Goal: Task Accomplishment & Management: Manage account settings

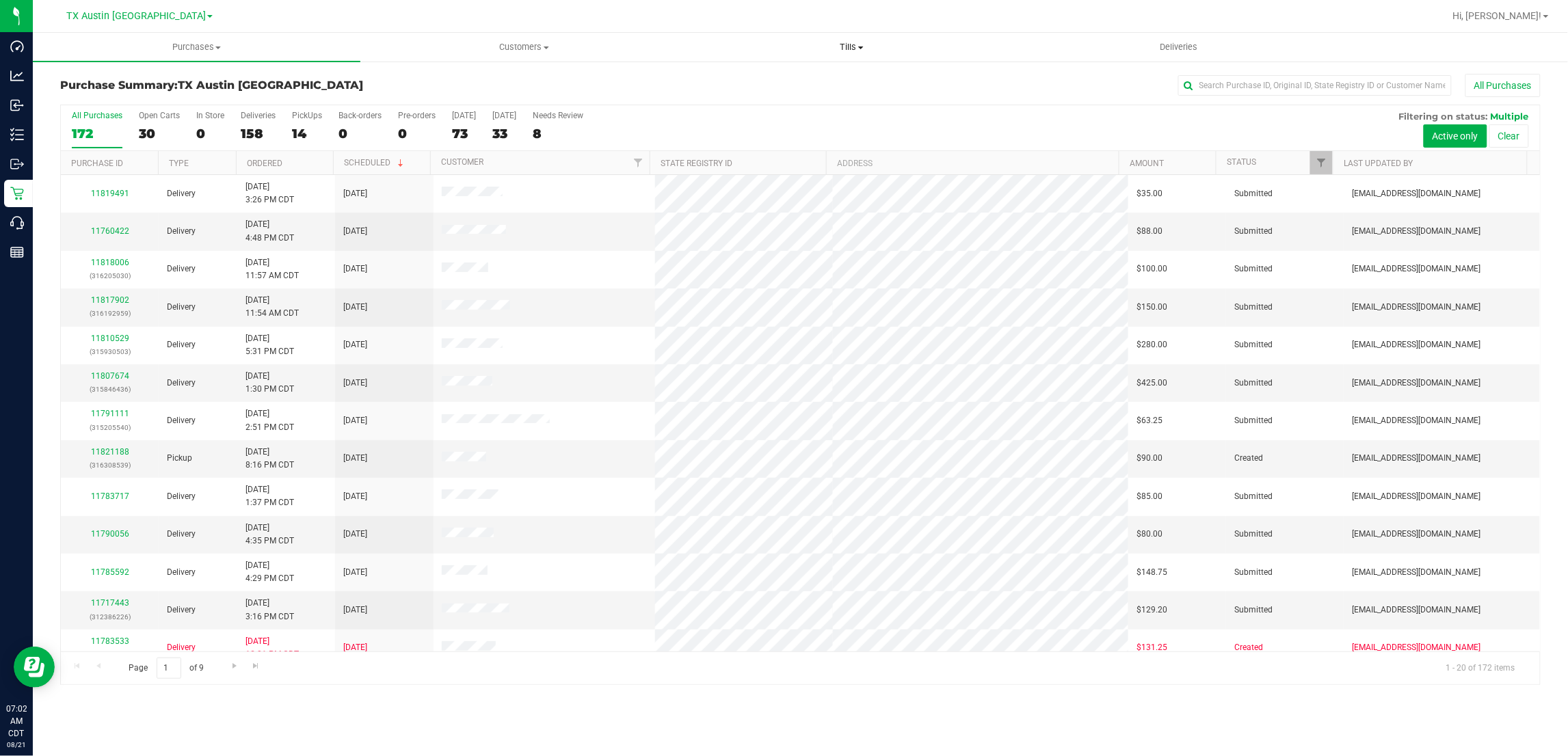
click at [849, 44] on span "Tills" at bounding box center [852, 47] width 326 height 13
click at [757, 79] on span "Manage tills" at bounding box center [734, 82] width 92 height 12
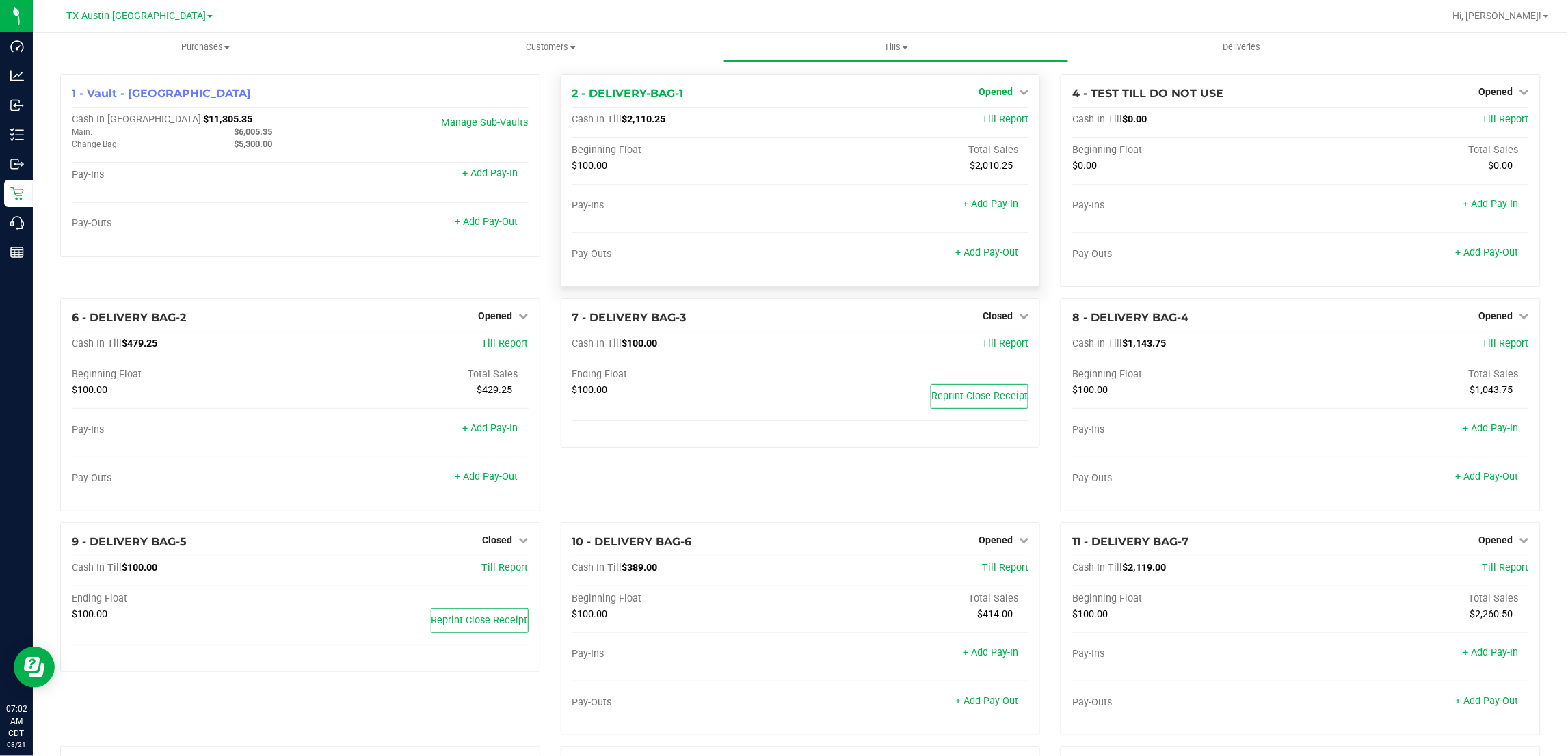
click at [1002, 91] on span "Opened" at bounding box center [996, 92] width 34 height 11
click at [999, 120] on link "Close Till" at bounding box center [997, 121] width 37 height 11
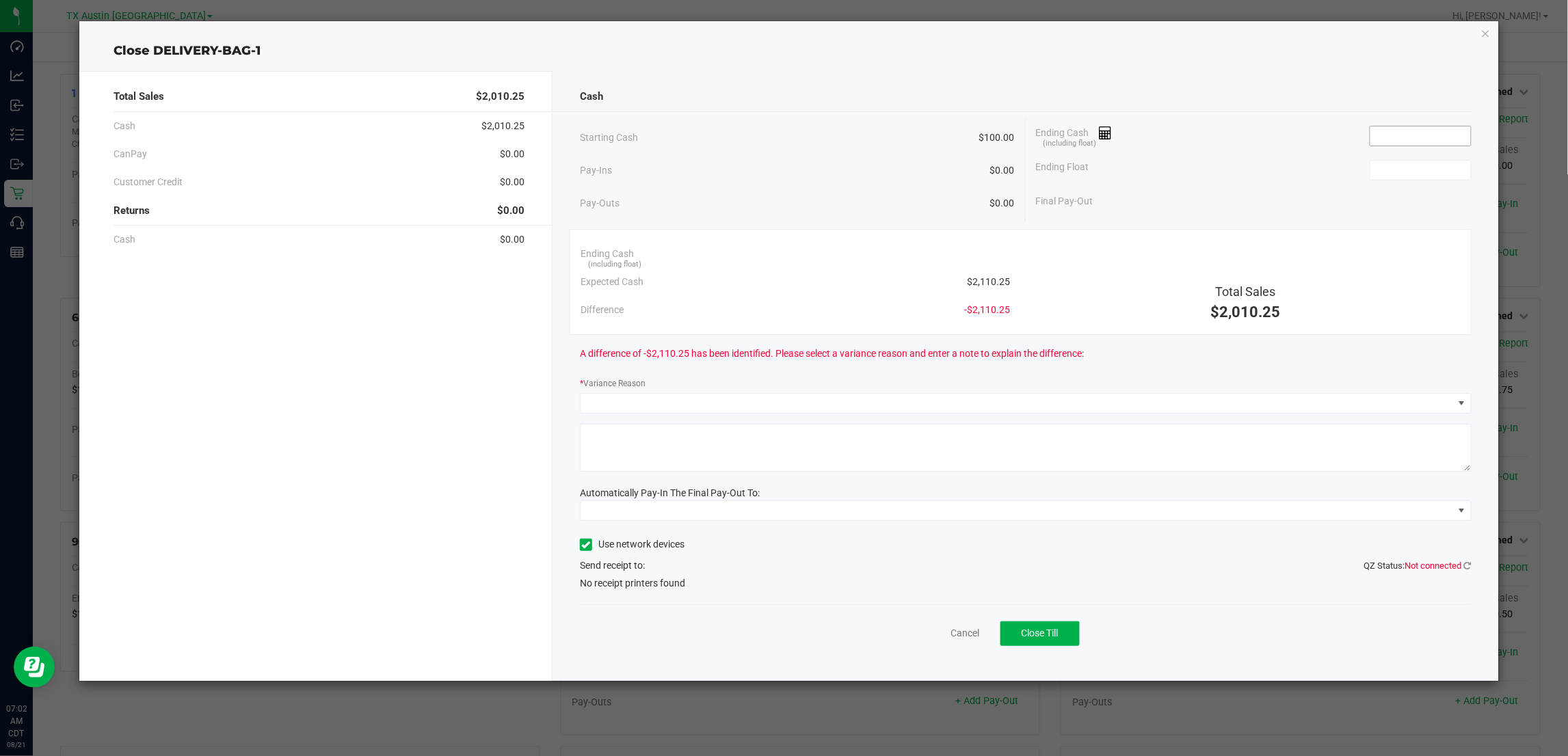
click at [1394, 129] on input at bounding box center [1420, 136] width 101 height 19
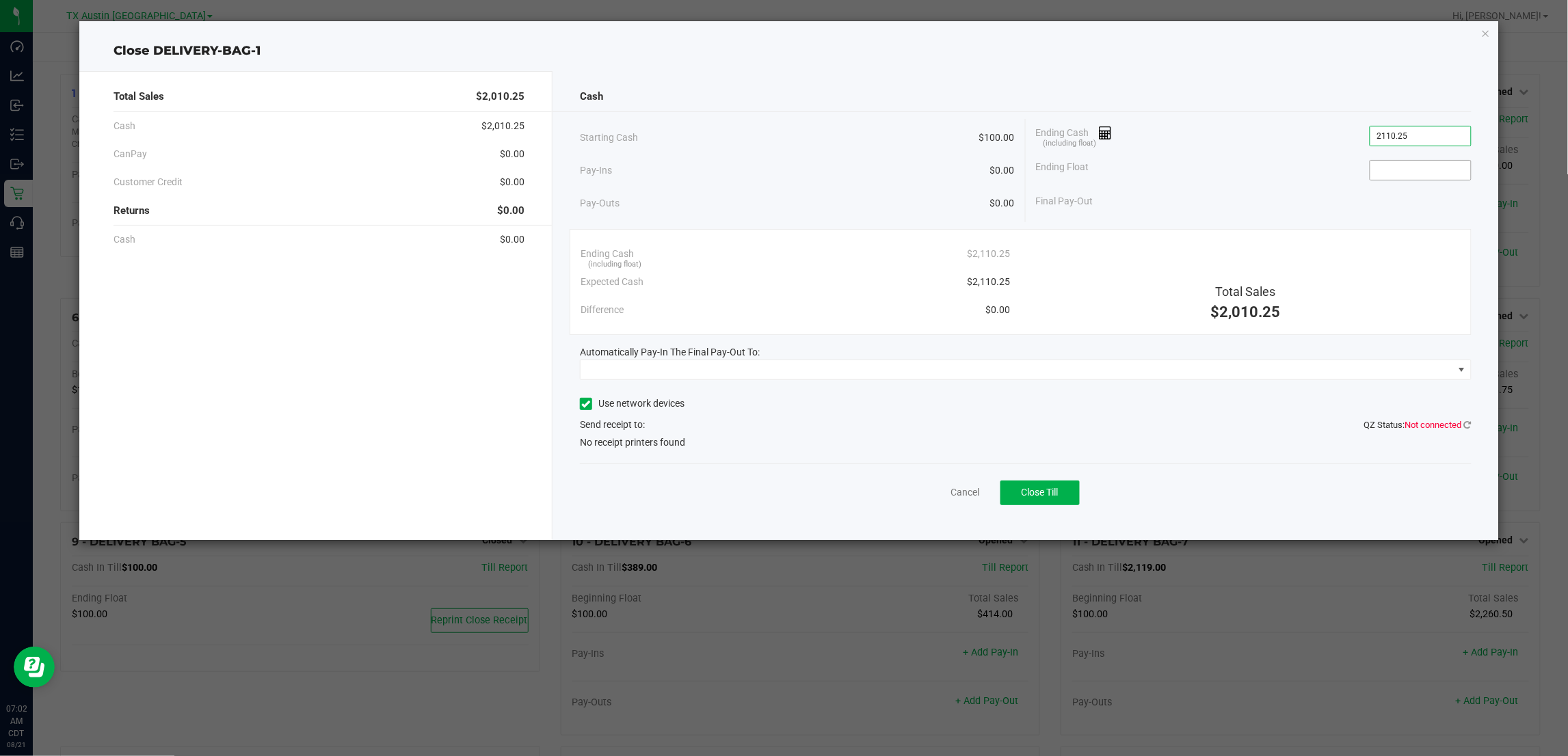
type input "$2,110.25"
click at [1399, 166] on input at bounding box center [1420, 170] width 101 height 19
type input "$100.00"
click at [1292, 168] on div "Ending Float $100.00" at bounding box center [1253, 170] width 436 height 34
click at [1077, 373] on span at bounding box center [1017, 370] width 873 height 19
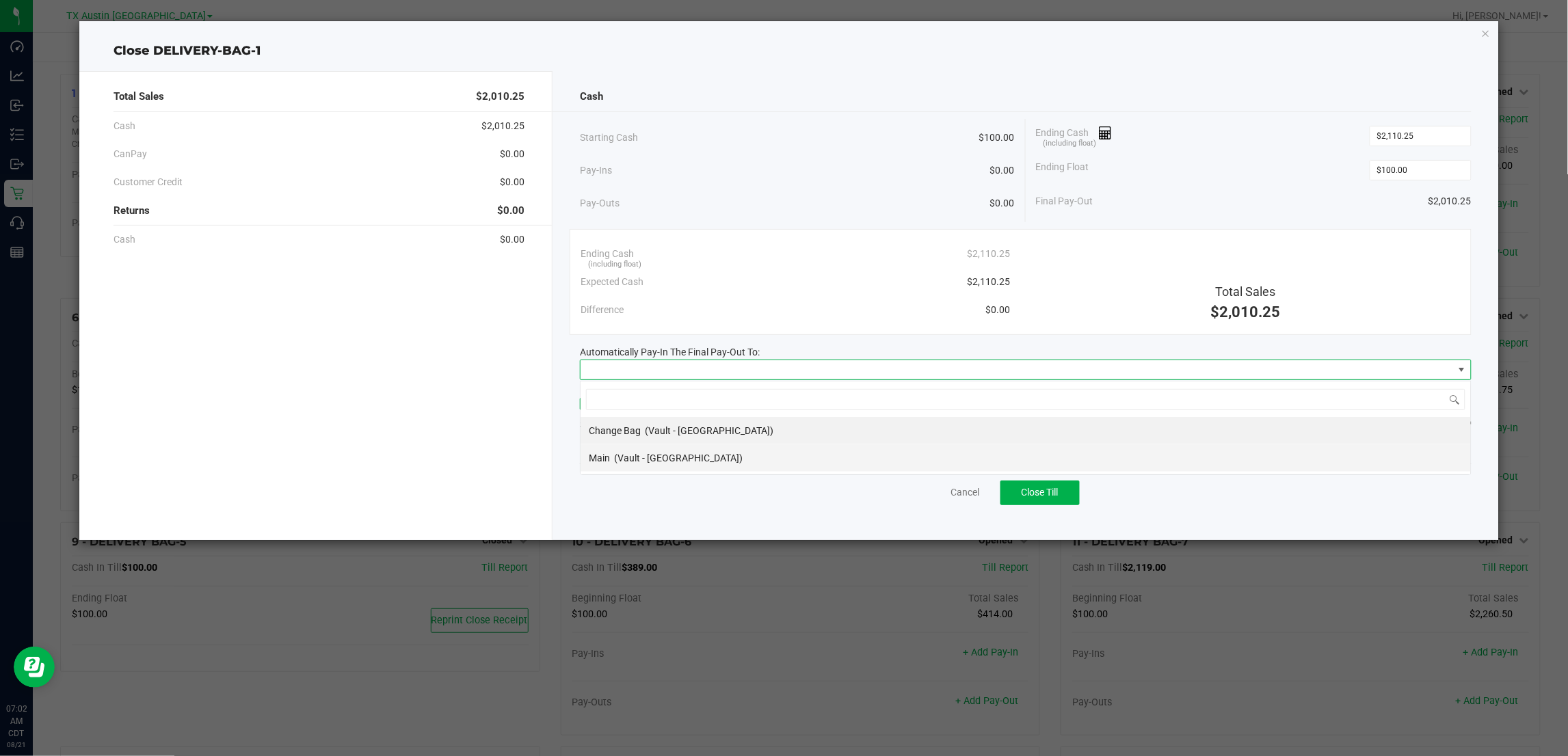
scroll to position [21, 891]
click at [624, 461] on span "(Vault - Austin DC)" at bounding box center [679, 458] width 129 height 11
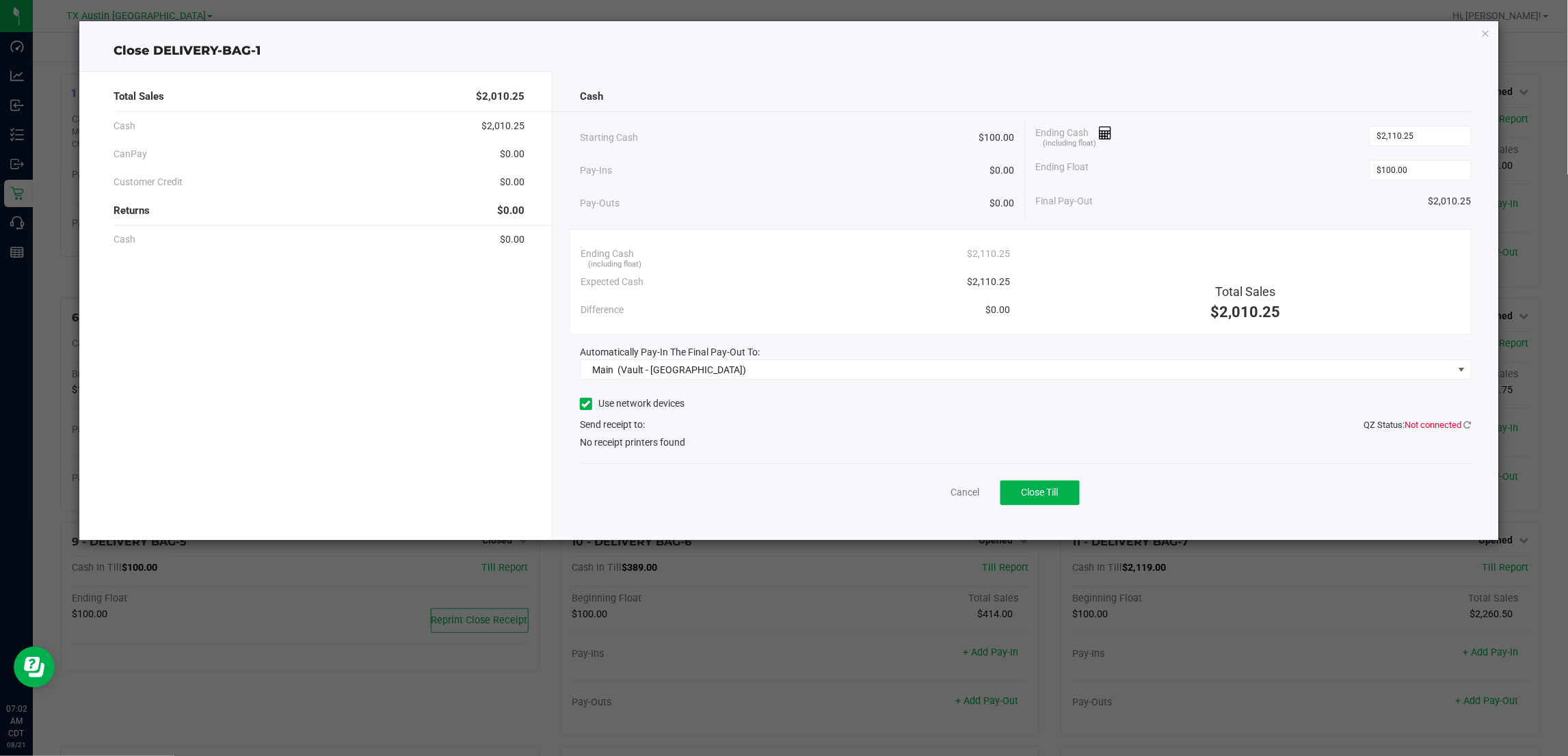
click at [774, 495] on div "Cancel Close Till" at bounding box center [1025, 490] width 891 height 53
click at [1058, 497] on span "Close Till" at bounding box center [1040, 492] width 37 height 11
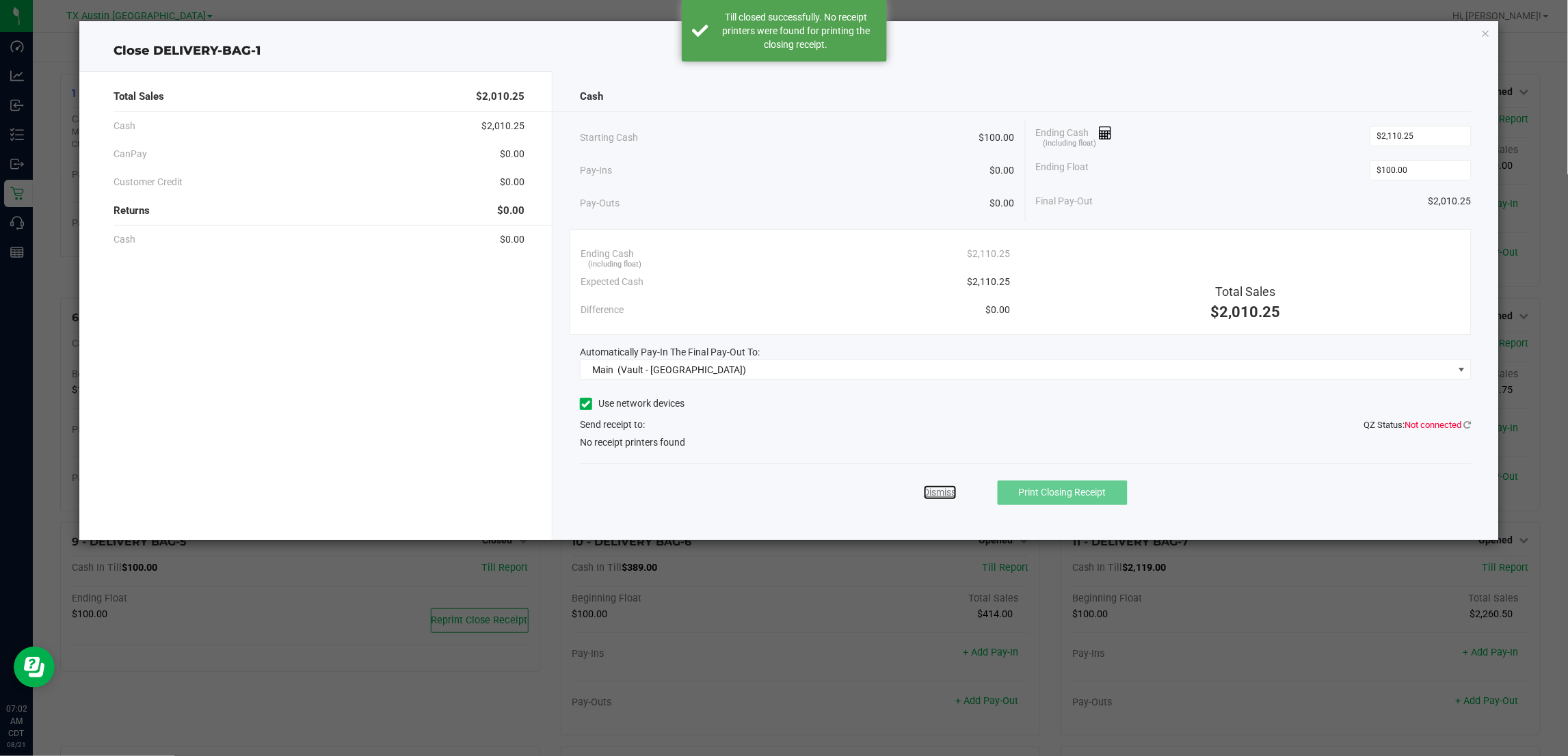
click at [937, 496] on link "Dismiss" at bounding box center [940, 493] width 33 height 15
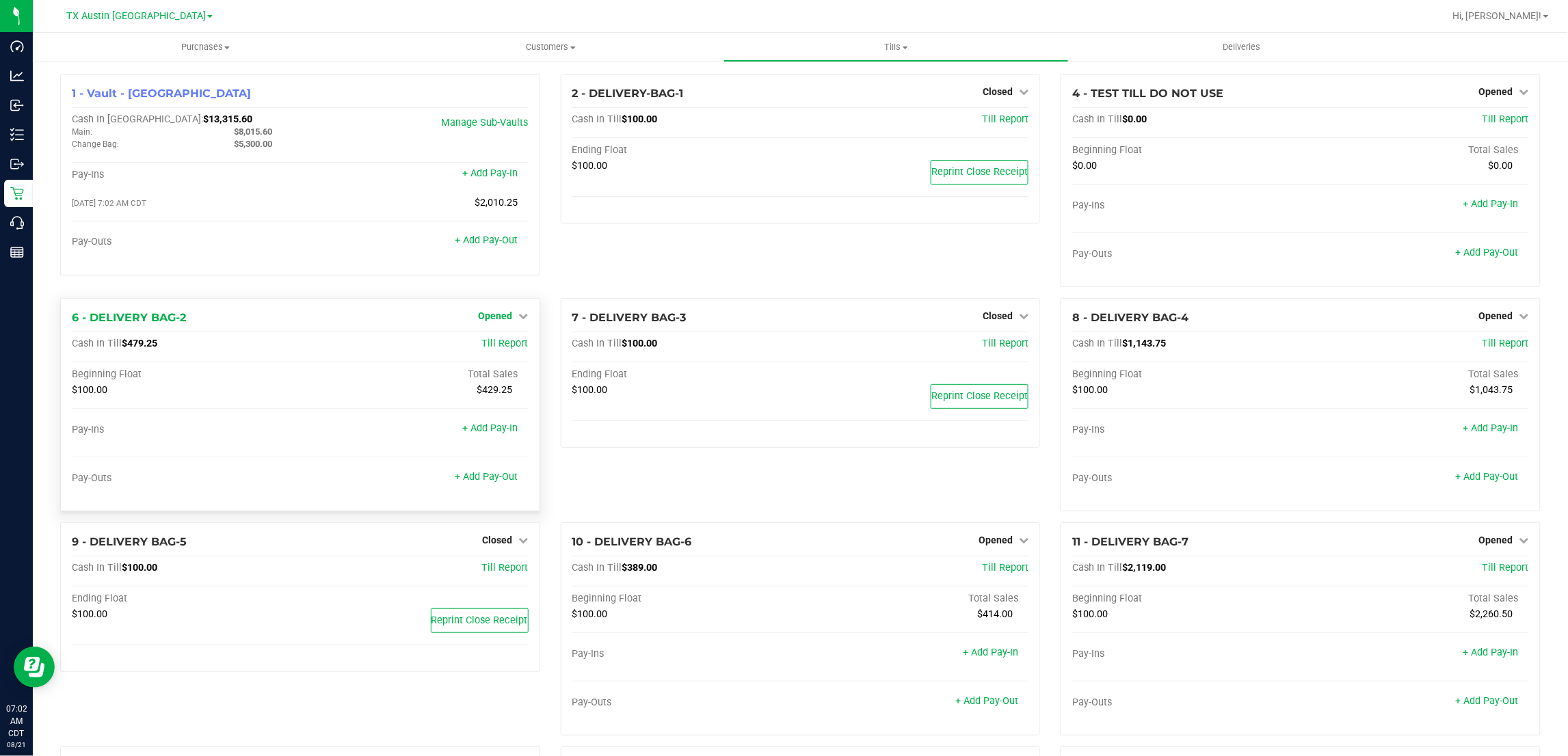
click at [497, 314] on span "Opened" at bounding box center [496, 316] width 34 height 11
click at [501, 344] on link "Close Till" at bounding box center [497, 344] width 37 height 11
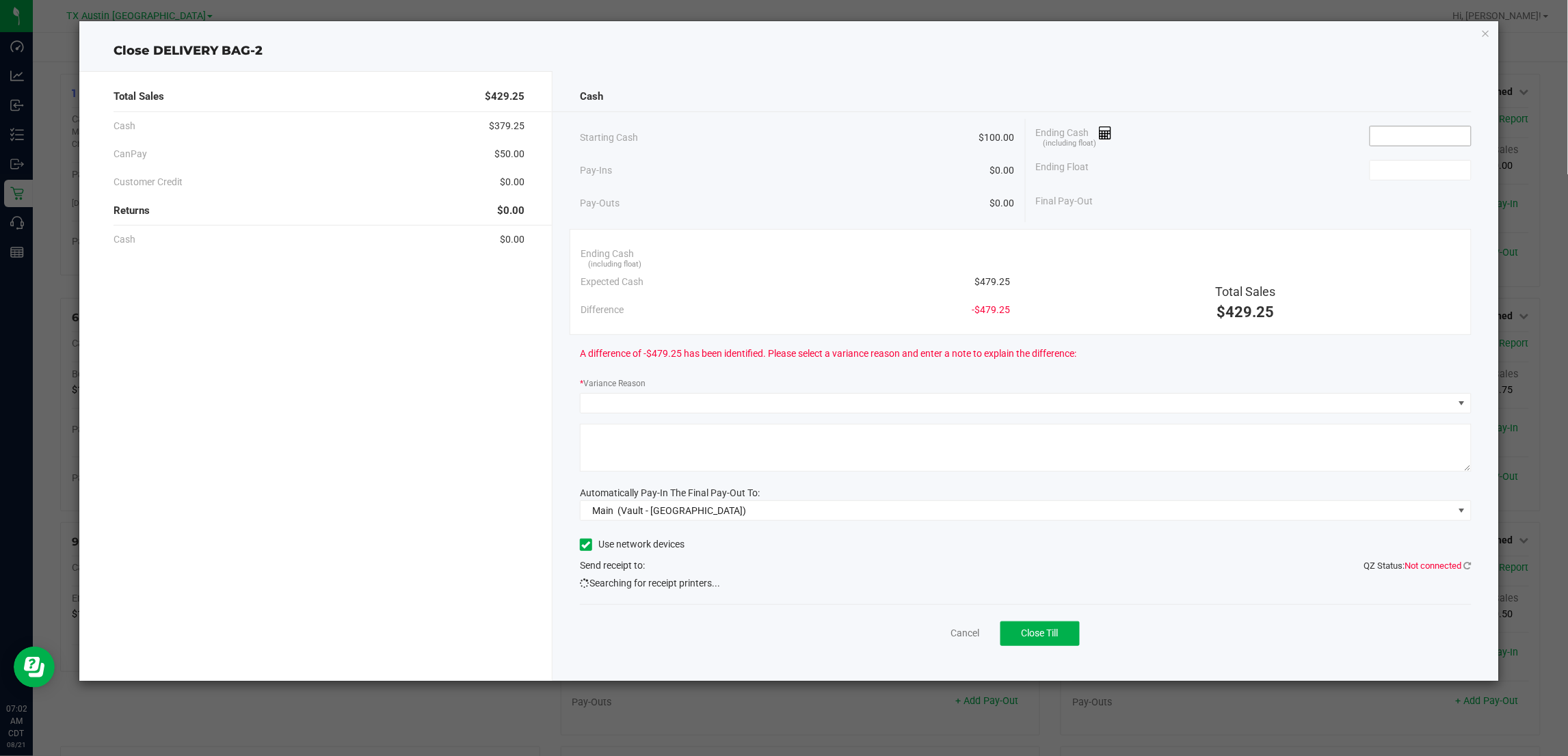
click at [1393, 138] on input at bounding box center [1420, 136] width 101 height 19
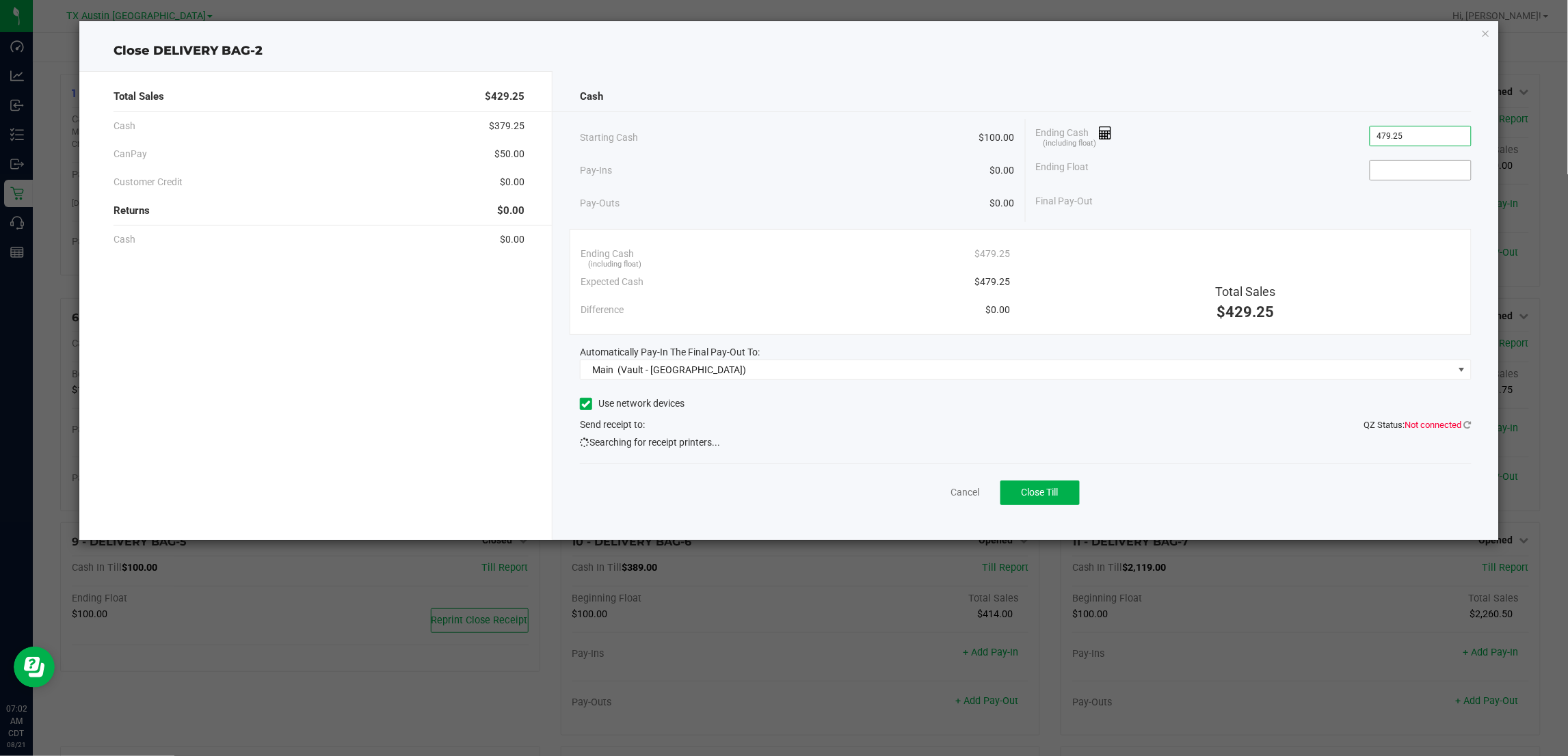
type input "$479.25"
click at [1444, 172] on input at bounding box center [1420, 170] width 101 height 19
type input "$100.00"
click at [1362, 218] on div "Starting Cash $100.00 Pay-Ins $0.00 Pay-Outs $0.00 Ending Cash (including float…" at bounding box center [1025, 170] width 891 height 103
drag, startPoint x: 1057, startPoint y: 487, endPoint x: 1044, endPoint y: 489, distance: 13.2
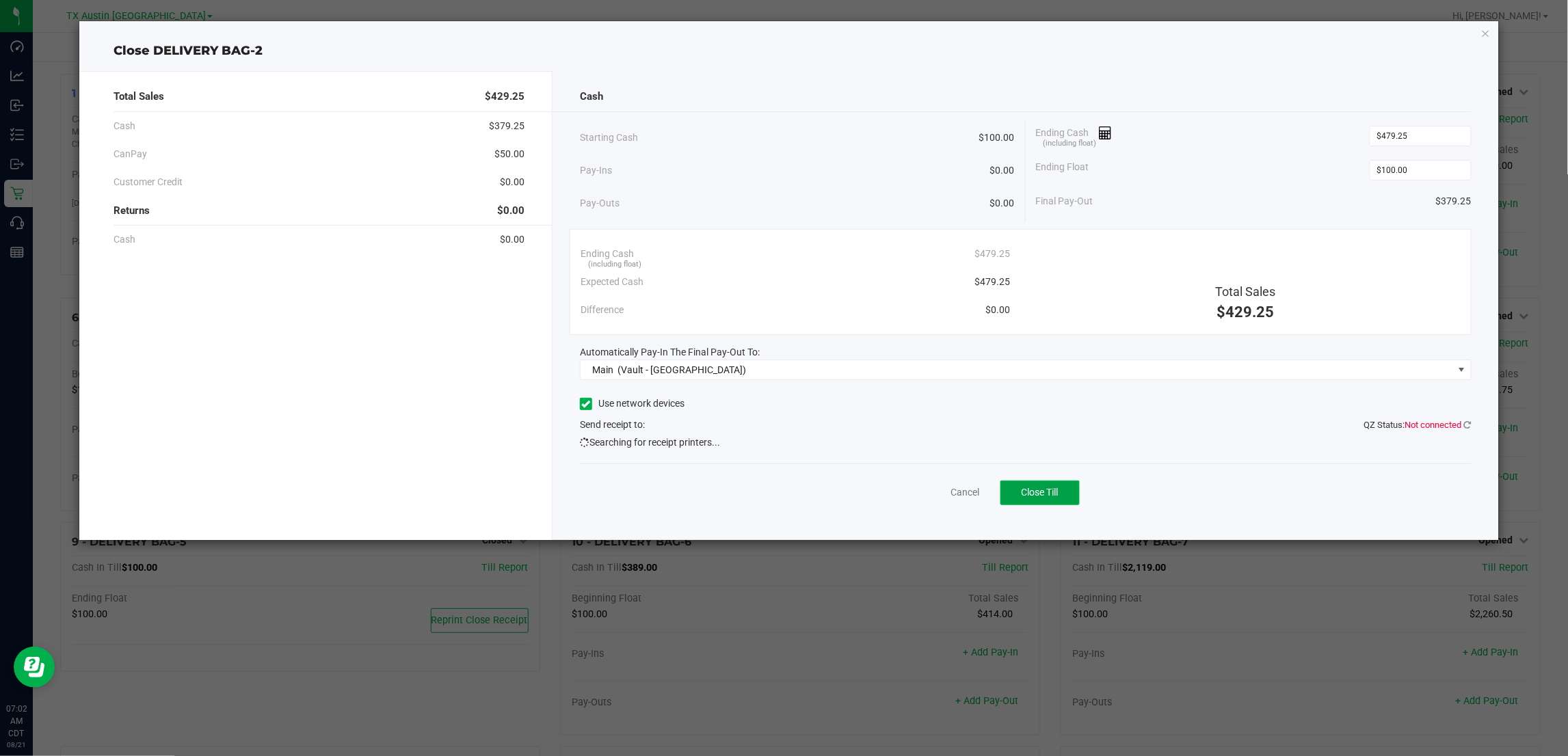
click at [1057, 487] on span "Close Till" at bounding box center [1040, 492] width 37 height 11
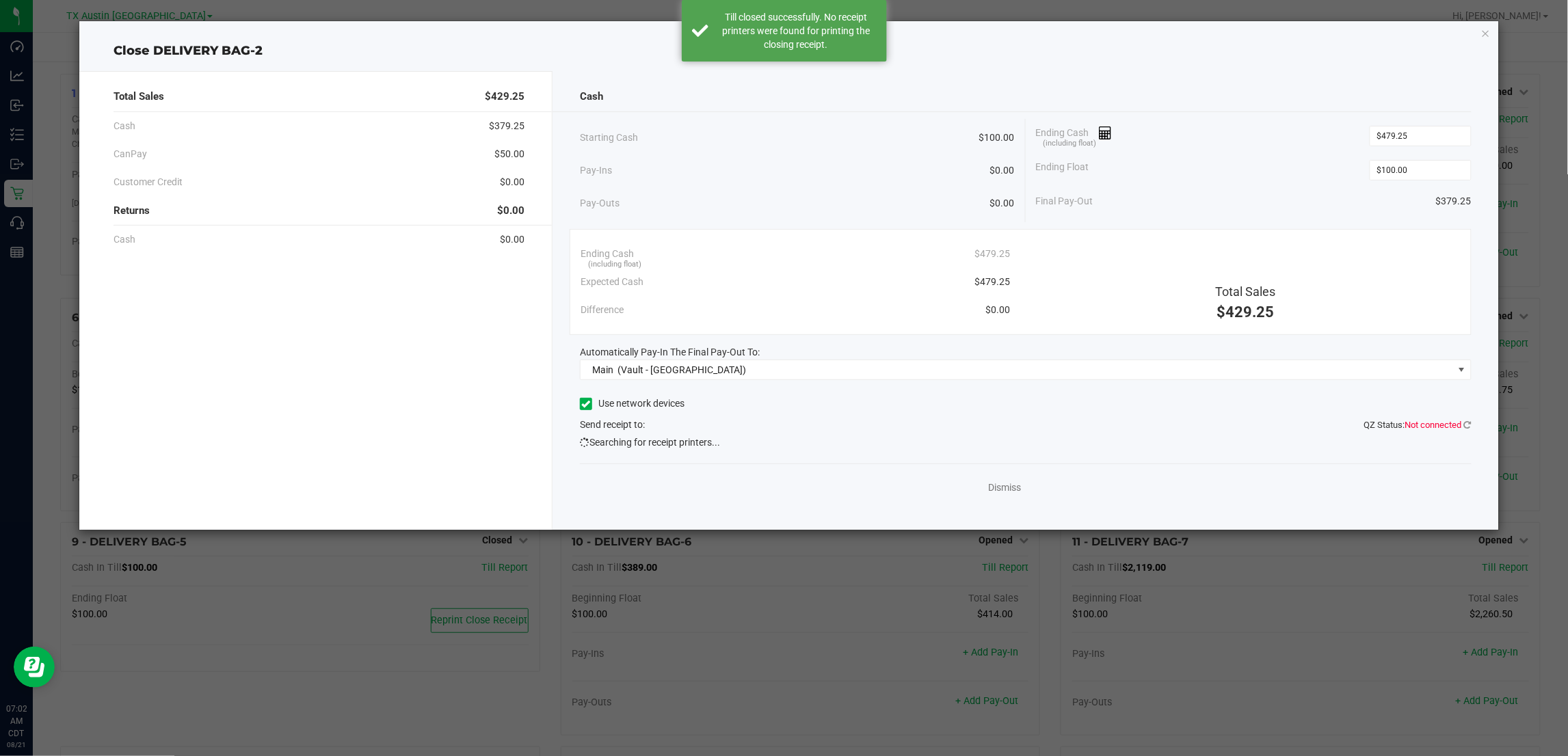
click at [978, 494] on div "Dismiss" at bounding box center [1025, 485] width 891 height 43
click at [996, 492] on link "Dismiss" at bounding box center [1005, 488] width 33 height 15
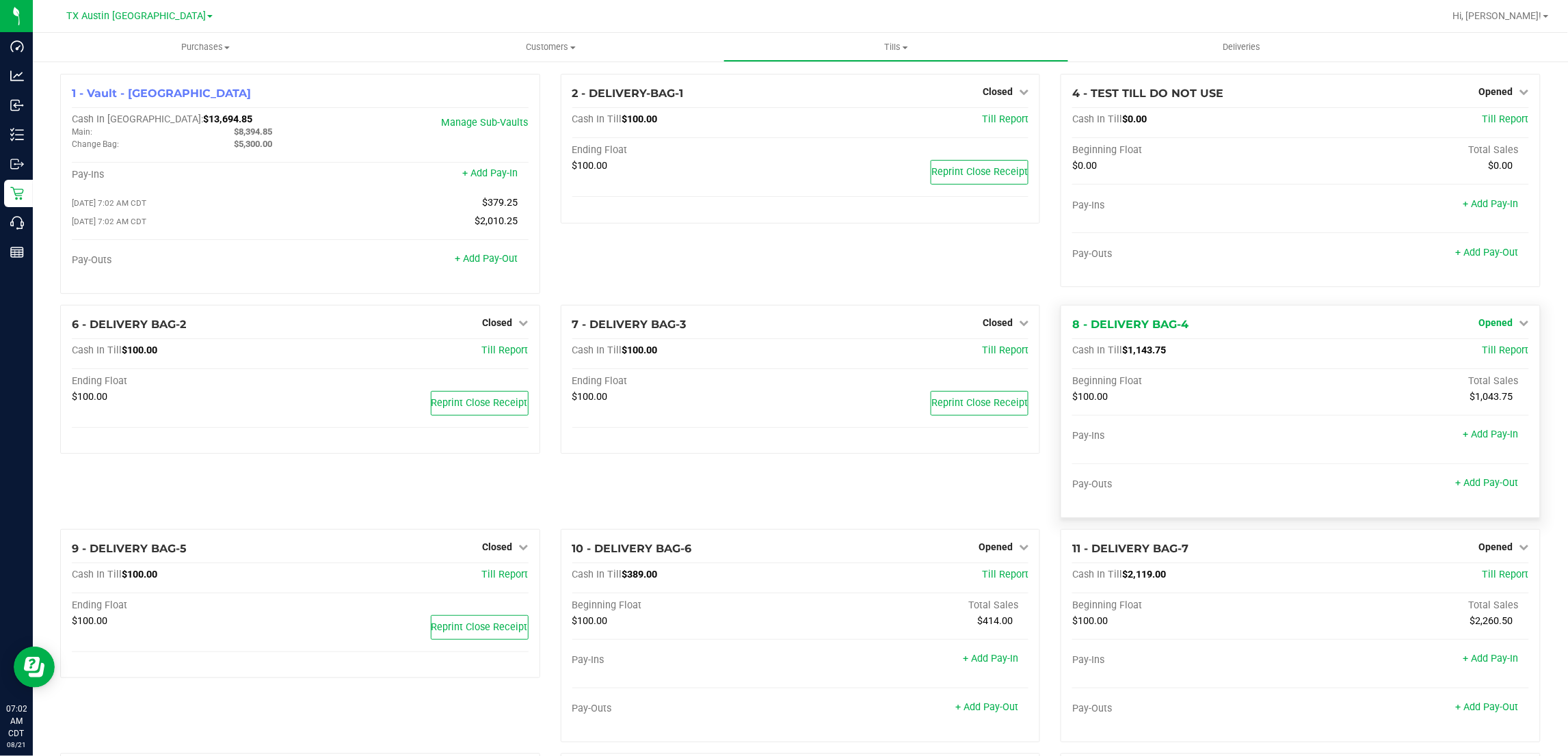
click at [1499, 326] on span "Opened" at bounding box center [1496, 323] width 34 height 11
click at [1489, 351] on link "Close Till" at bounding box center [1497, 351] width 37 height 11
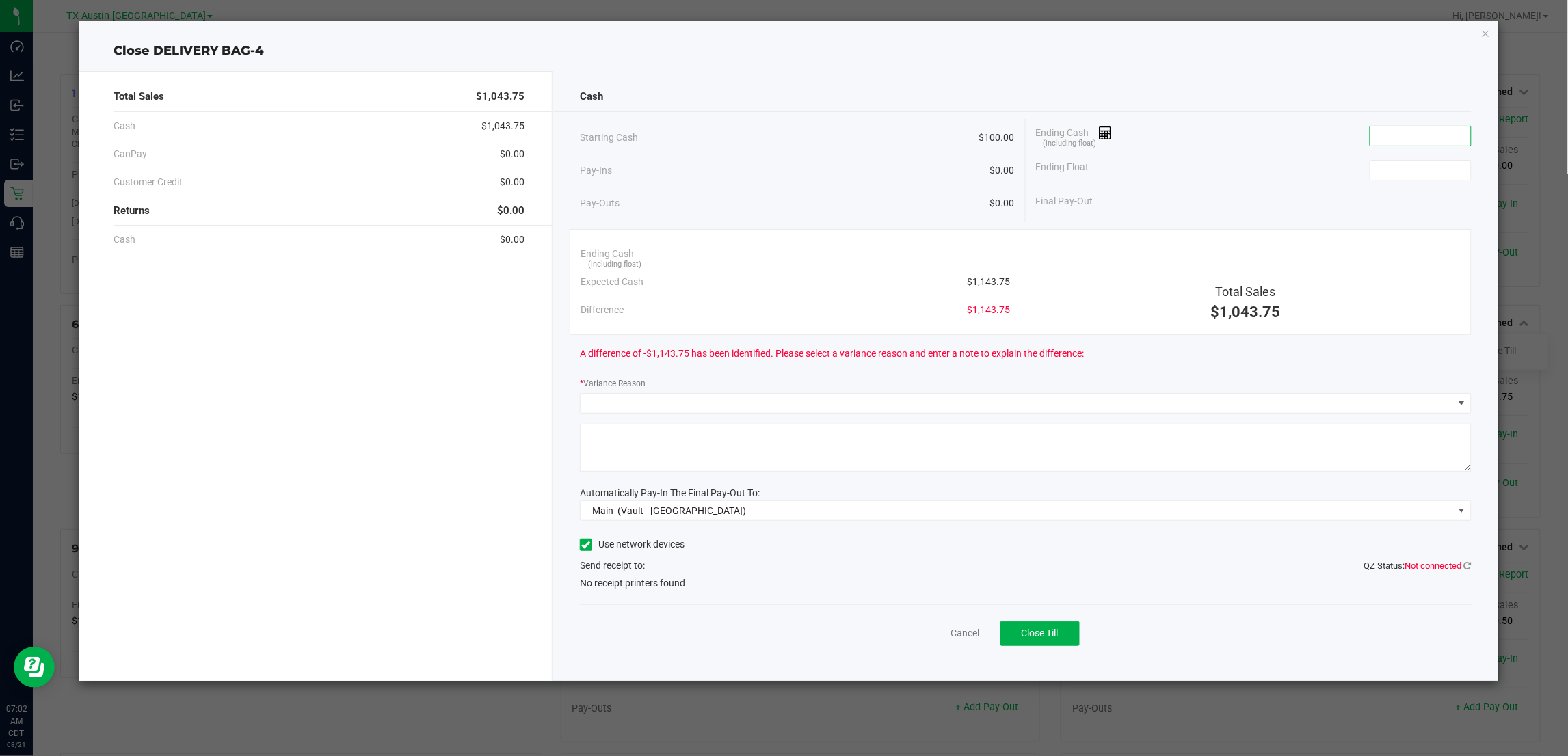
click at [1406, 131] on input at bounding box center [1420, 136] width 101 height 19
type input "$1,148.75"
click at [1430, 169] on input at bounding box center [1420, 170] width 101 height 19
type input "$100.00"
click at [1294, 202] on div "Final Pay-Out $1,048.75" at bounding box center [1253, 201] width 436 height 28
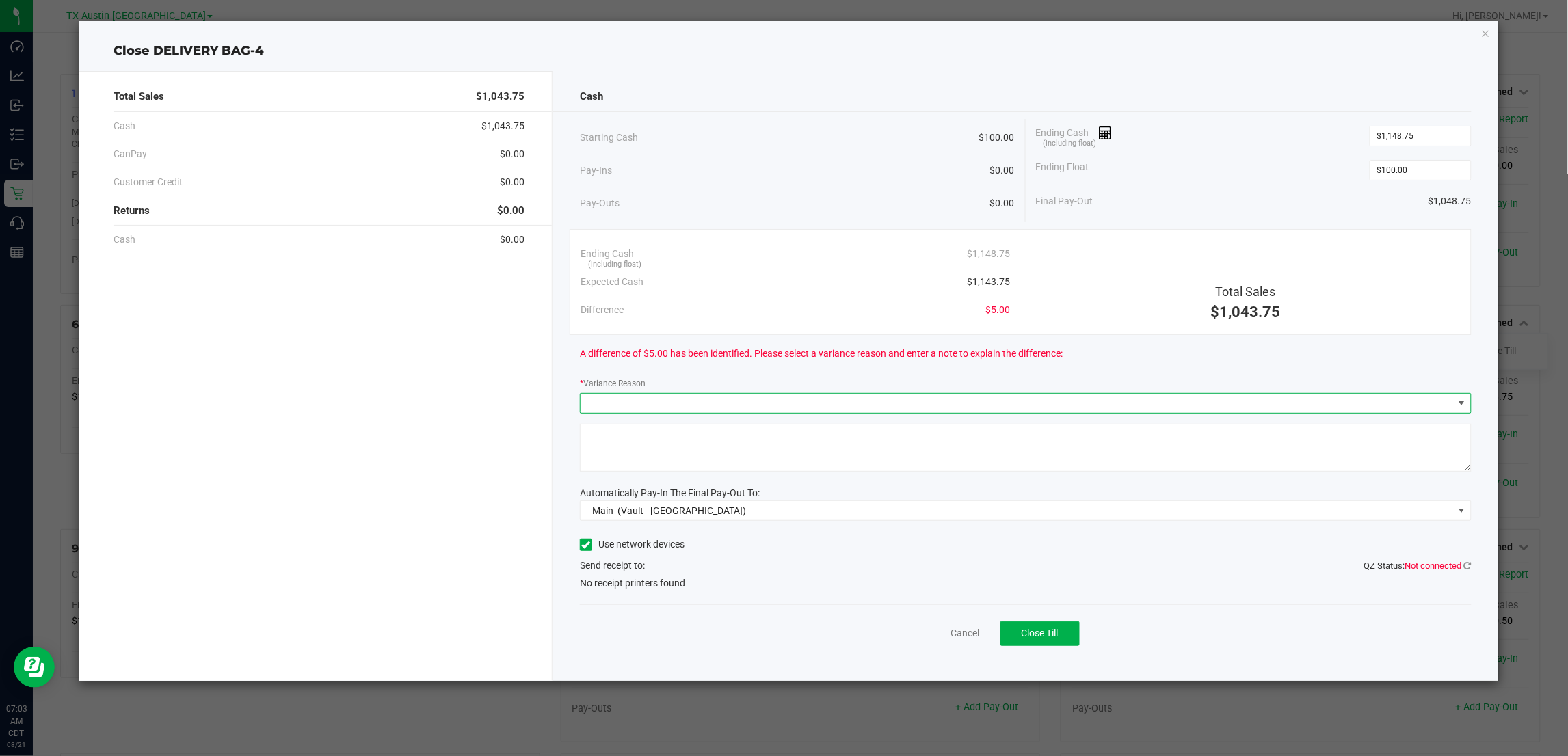
click at [858, 398] on span at bounding box center [1017, 403] width 873 height 19
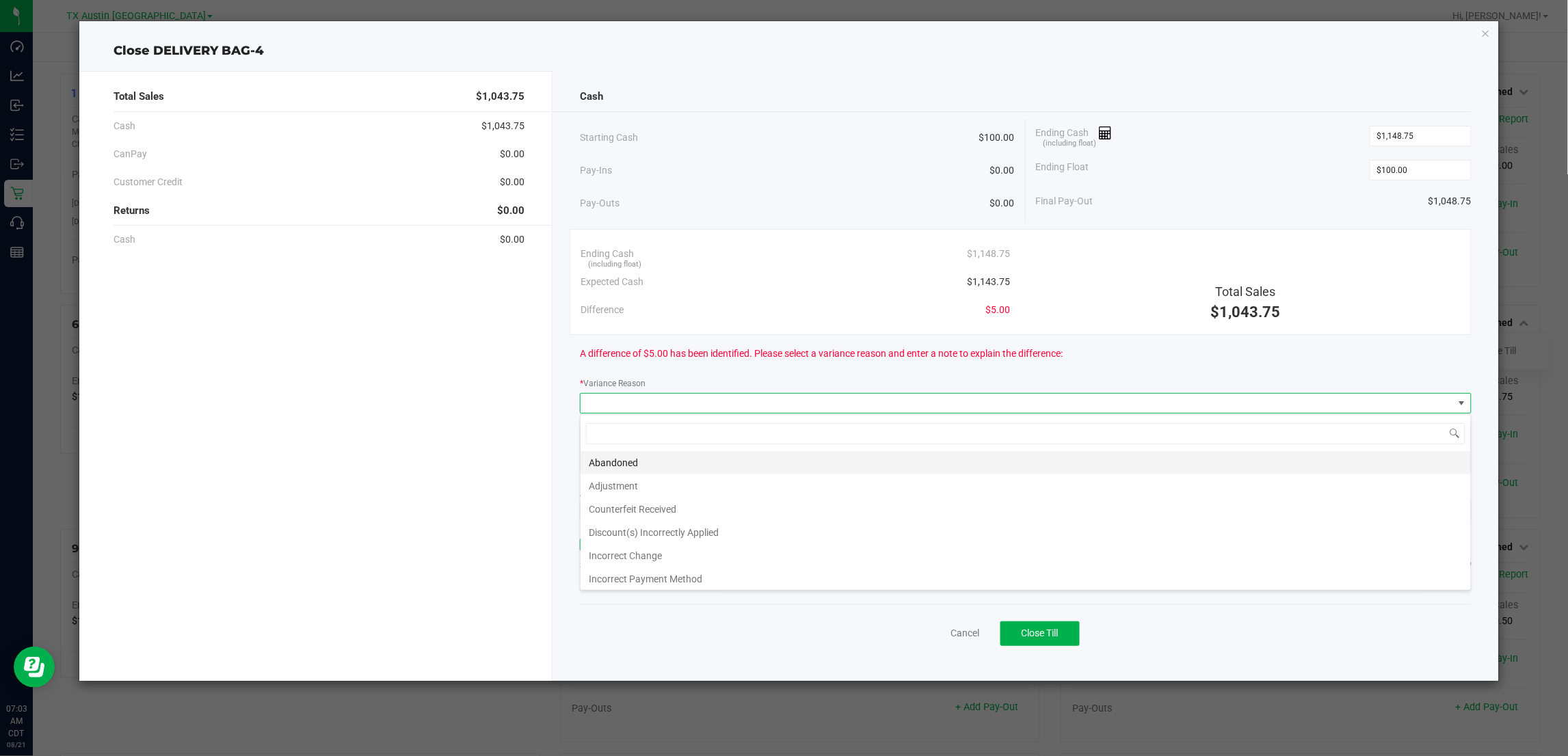
click at [636, 460] on li "Abandoned" at bounding box center [1026, 463] width 890 height 24
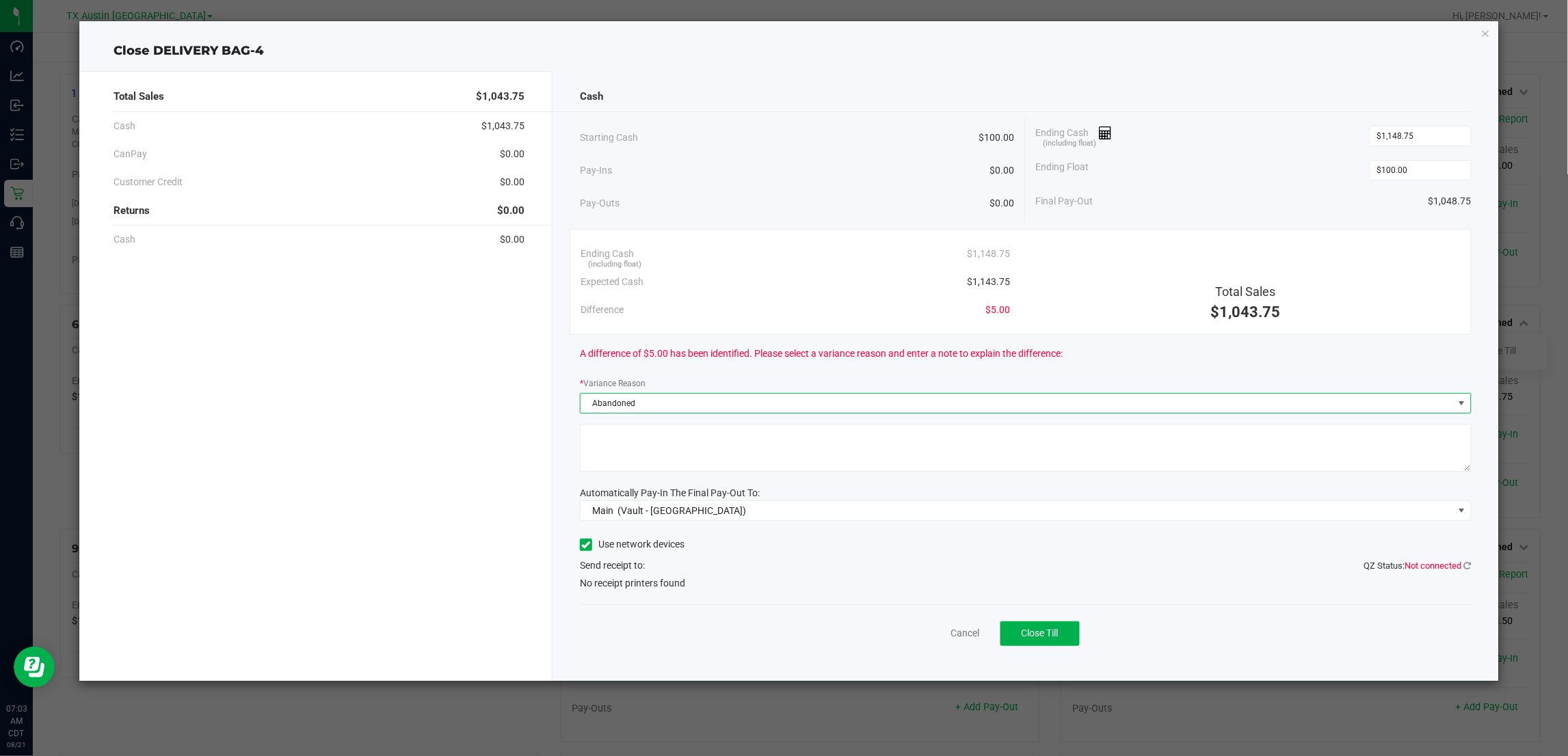
click at [729, 449] on textarea at bounding box center [1025, 448] width 891 height 48
type textarea "pt abandoned change"
click at [1060, 635] on button "Close Till" at bounding box center [1040, 634] width 80 height 24
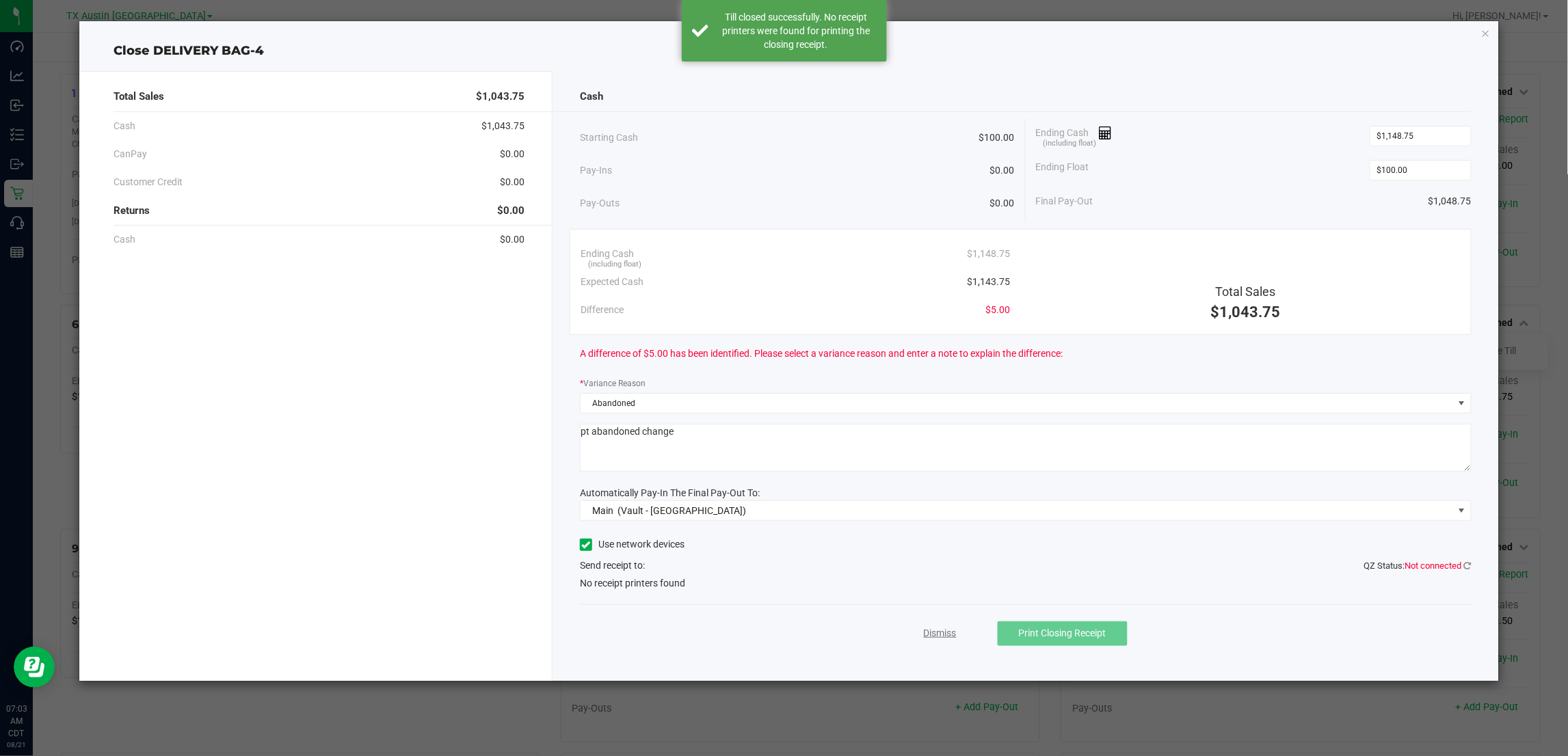
click at [934, 637] on link "Dismiss" at bounding box center [940, 634] width 33 height 15
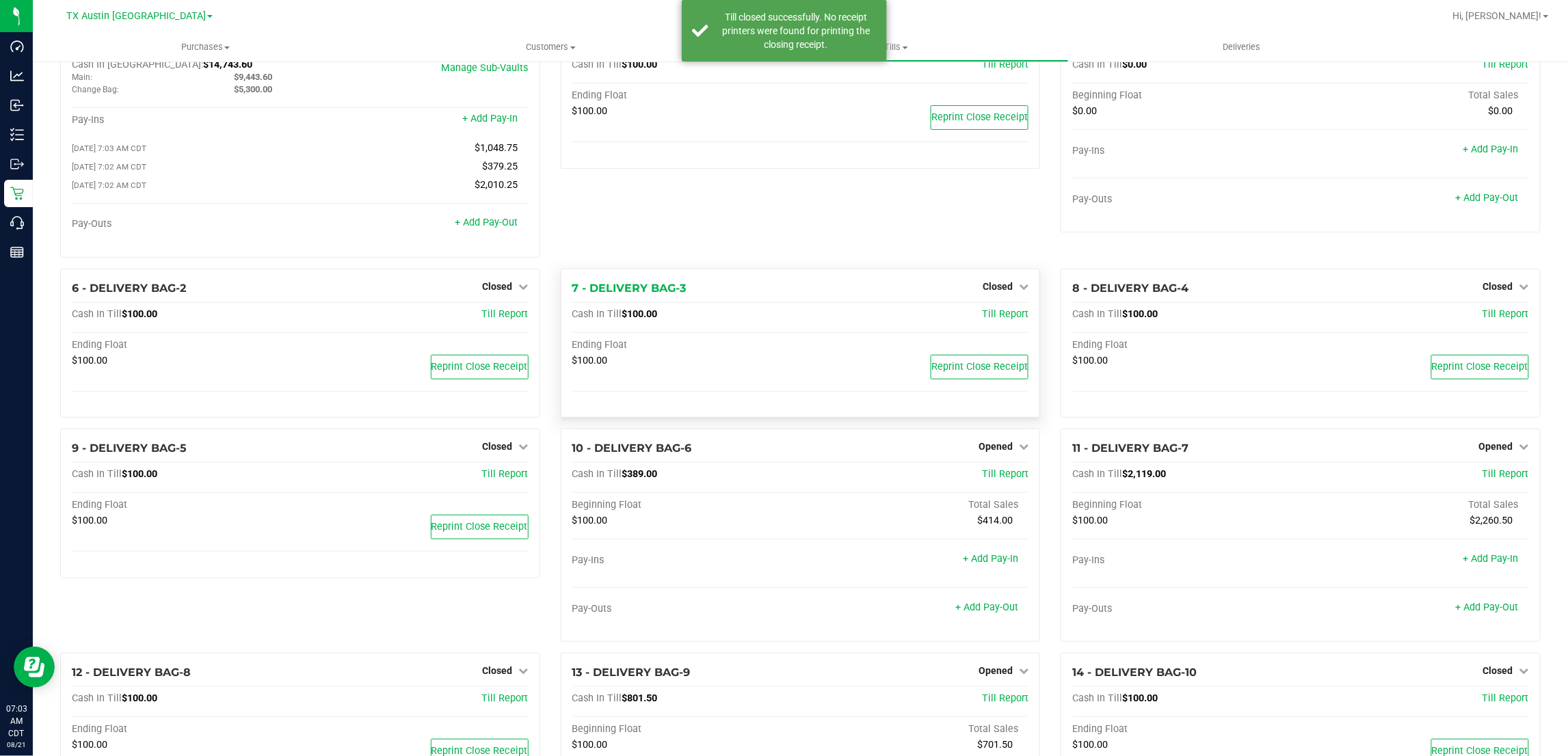
scroll to position [85, 0]
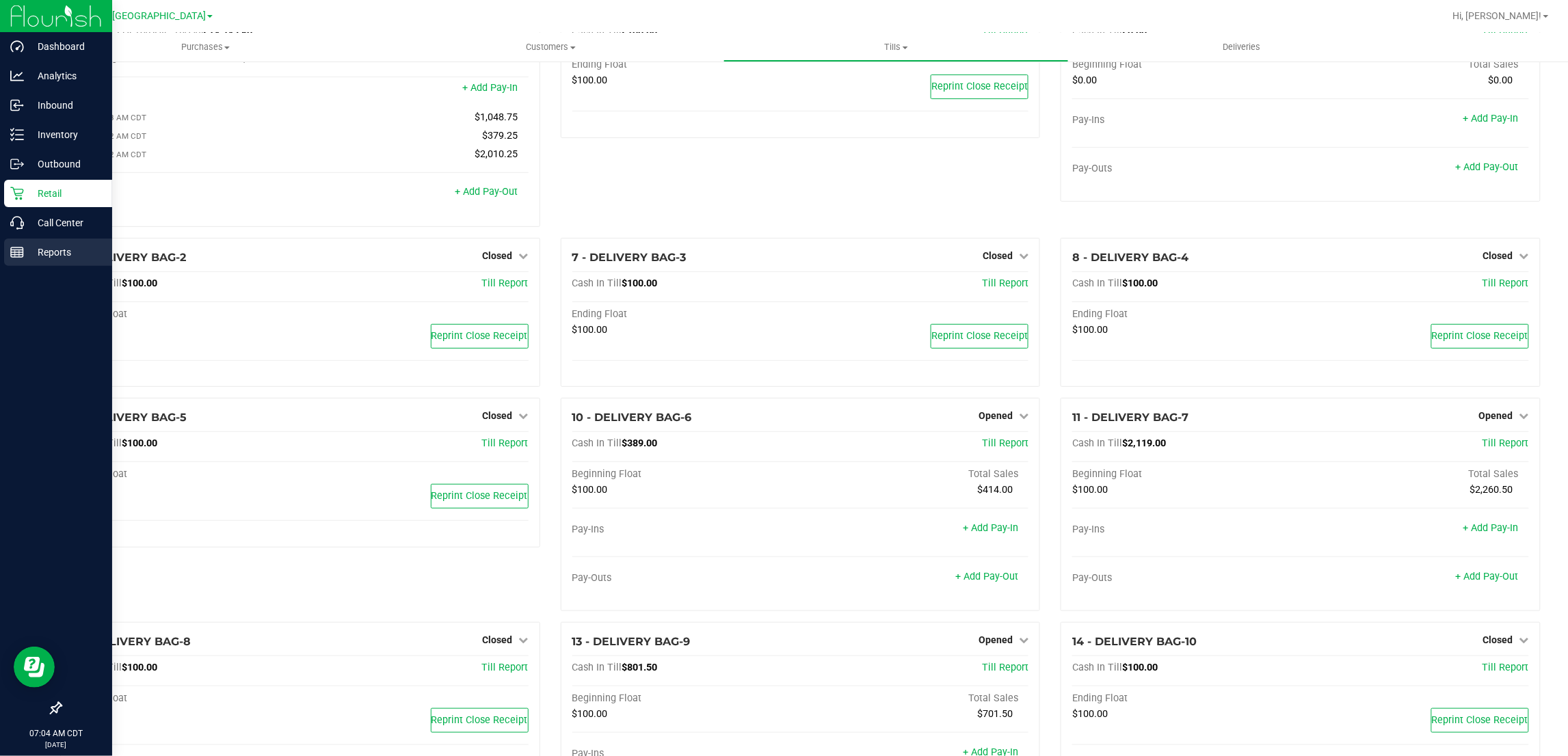
click at [32, 254] on p "Reports" at bounding box center [64, 252] width 82 height 16
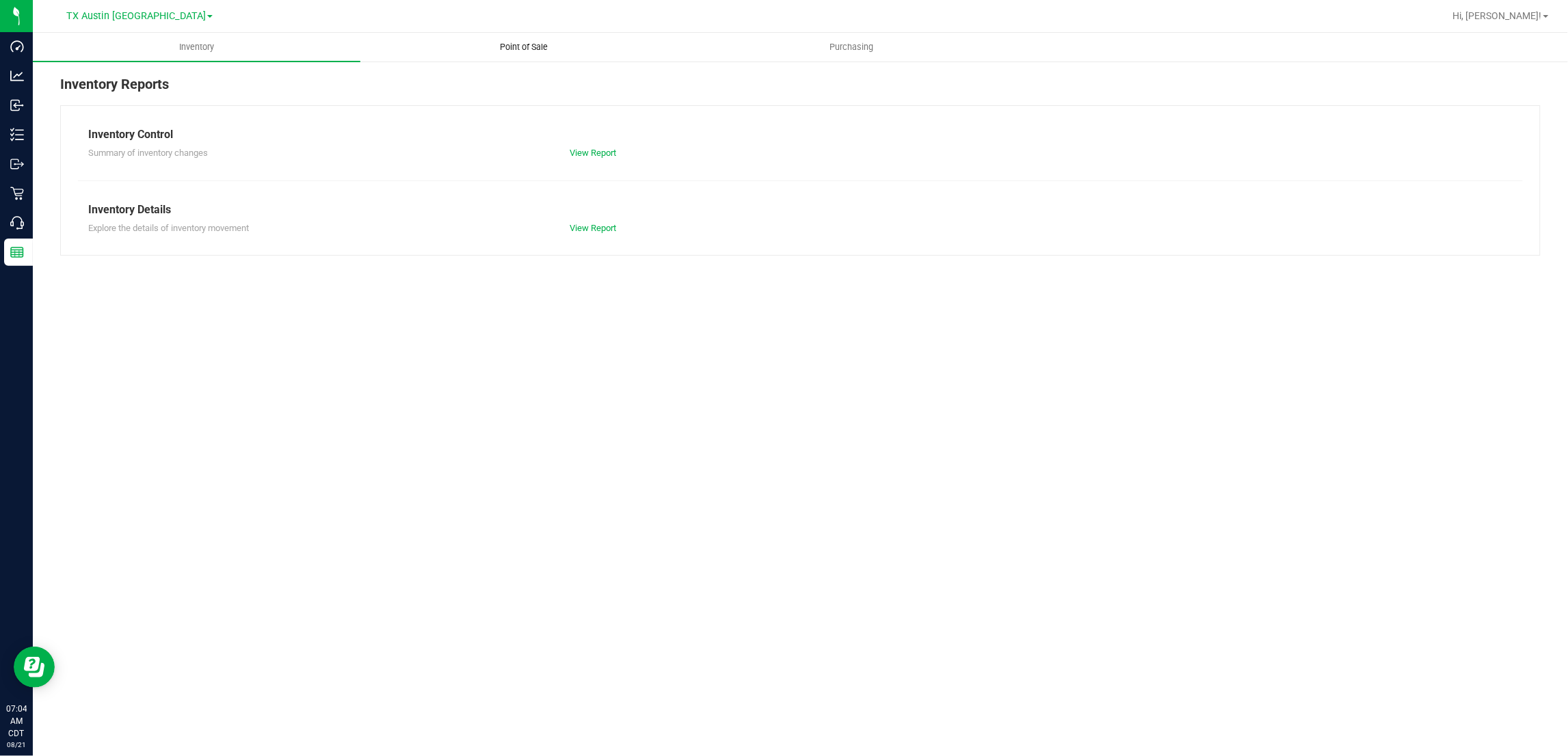
click at [530, 49] on span "Point of Sale" at bounding box center [525, 47] width 85 height 13
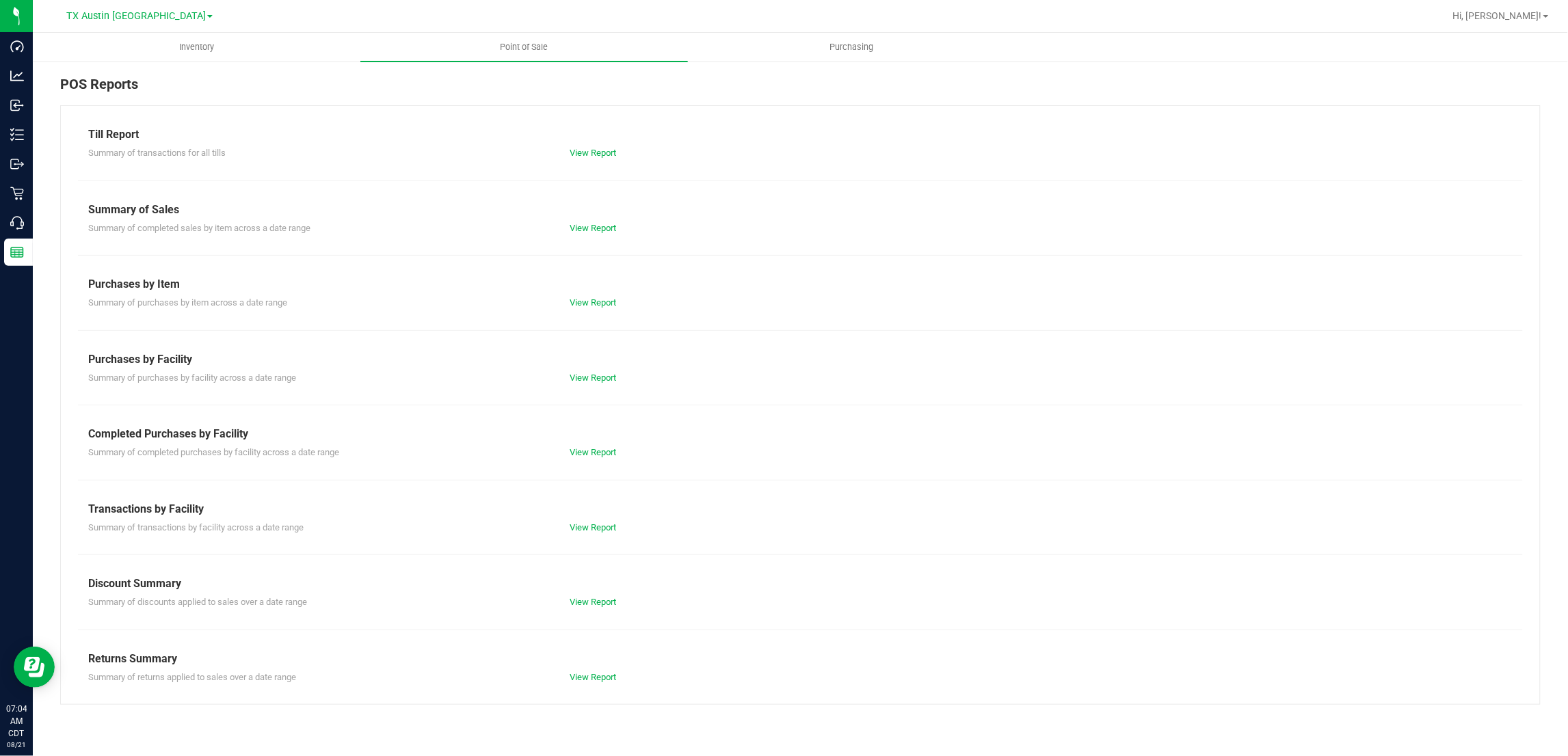
click at [615, 145] on div "Summary of transactions for all tills View Report" at bounding box center [800, 151] width 1445 height 17
click at [615, 149] on link "View Report" at bounding box center [593, 152] width 46 height 10
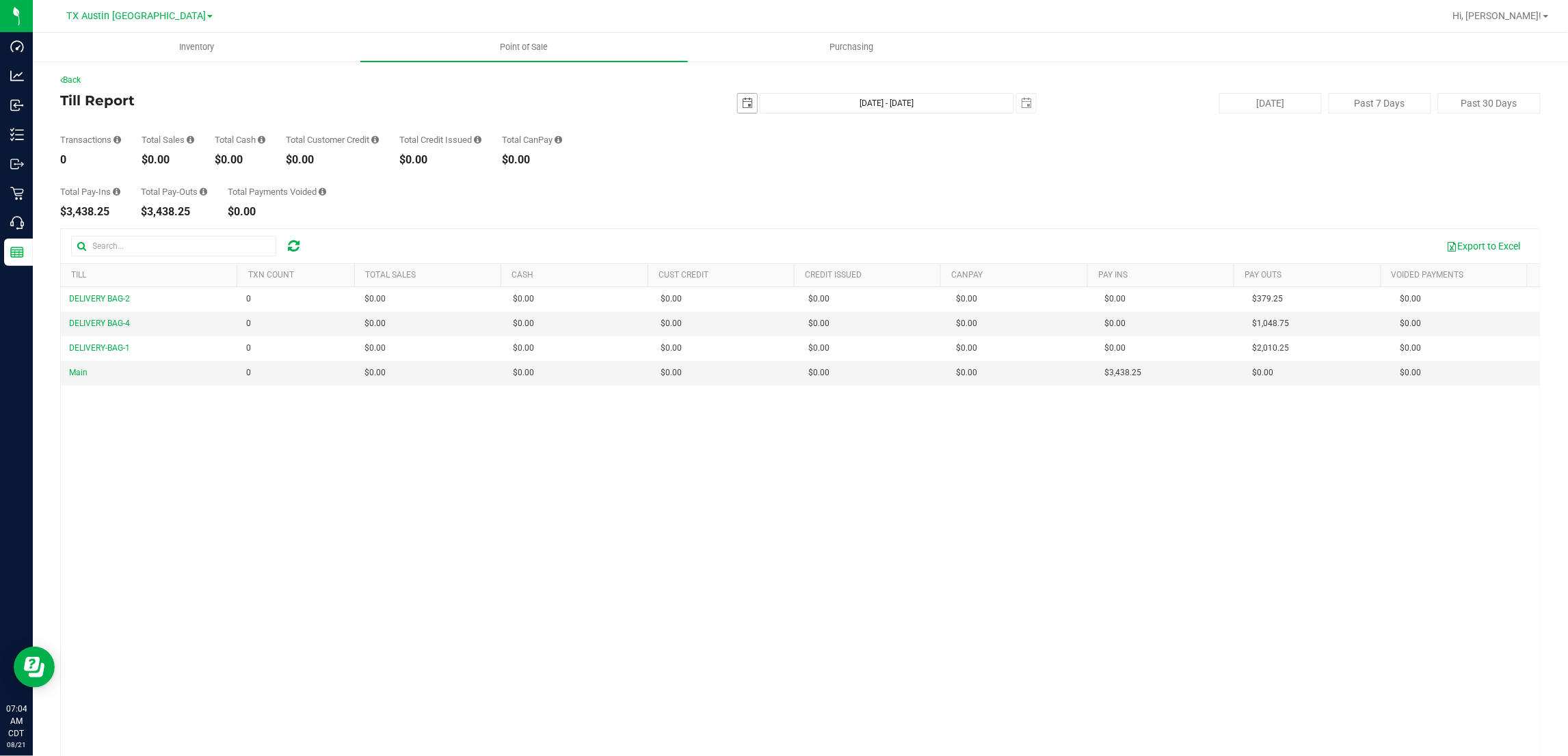
click at [743, 104] on span "select" at bounding box center [748, 103] width 11 height 11
click at [806, 241] on link "20" at bounding box center [802, 242] width 20 height 21
type input "2025-08-20"
type input "Aug 20, 2025 - Aug 21, 2025"
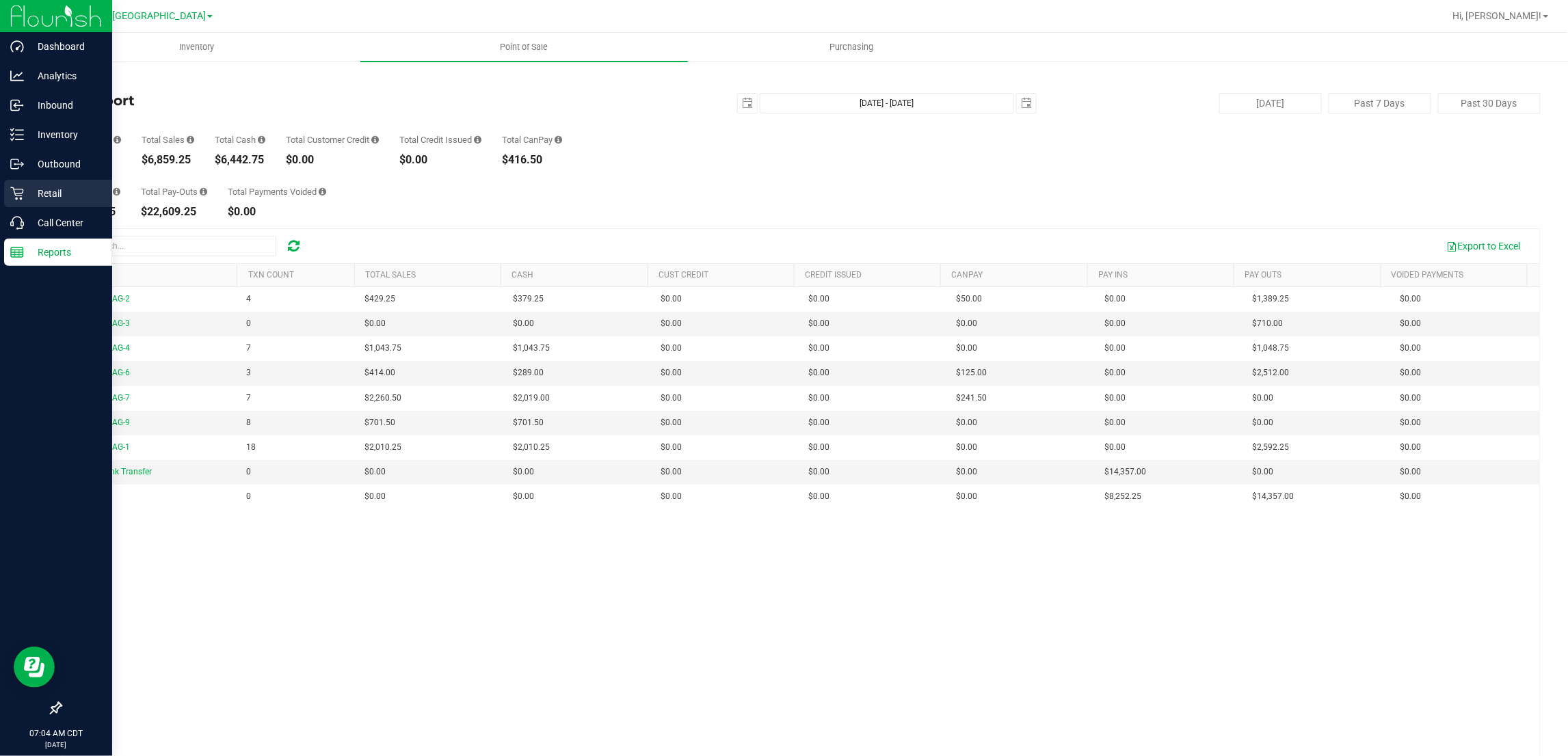
click at [43, 194] on p "Retail" at bounding box center [64, 193] width 82 height 16
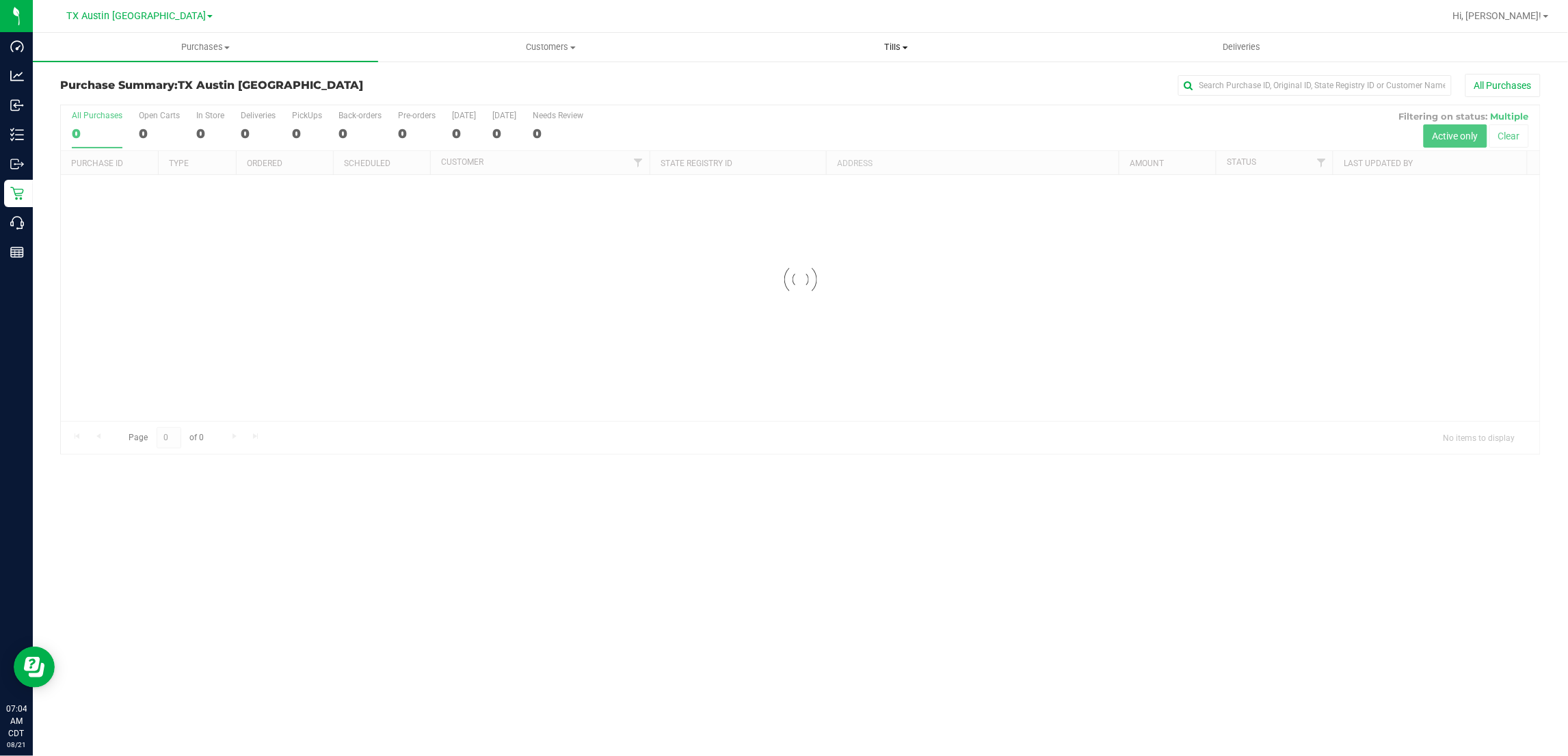
click at [896, 44] on span "Tills" at bounding box center [896, 47] width 344 height 13
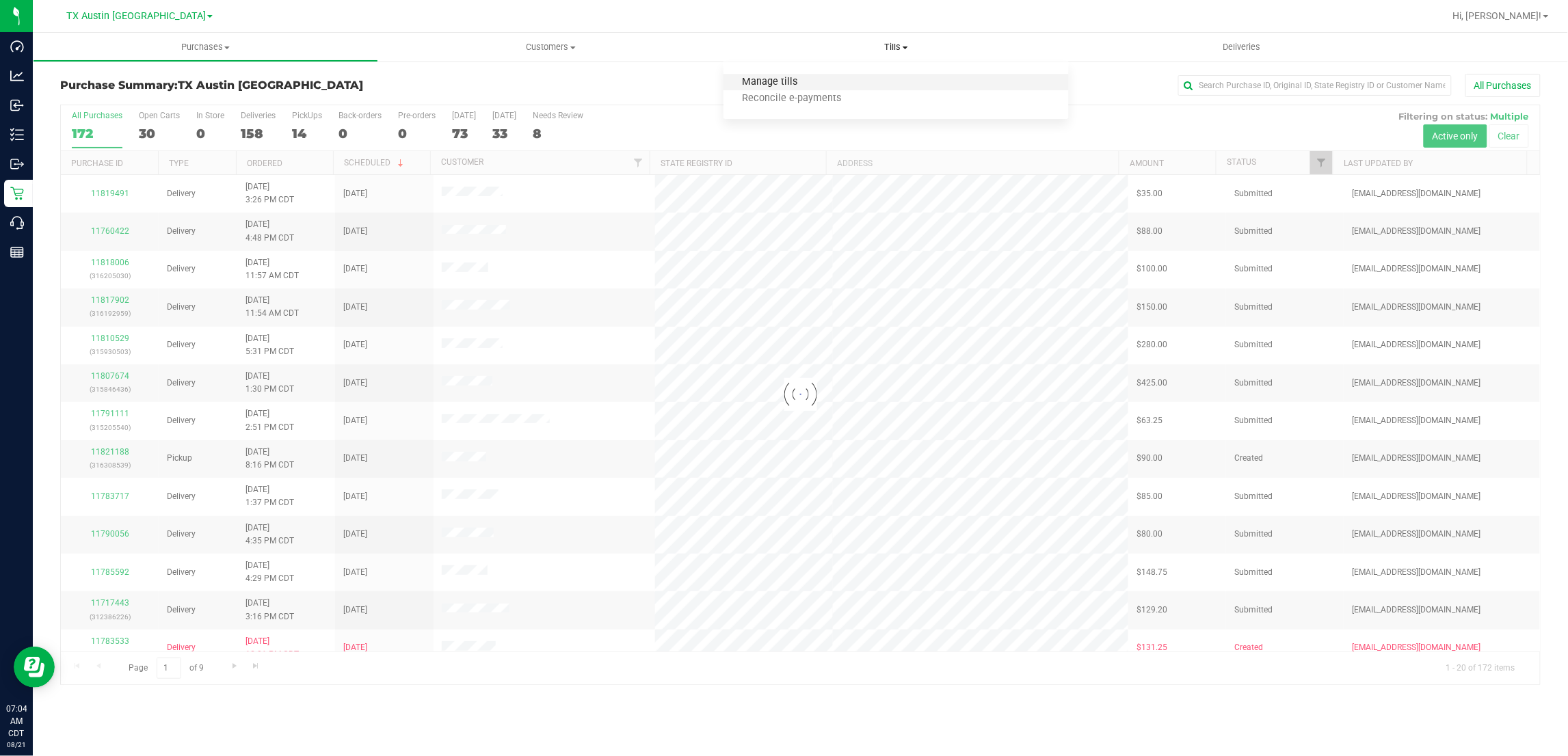
click at [792, 80] on span "Manage tills" at bounding box center [769, 82] width 92 height 12
click at [777, 80] on span "Manage tills" at bounding box center [769, 82] width 92 height 12
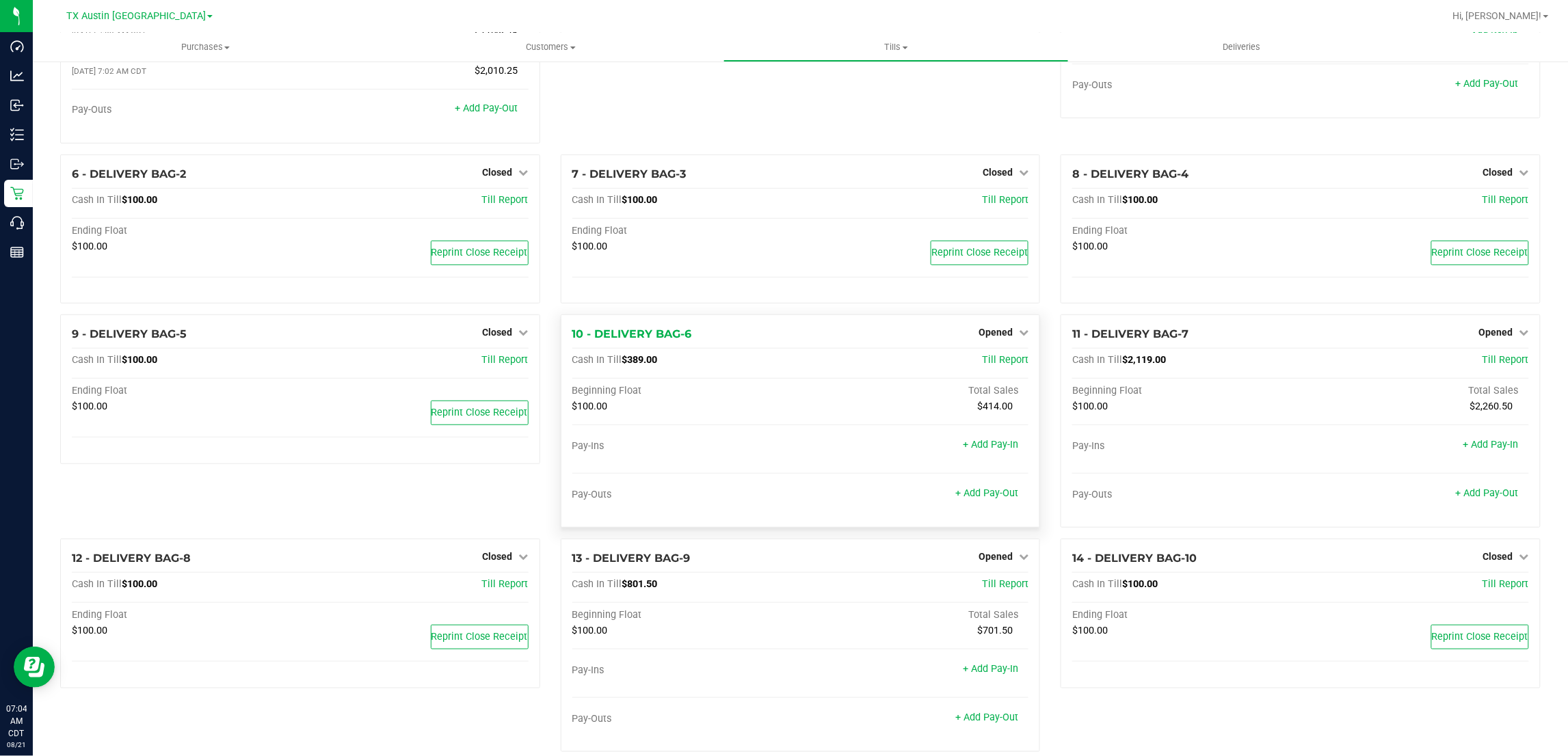
scroll to position [171, 0]
click at [996, 335] on span "Opened" at bounding box center [996, 330] width 34 height 11
click at [996, 364] on link "Close Till" at bounding box center [997, 359] width 37 height 11
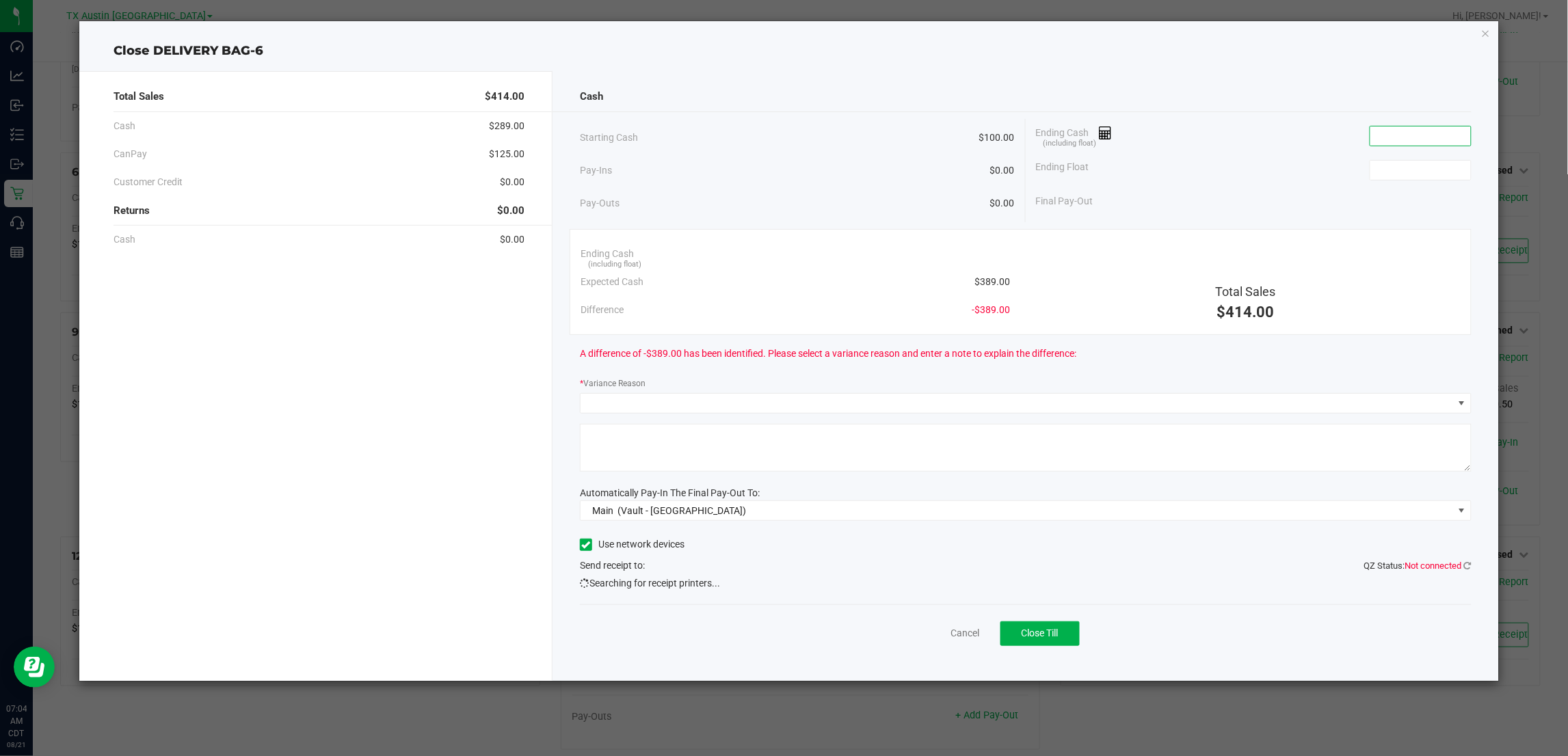
click at [1427, 138] on input at bounding box center [1420, 136] width 101 height 19
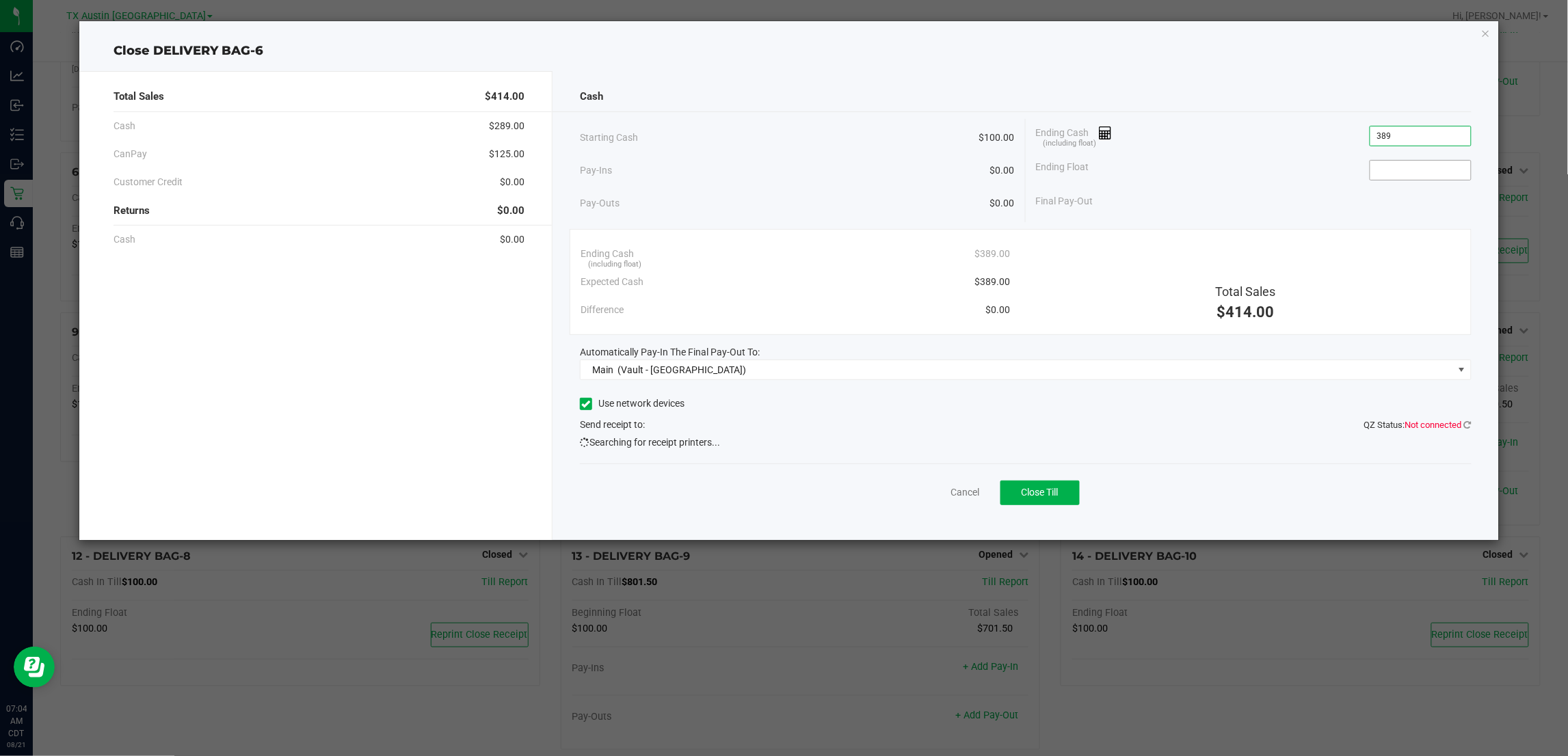
type input "$389.00"
click at [1419, 169] on input at bounding box center [1420, 170] width 101 height 19
type input "$100.00"
click at [1297, 185] on div "Ending Float $100.00" at bounding box center [1253, 170] width 436 height 34
click at [1043, 492] on span "Close Till" at bounding box center [1040, 492] width 37 height 11
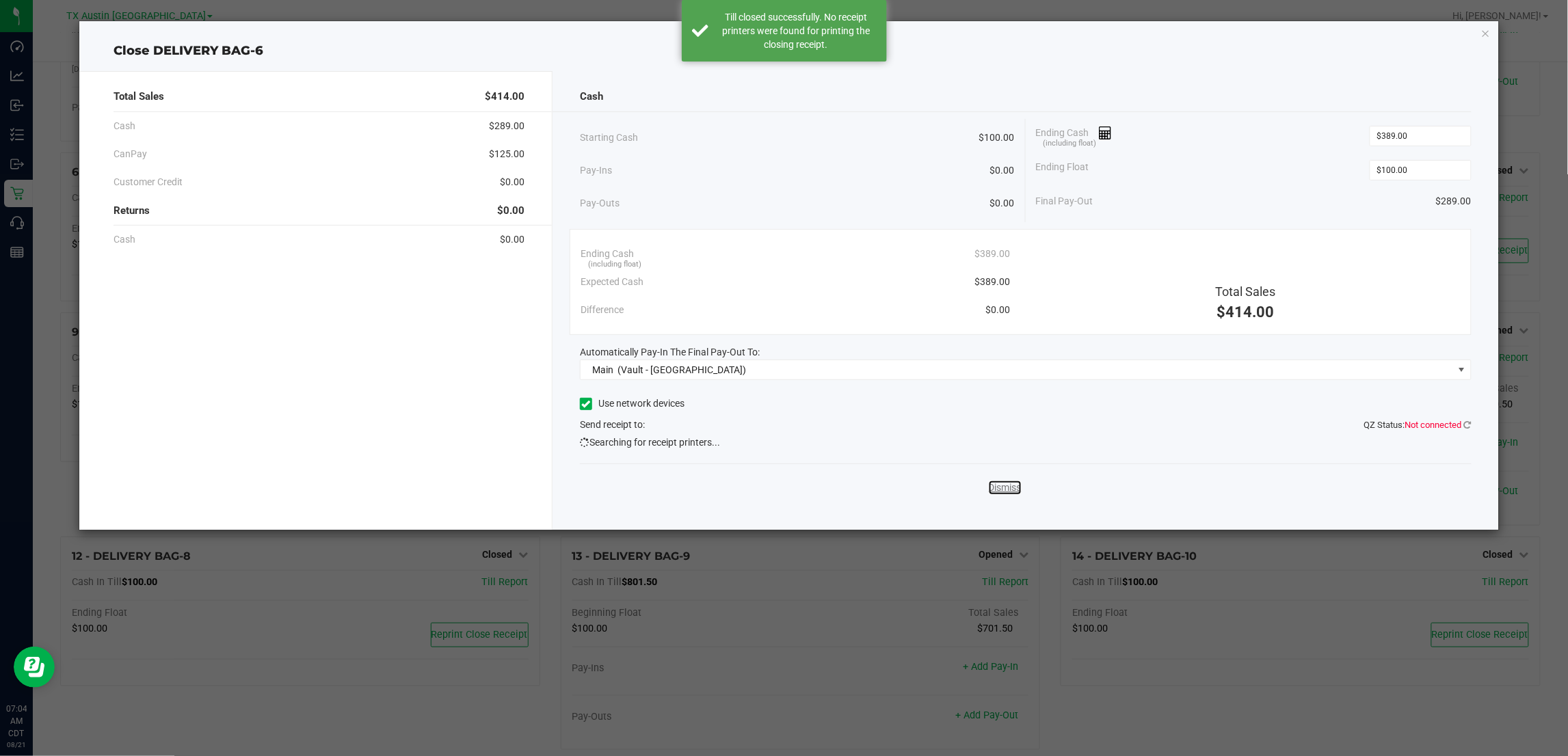
click at [1005, 489] on link "Dismiss" at bounding box center [1005, 488] width 33 height 15
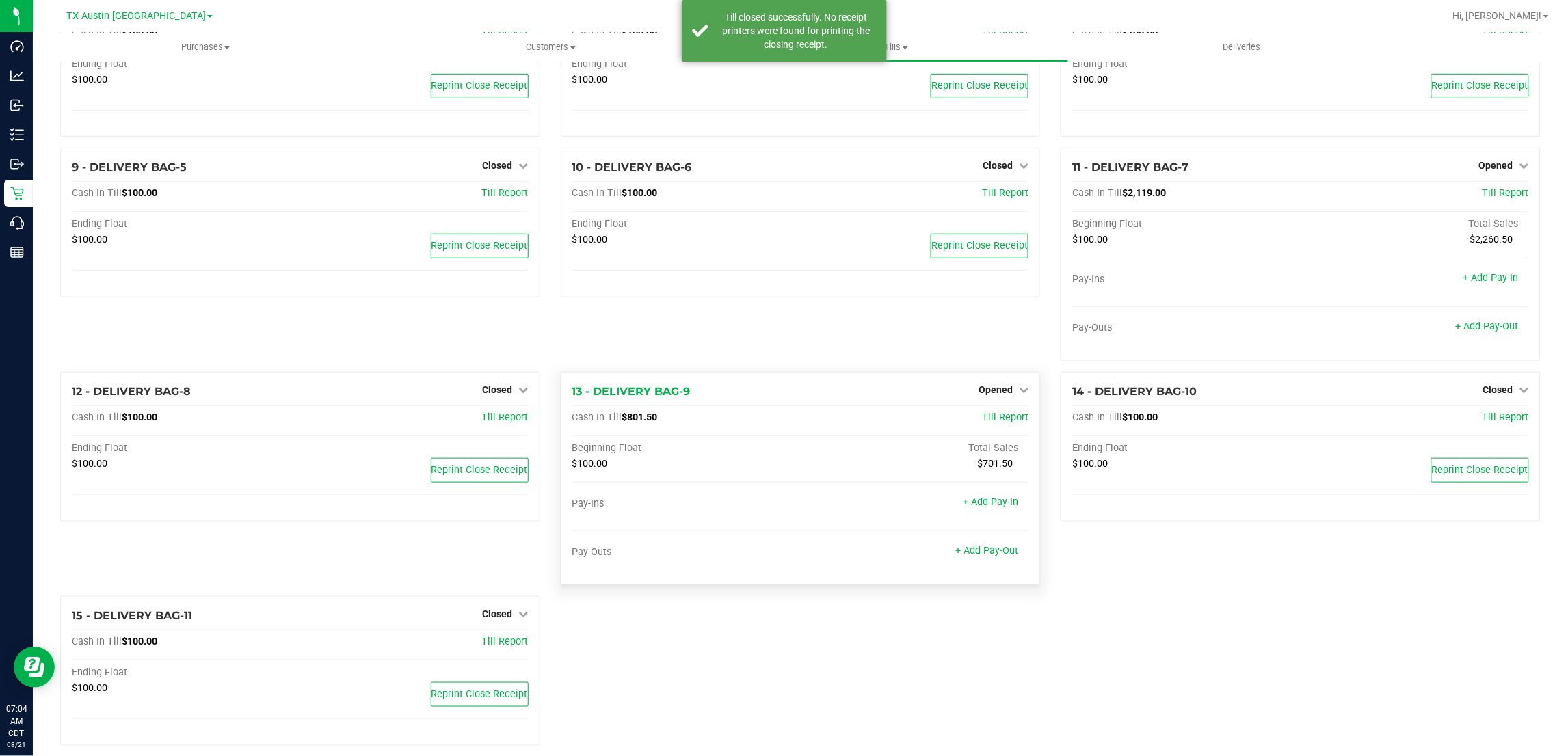
scroll to position [357, 0]
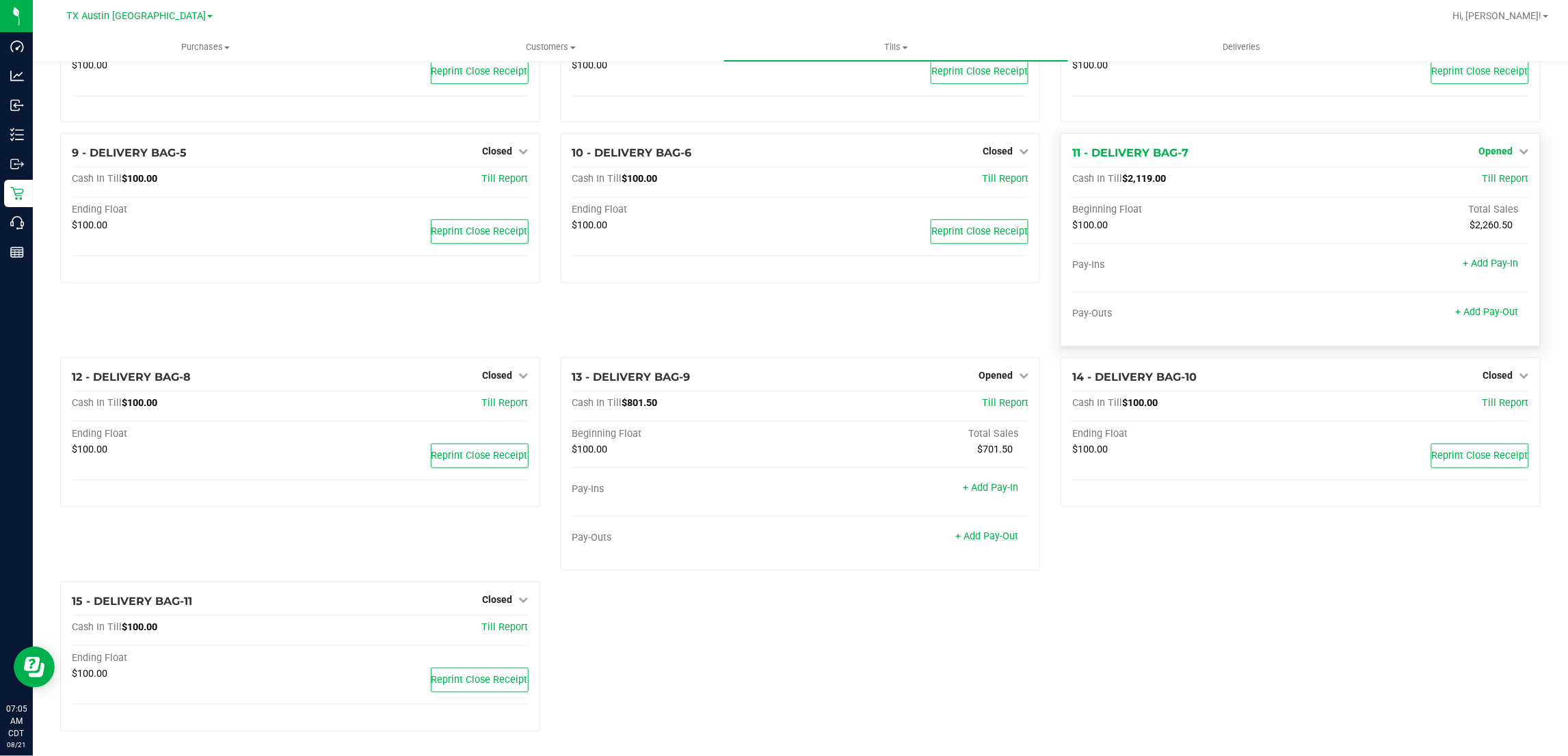
click at [1501, 148] on link "Opened" at bounding box center [1504, 151] width 50 height 11
click at [1492, 179] on link "Close Till" at bounding box center [1497, 179] width 37 height 11
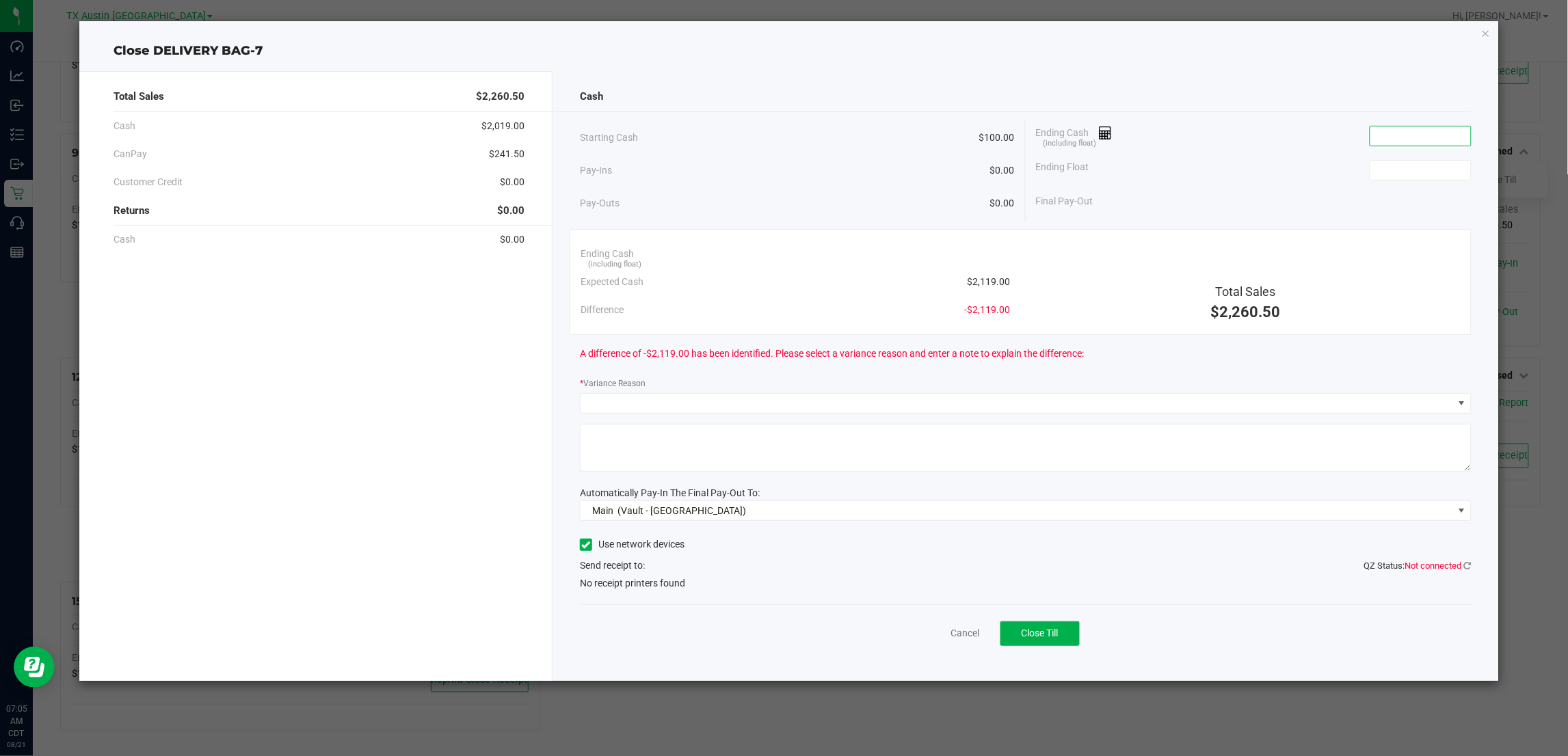
click at [1420, 138] on input at bounding box center [1420, 136] width 101 height 19
type input "$2,120.00"
click at [1453, 169] on input at bounding box center [1420, 170] width 101 height 19
type input "$100.00"
click at [910, 398] on span at bounding box center [1017, 403] width 873 height 19
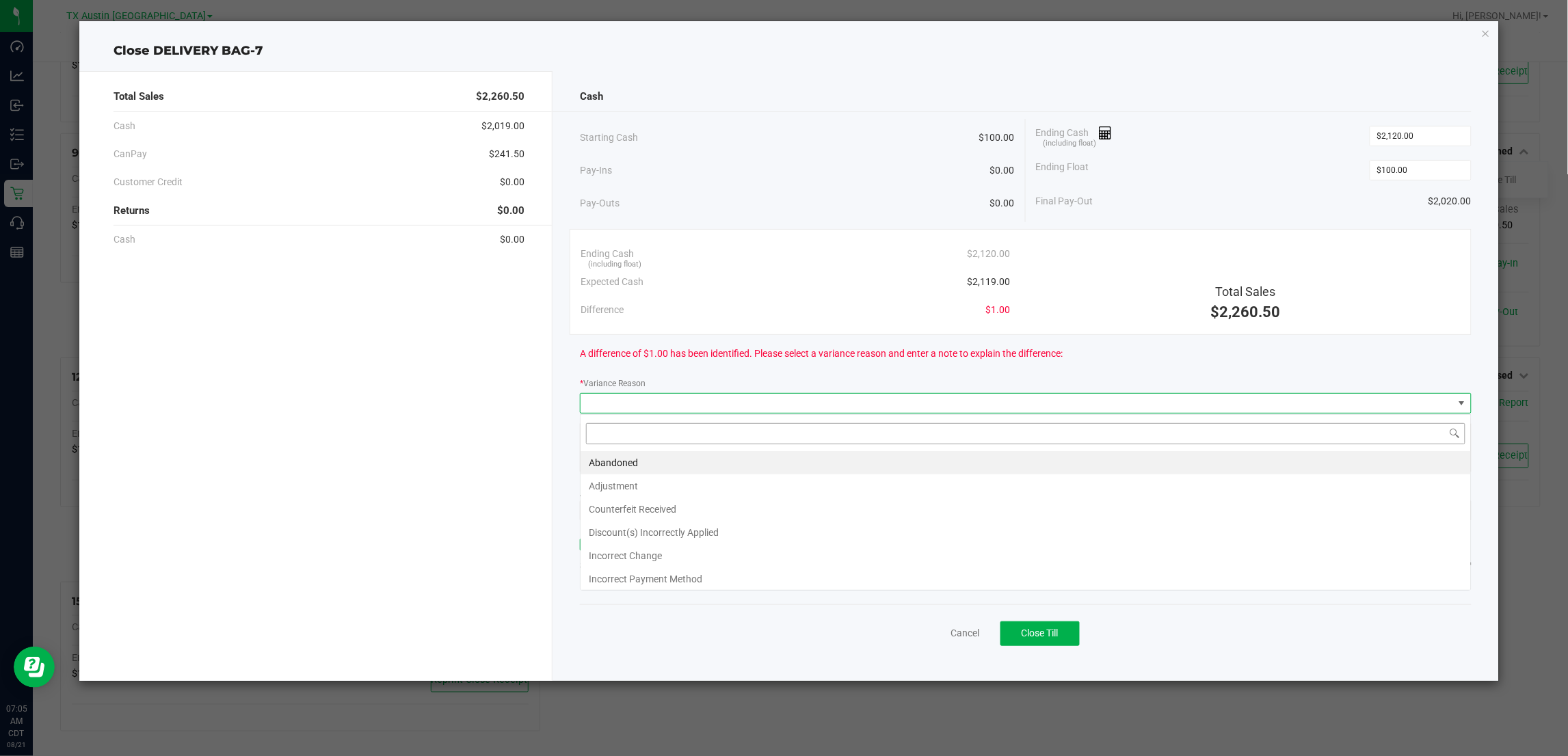
scroll to position [21, 891]
drag, startPoint x: 610, startPoint y: 460, endPoint x: 623, endPoint y: 447, distance: 18.4
click at [611, 460] on li "Abandoned" at bounding box center [1026, 463] width 890 height 24
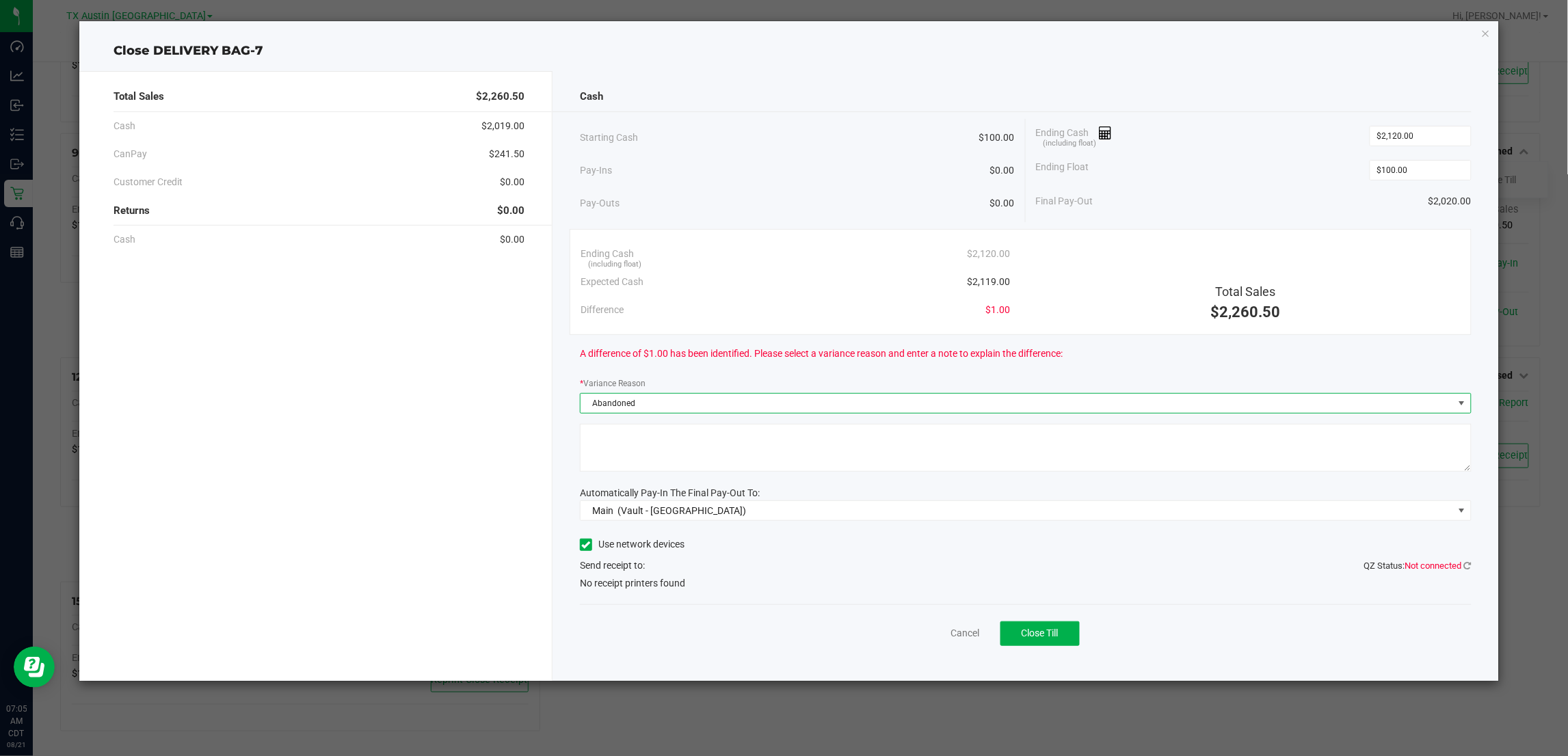
click at [627, 438] on textarea at bounding box center [1025, 448] width 891 height 48
type textarea "Pt abandoned change"
click at [1068, 638] on button "Close Till" at bounding box center [1040, 634] width 80 height 24
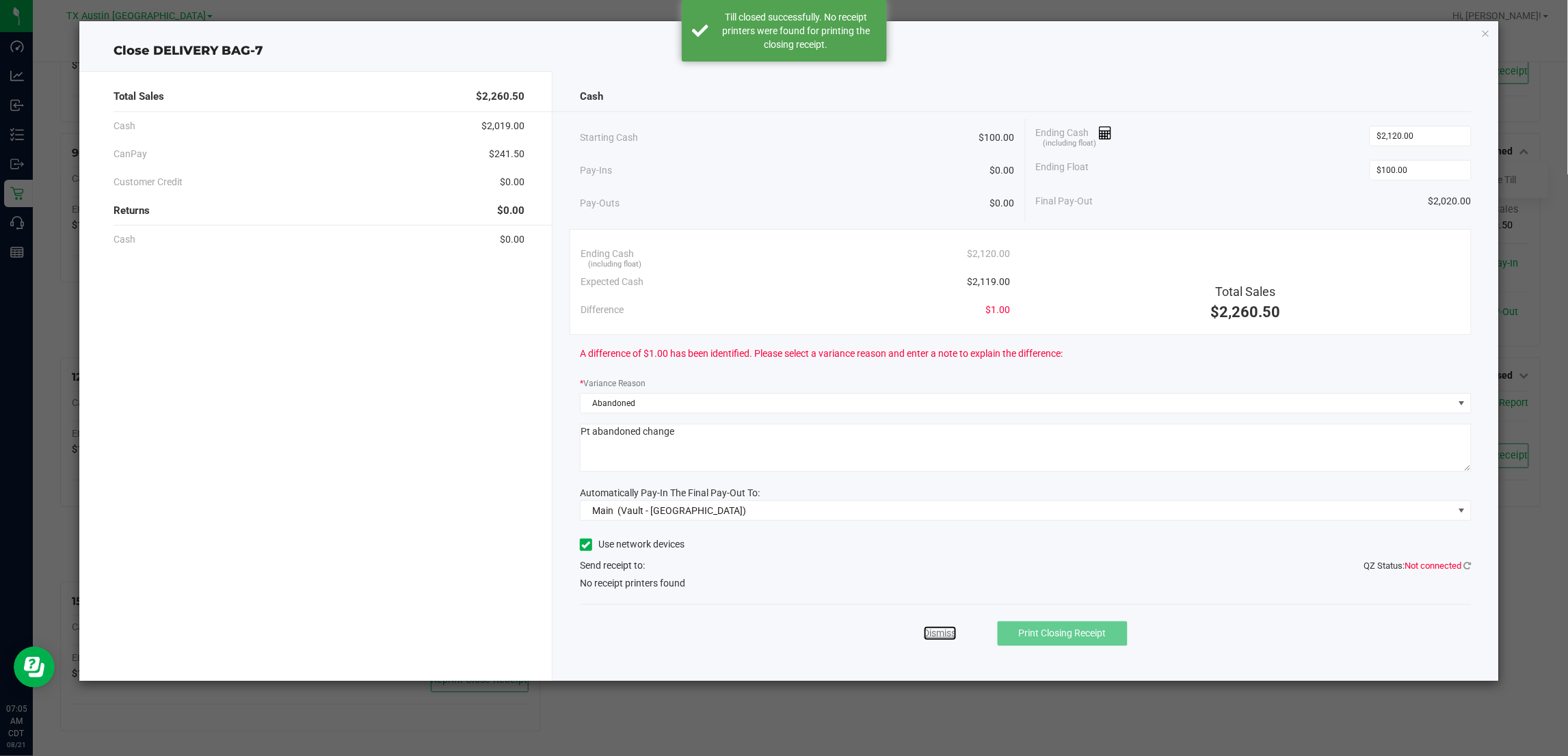
click at [929, 636] on link "Dismiss" at bounding box center [940, 634] width 33 height 15
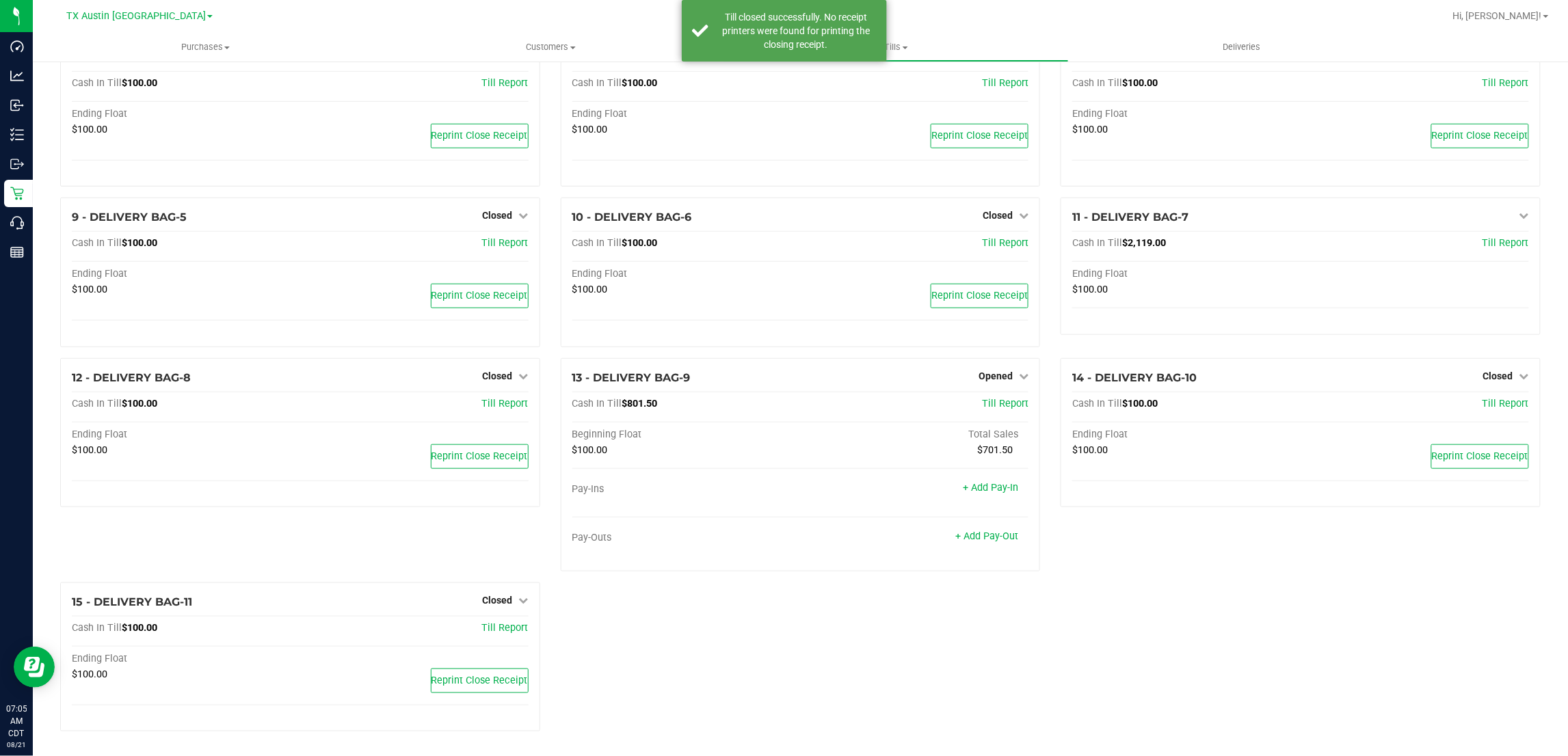
scroll to position [293, 0]
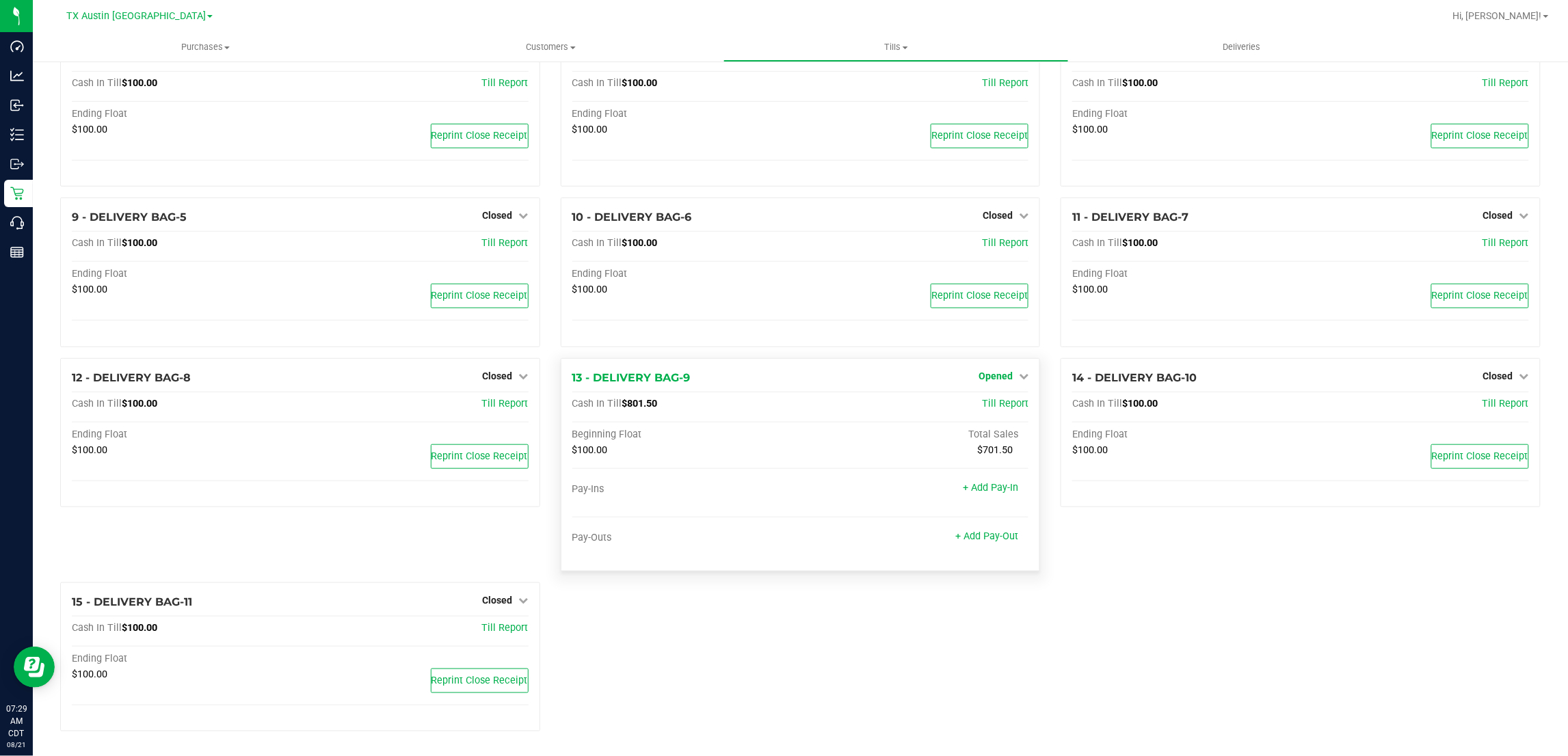
click at [993, 374] on span "Opened" at bounding box center [996, 376] width 34 height 11
click at [995, 405] on link "Close Till" at bounding box center [997, 404] width 37 height 11
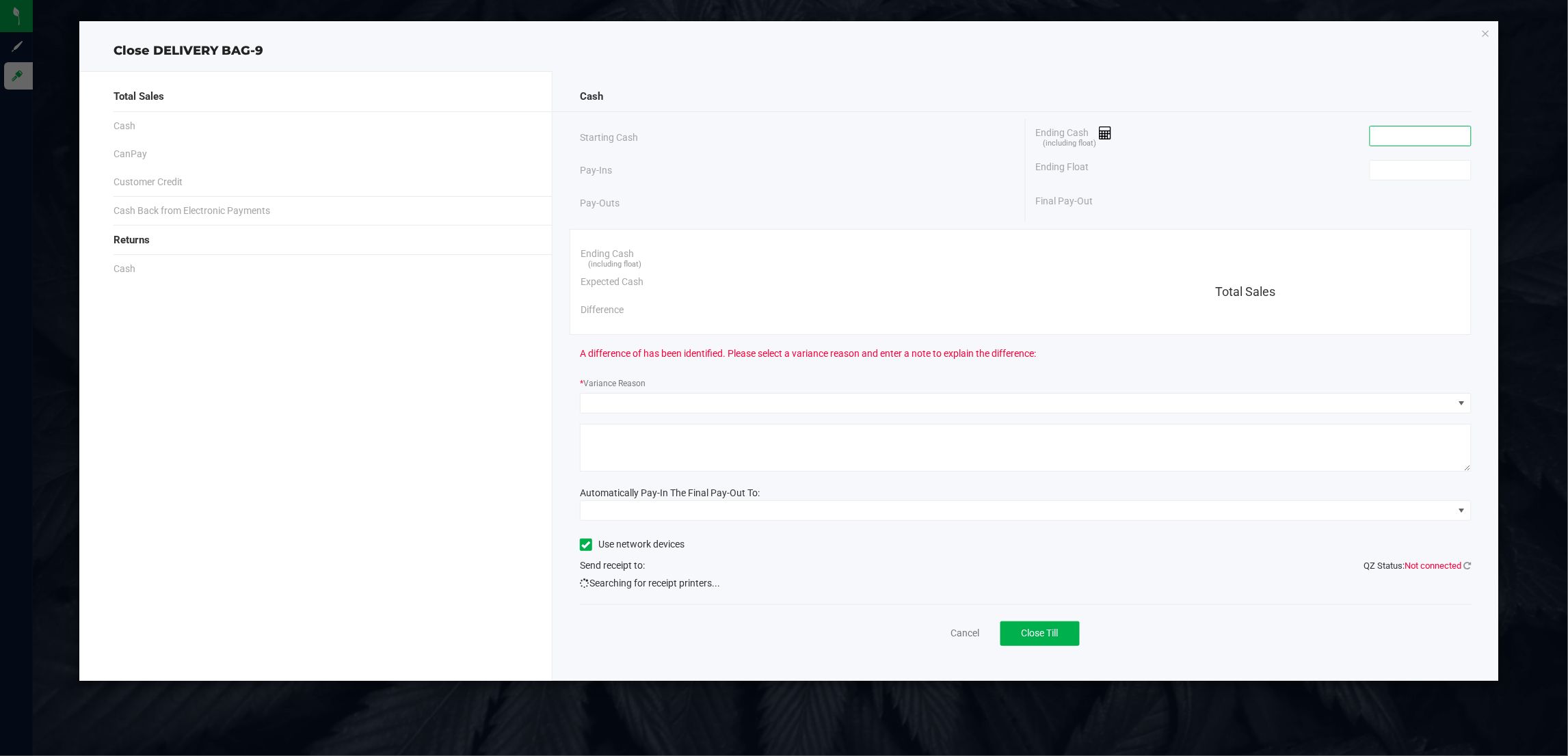
type input "aalvarado@liveparallel.com"
click at [1414, 131] on input at bounding box center [1420, 136] width 101 height 19
type input "$8.00"
click at [975, 635] on link "Cancel" at bounding box center [966, 634] width 29 height 15
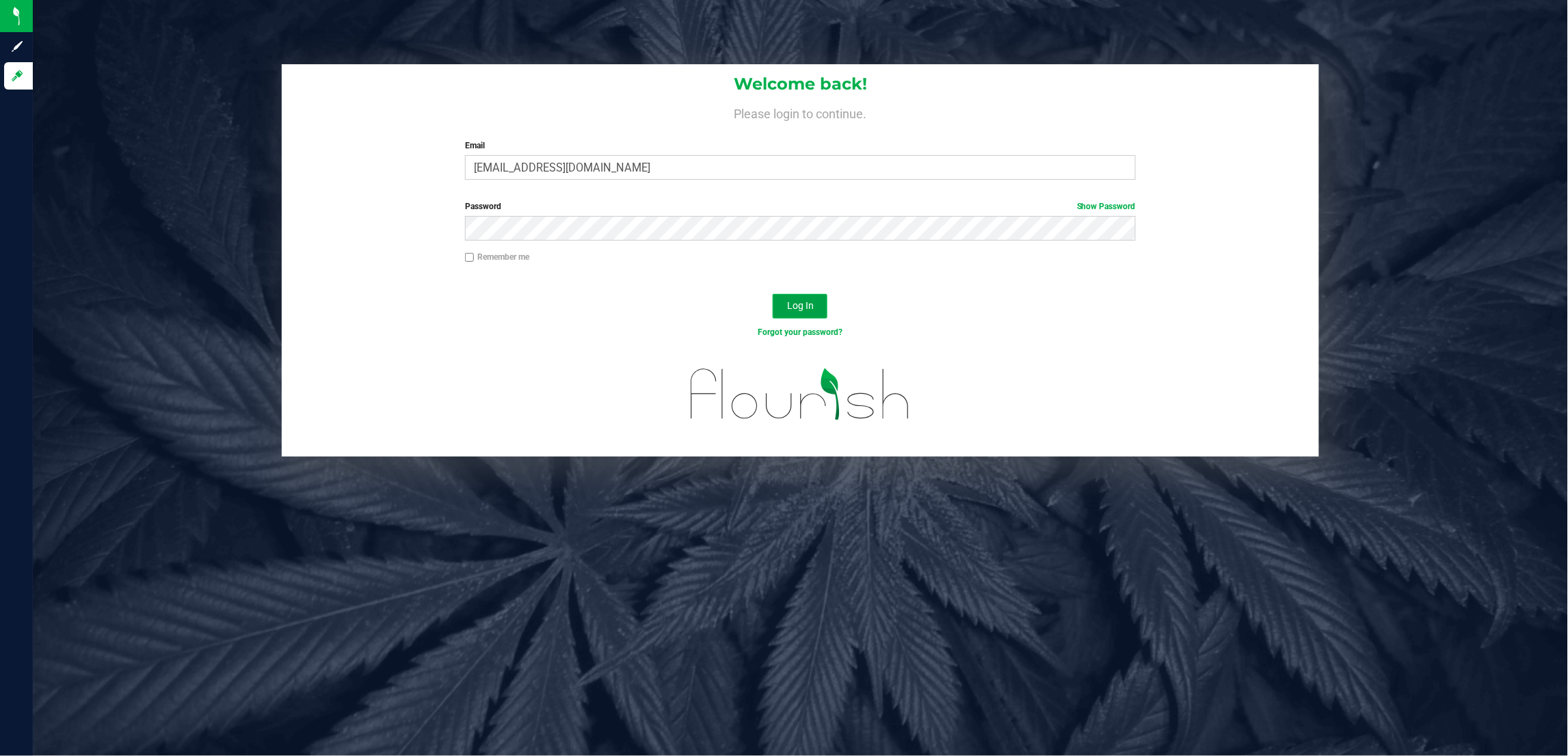
click at [821, 299] on button "Log In" at bounding box center [800, 305] width 54 height 24
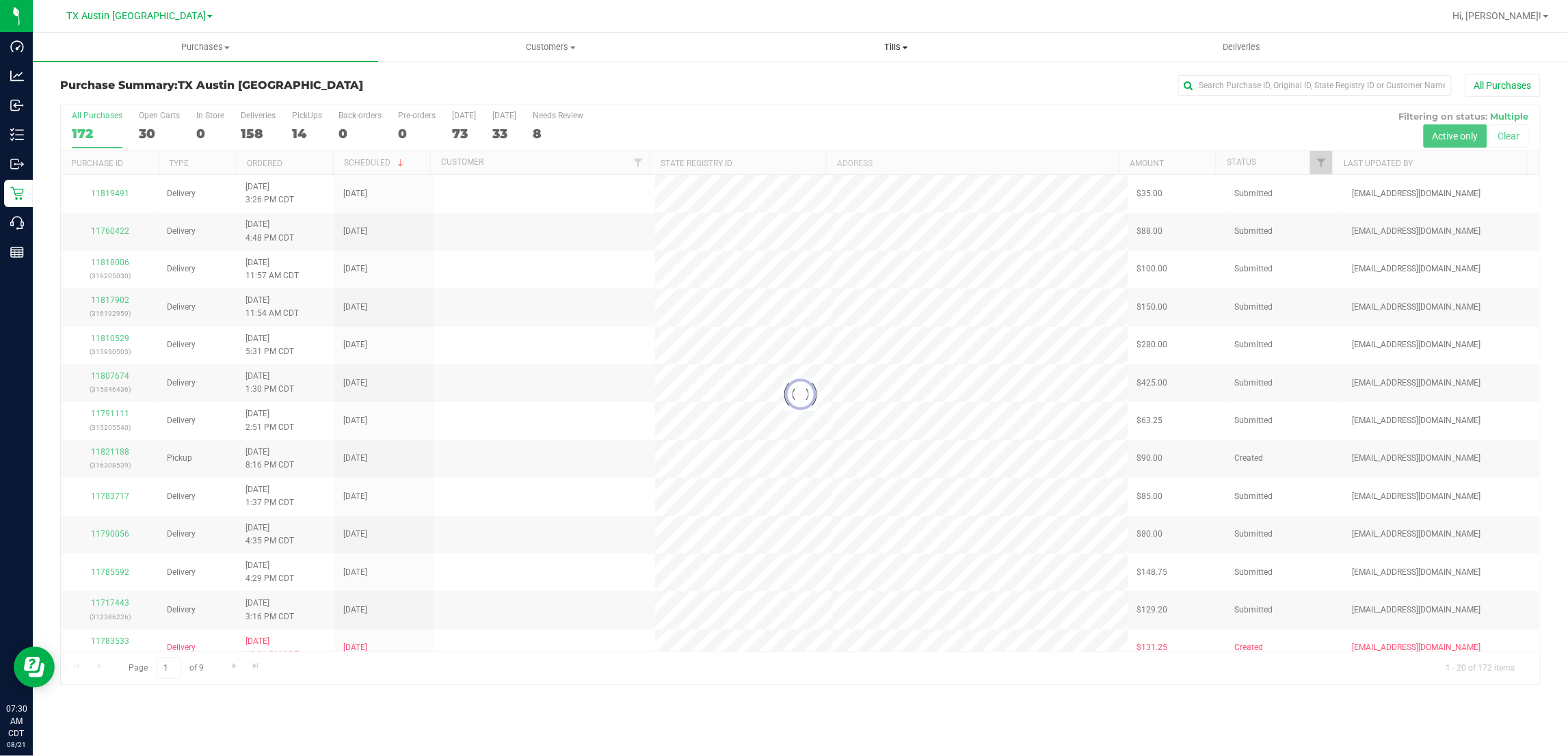
click at [887, 44] on span "Tills" at bounding box center [896, 47] width 344 height 13
click at [762, 81] on span "Manage tills" at bounding box center [769, 82] width 92 height 12
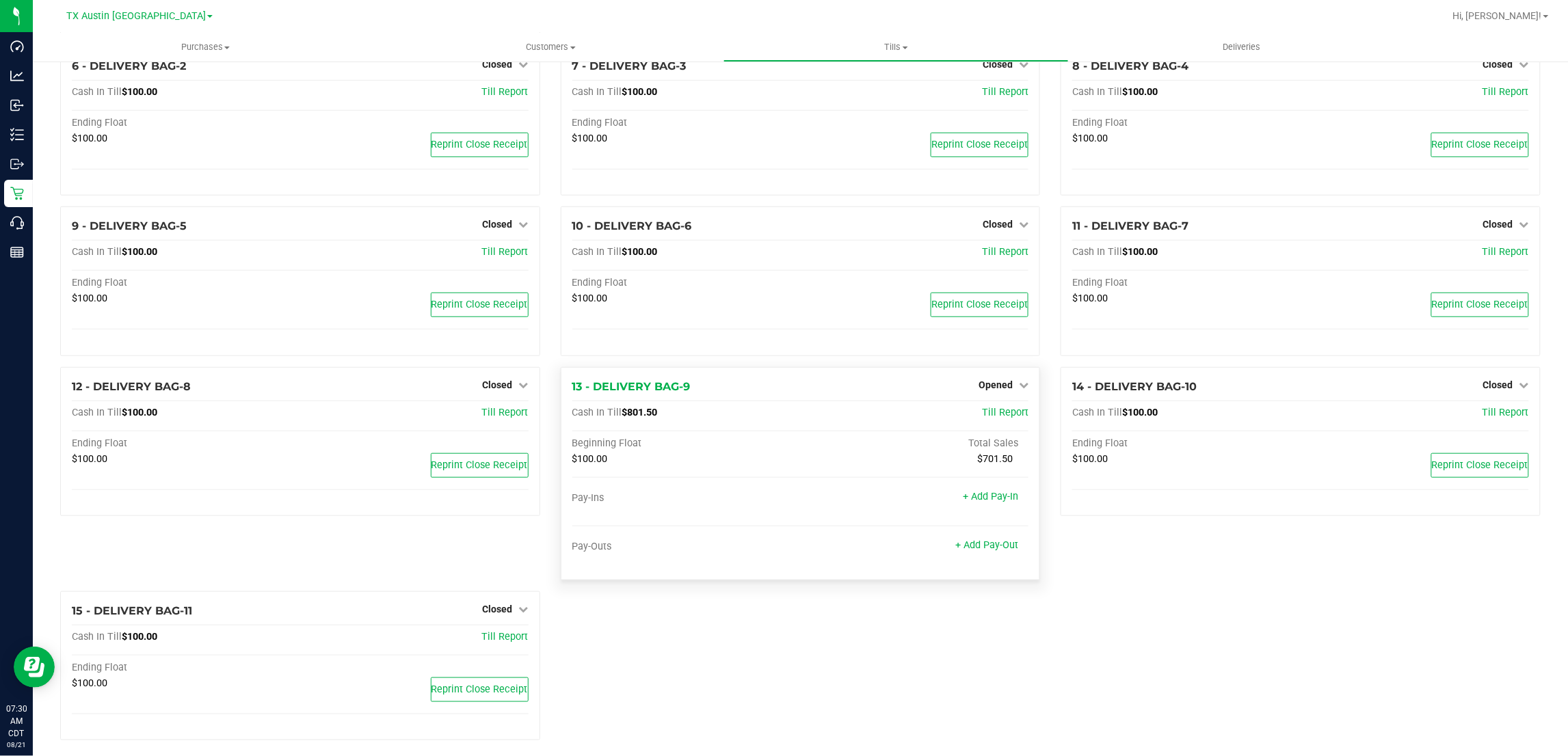
scroll to position [293, 0]
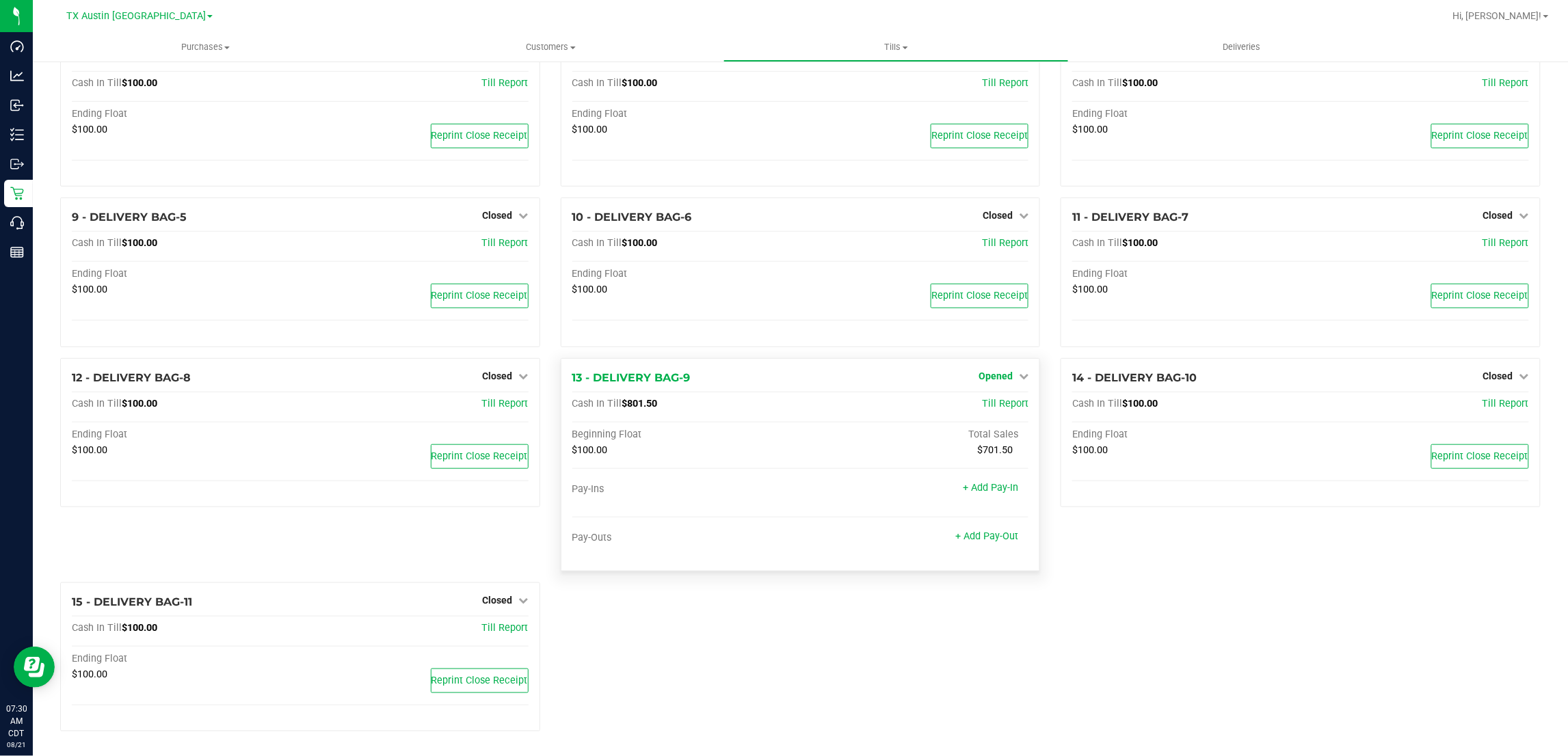
click at [1000, 380] on span "Opened" at bounding box center [996, 376] width 34 height 11
click at [987, 405] on link "Close Till" at bounding box center [997, 404] width 37 height 11
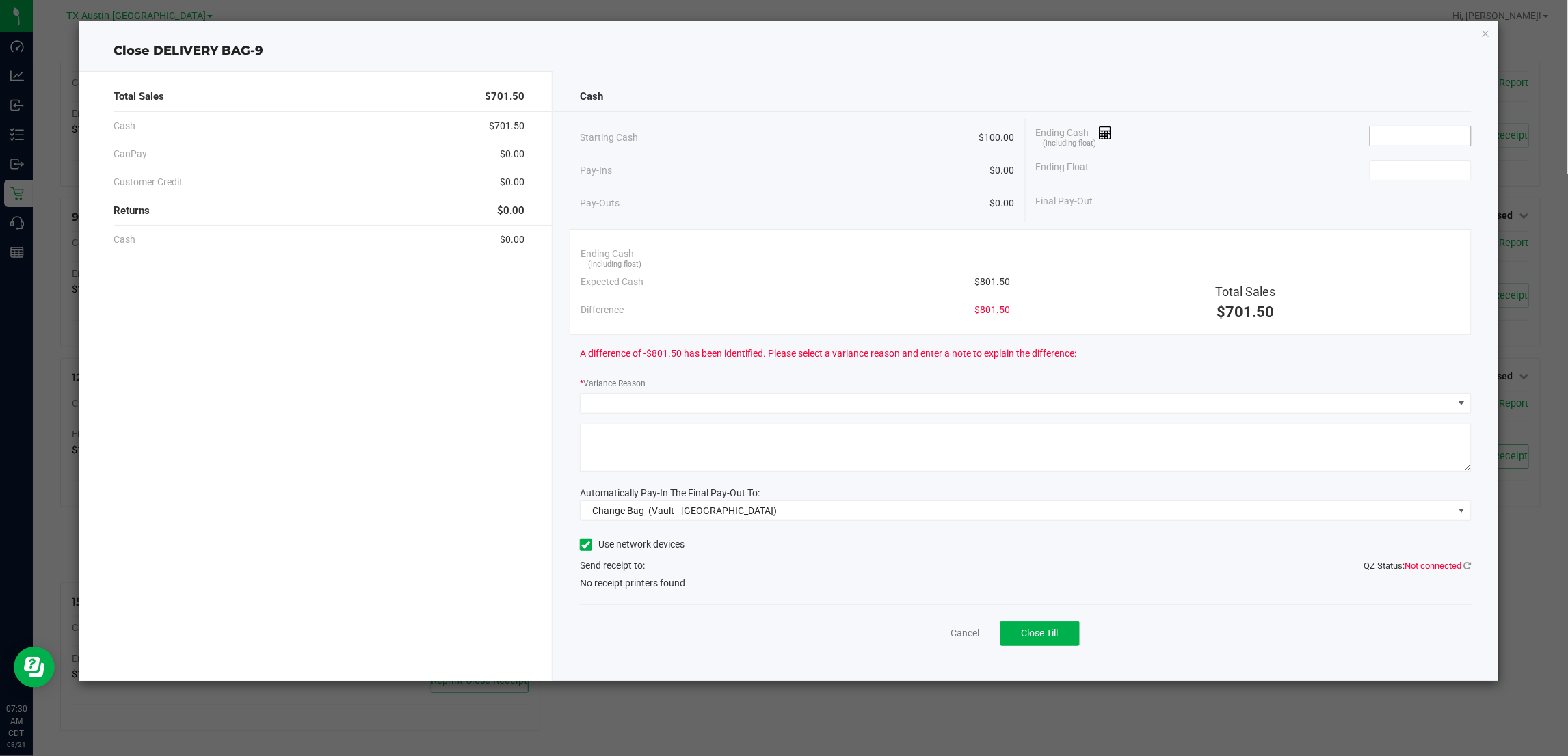
click at [1445, 134] on input at bounding box center [1420, 136] width 101 height 19
type input "$801.25"
click at [1426, 172] on input at bounding box center [1420, 170] width 101 height 19
type input "$100.00"
click at [1275, 146] on div "Ending Cash (including float) $801.25" at bounding box center [1253, 136] width 436 height 34
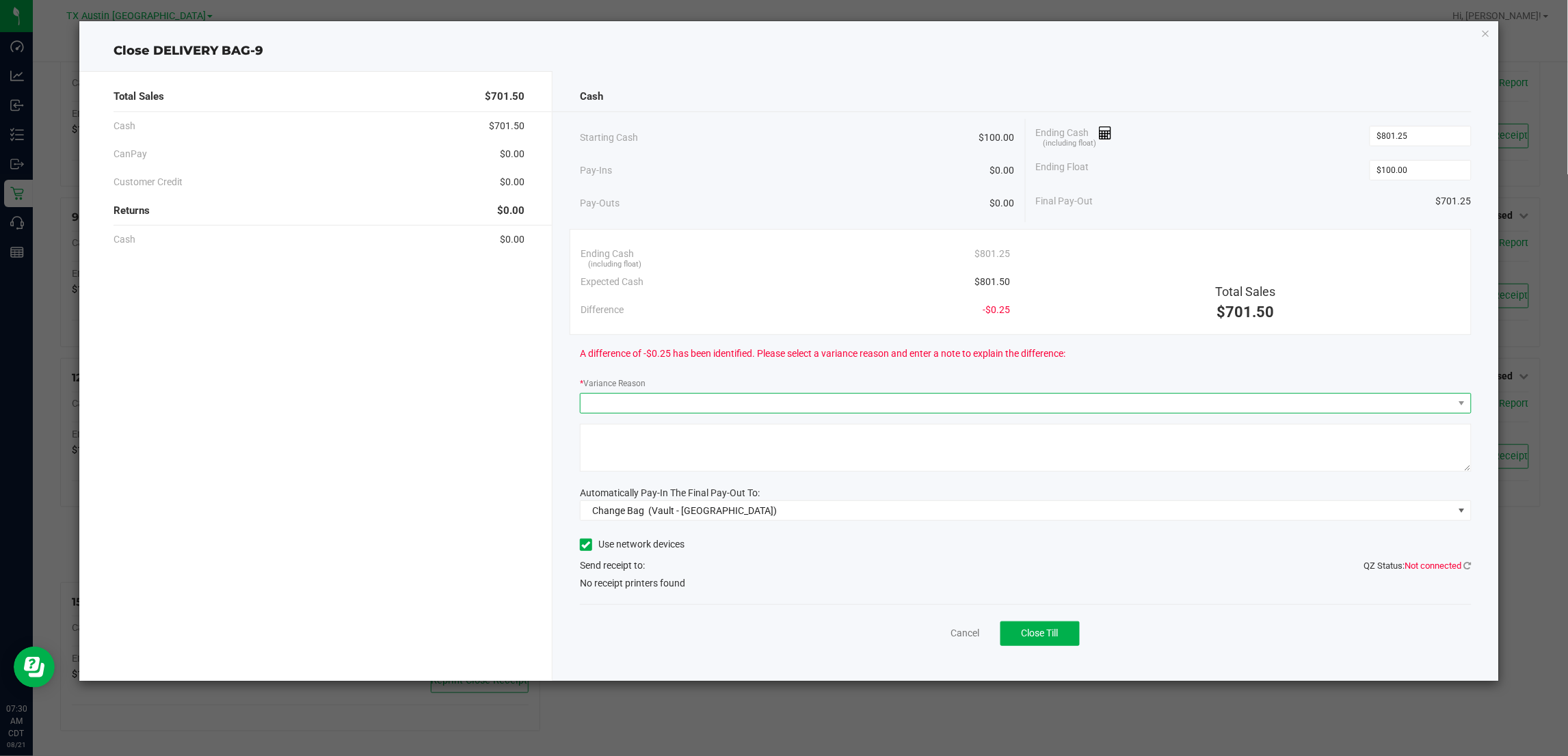
drag, startPoint x: 761, startPoint y: 404, endPoint x: 727, endPoint y: 409, distance: 34.4
click at [757, 404] on span at bounding box center [1017, 403] width 873 height 19
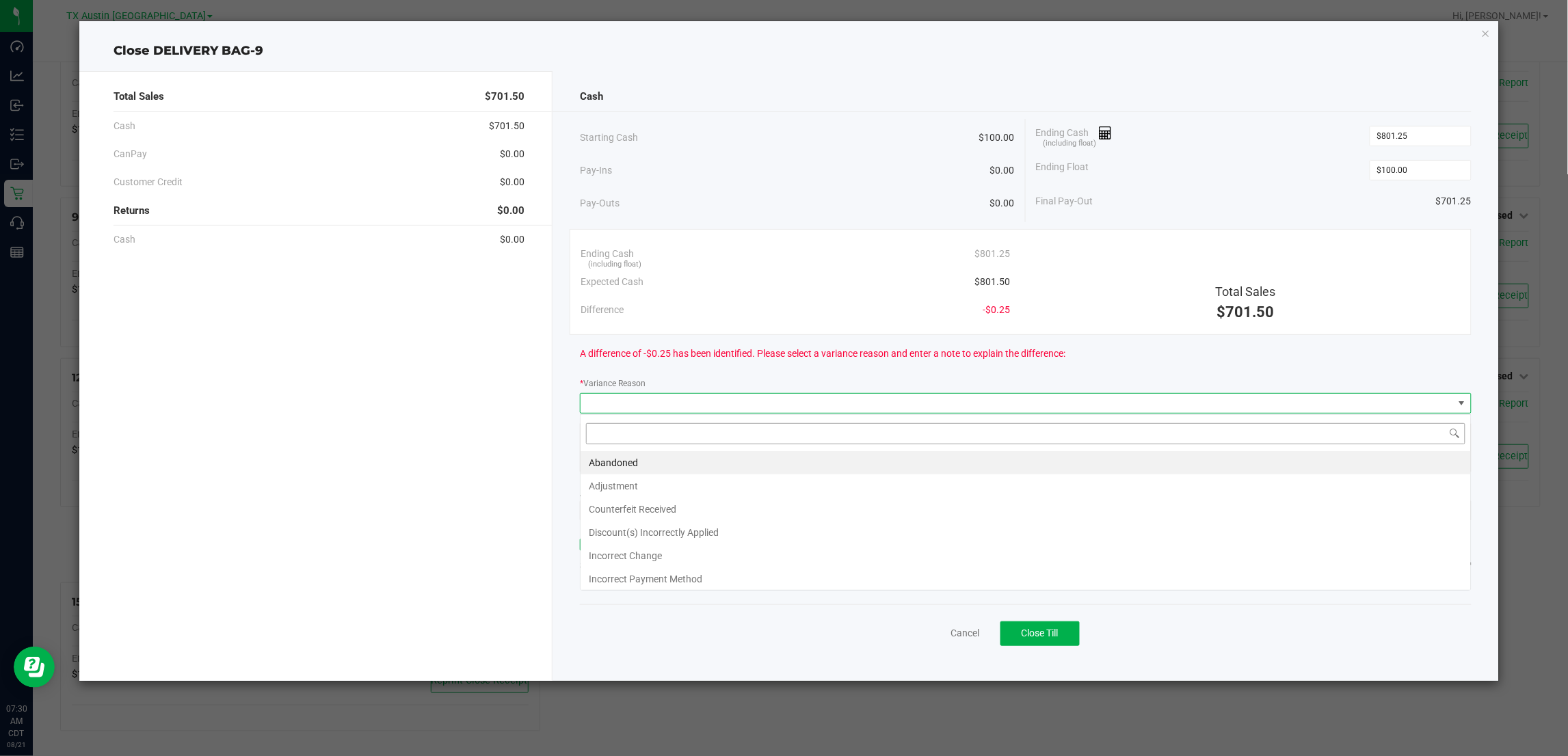
scroll to position [21, 891]
click at [634, 461] on li "Abandoned" at bounding box center [1026, 463] width 890 height 24
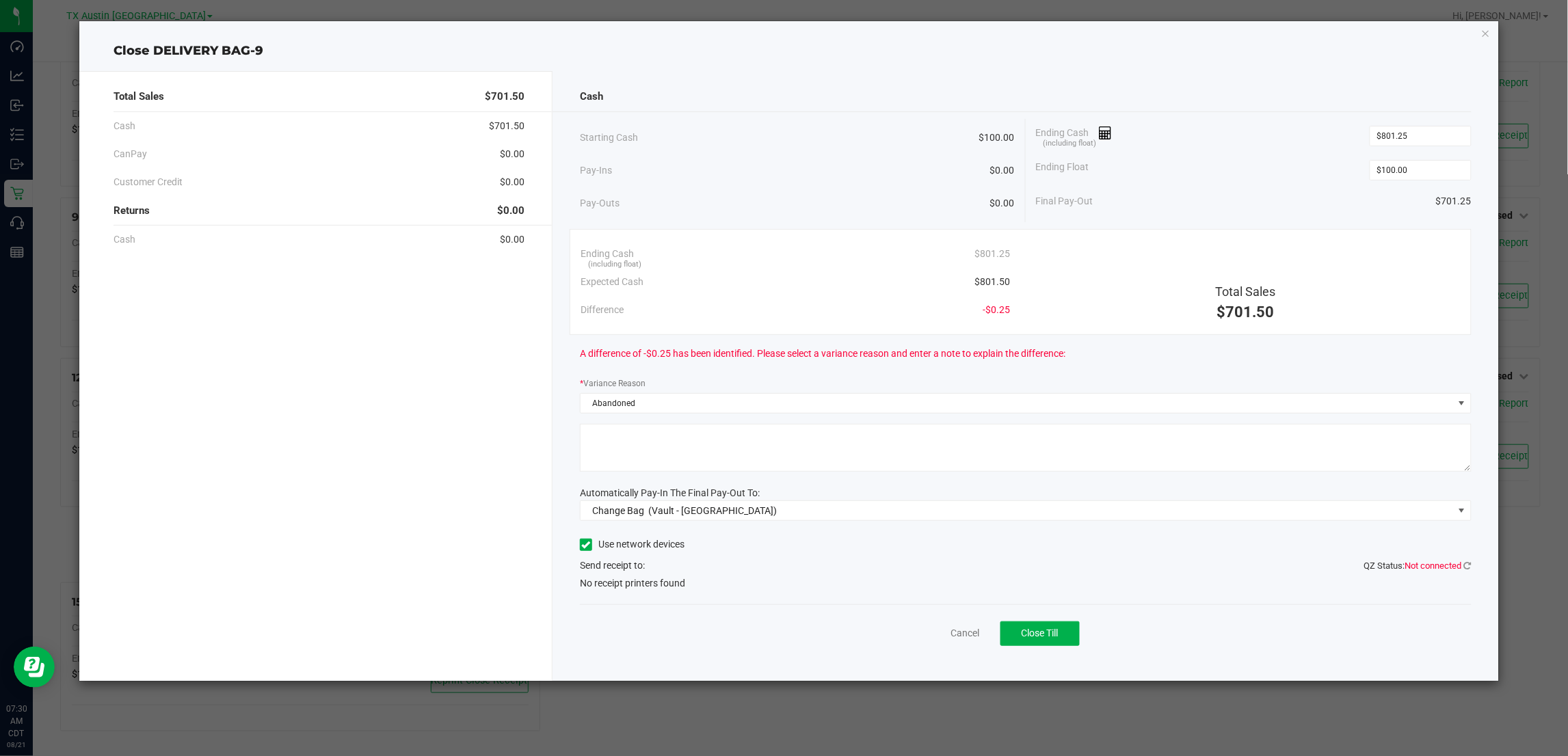
click at [645, 449] on textarea at bounding box center [1025, 448] width 891 height 48
type textarea "pt abandoned change"
click at [725, 517] on span "(Vault - Austin DC)" at bounding box center [713, 511] width 129 height 11
click at [684, 614] on li "Main (Vault - Austin DC)" at bounding box center [1026, 600] width 890 height 27
click at [808, 639] on div "Cancel Close Till" at bounding box center [1025, 631] width 891 height 53
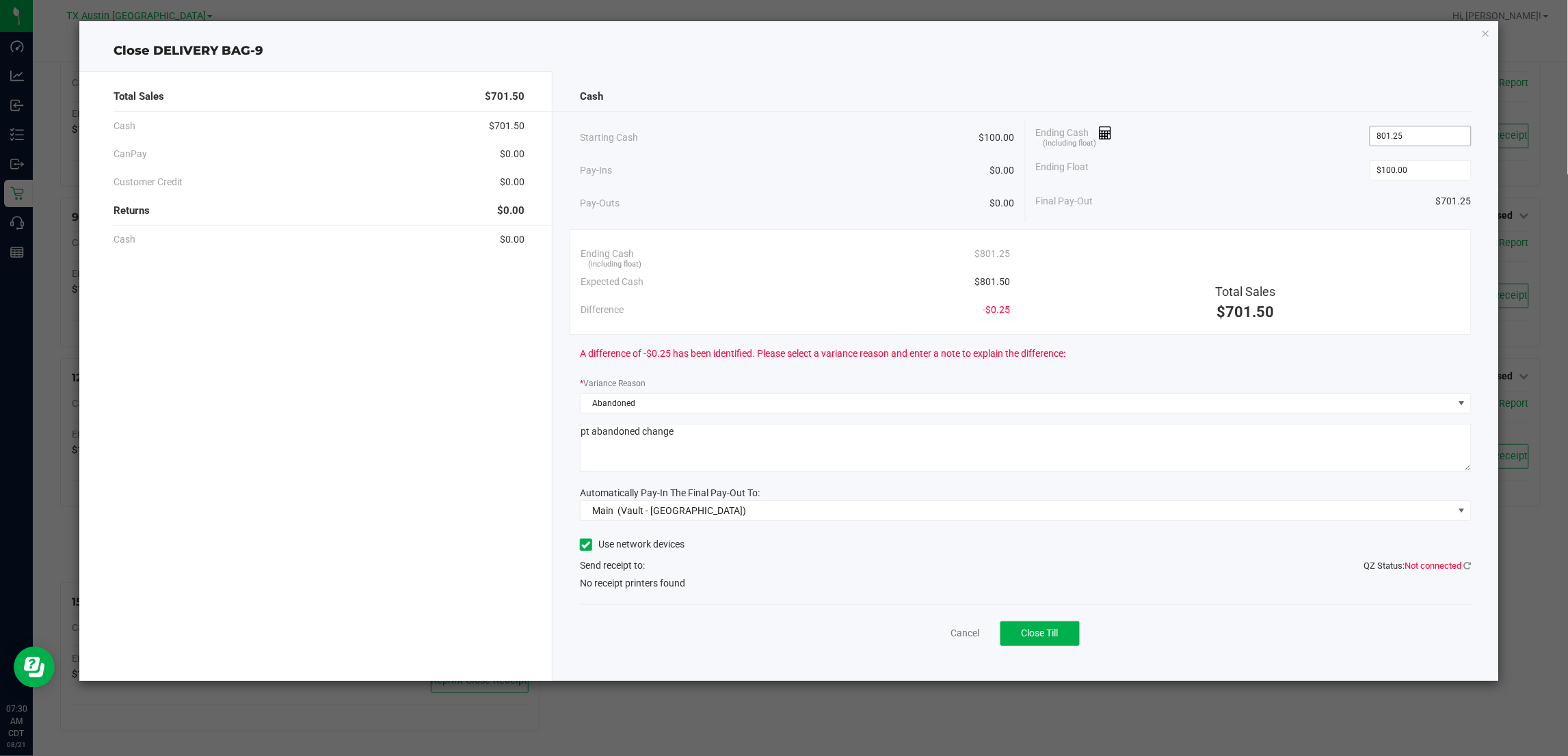
click at [1393, 138] on input "801.25" at bounding box center [1420, 136] width 101 height 19
type input "$802.25"
click at [1276, 176] on div "Ending Float $100.00" at bounding box center [1253, 170] width 436 height 34
click at [1058, 641] on button "Close Till" at bounding box center [1040, 634] width 80 height 24
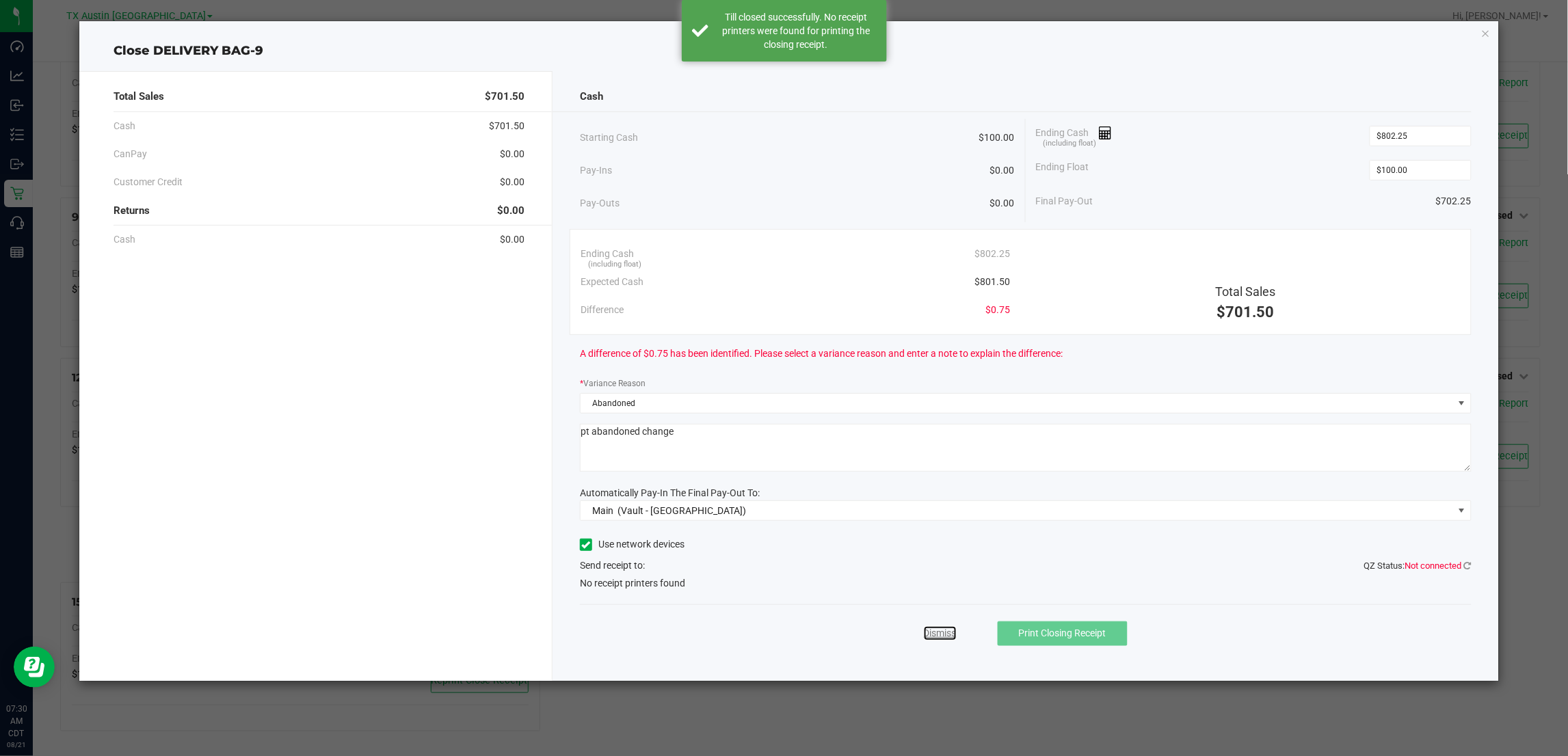
click at [944, 636] on link "Dismiss" at bounding box center [940, 634] width 33 height 15
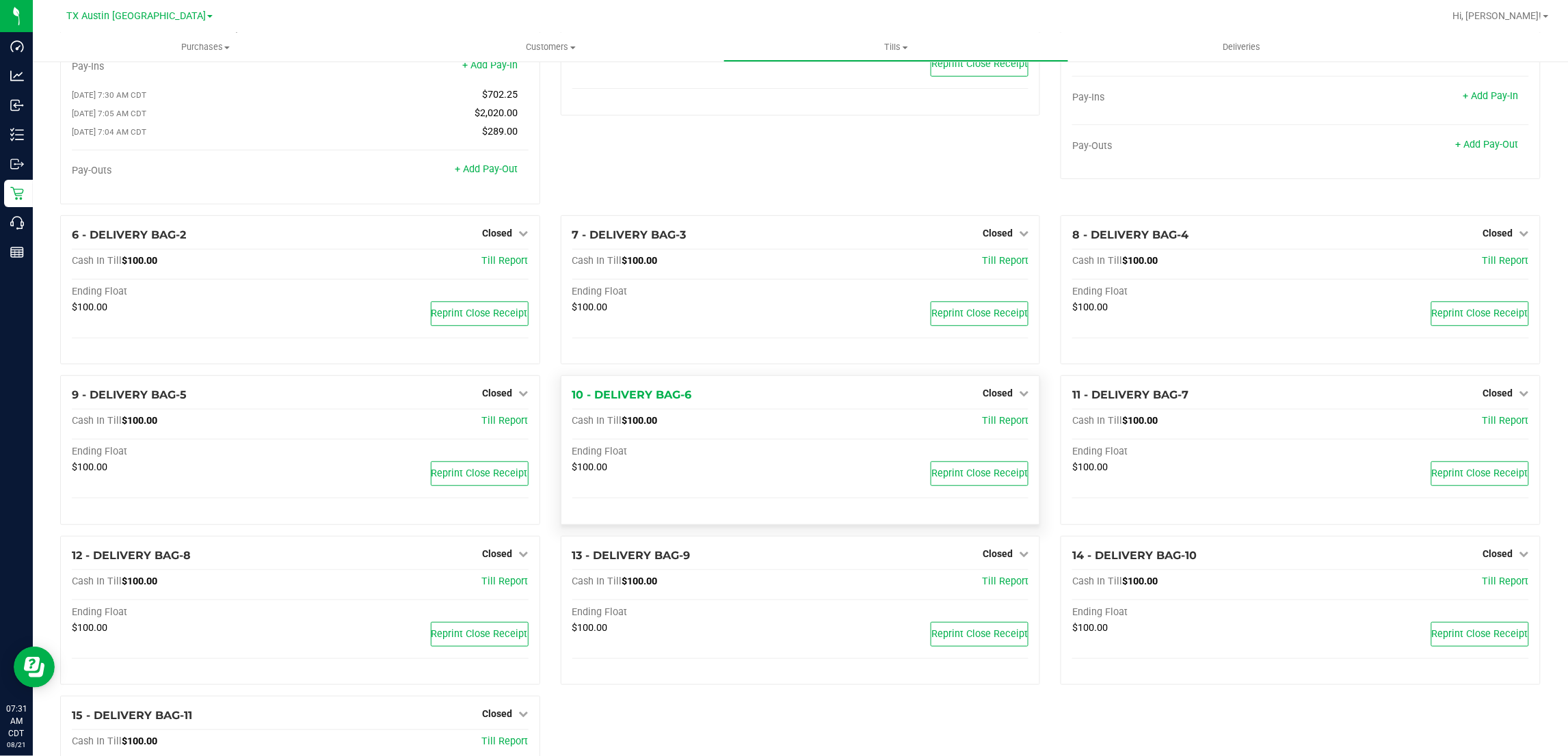
scroll to position [0, 0]
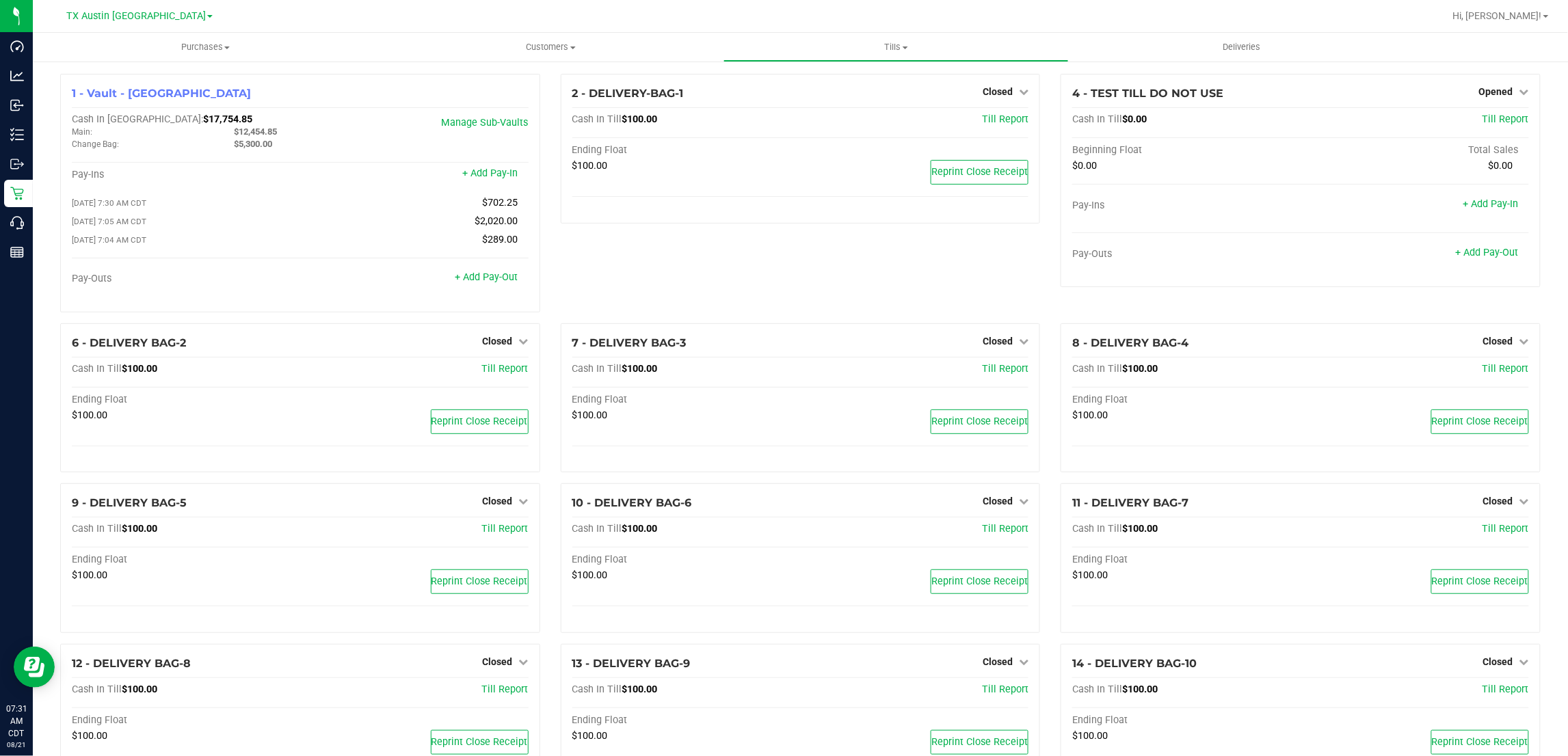
click at [788, 264] on div "2 - DELIVERY-BAG-1 Closed Open Till Cash In Till $100.00 Till Report Ending Flo…" at bounding box center [800, 198] width 500 height 249
click at [1002, 343] on span "Closed" at bounding box center [997, 341] width 30 height 11
click at [993, 374] on link "Open Till" at bounding box center [997, 369] width 36 height 11
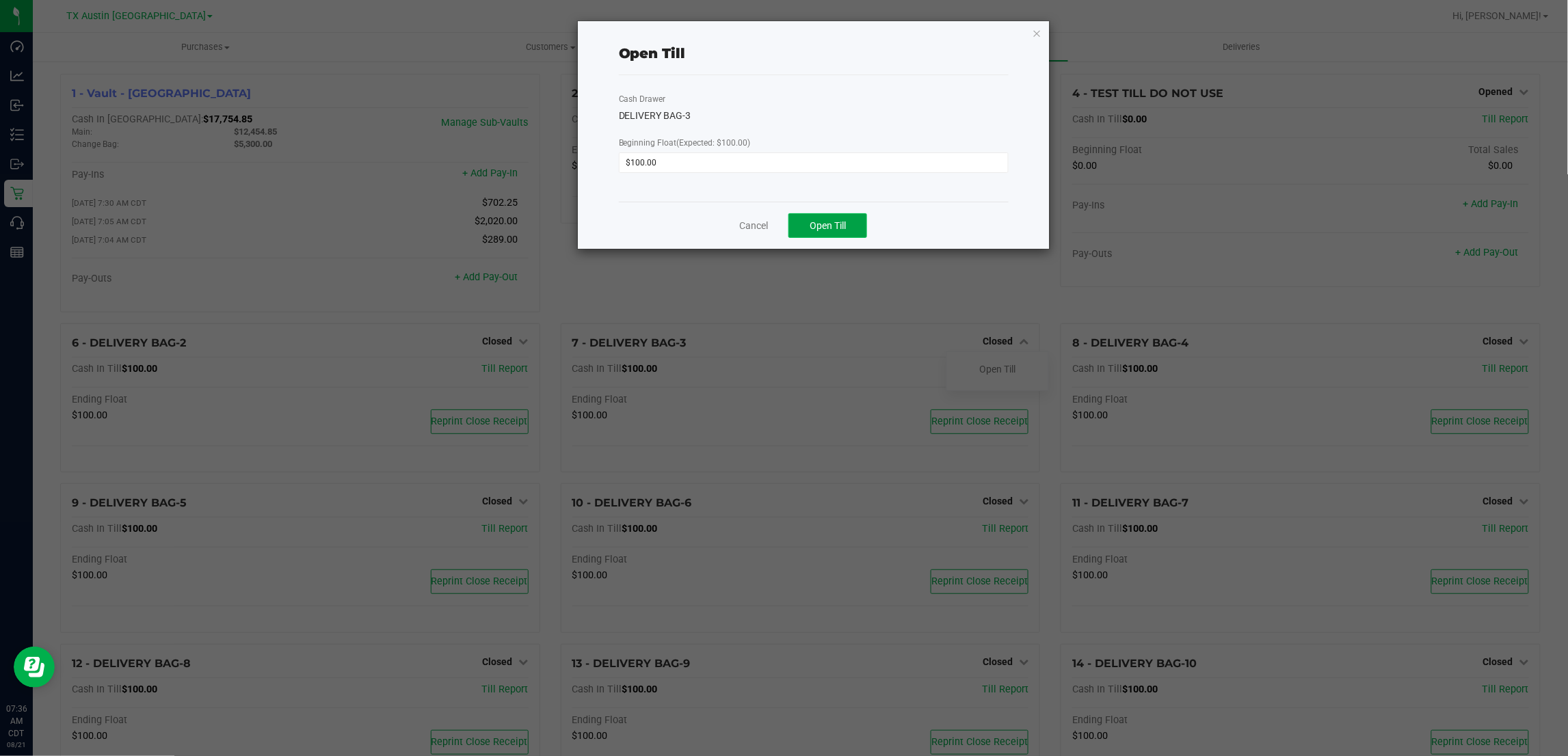
click at [849, 227] on button "Open Till" at bounding box center [828, 225] width 79 height 24
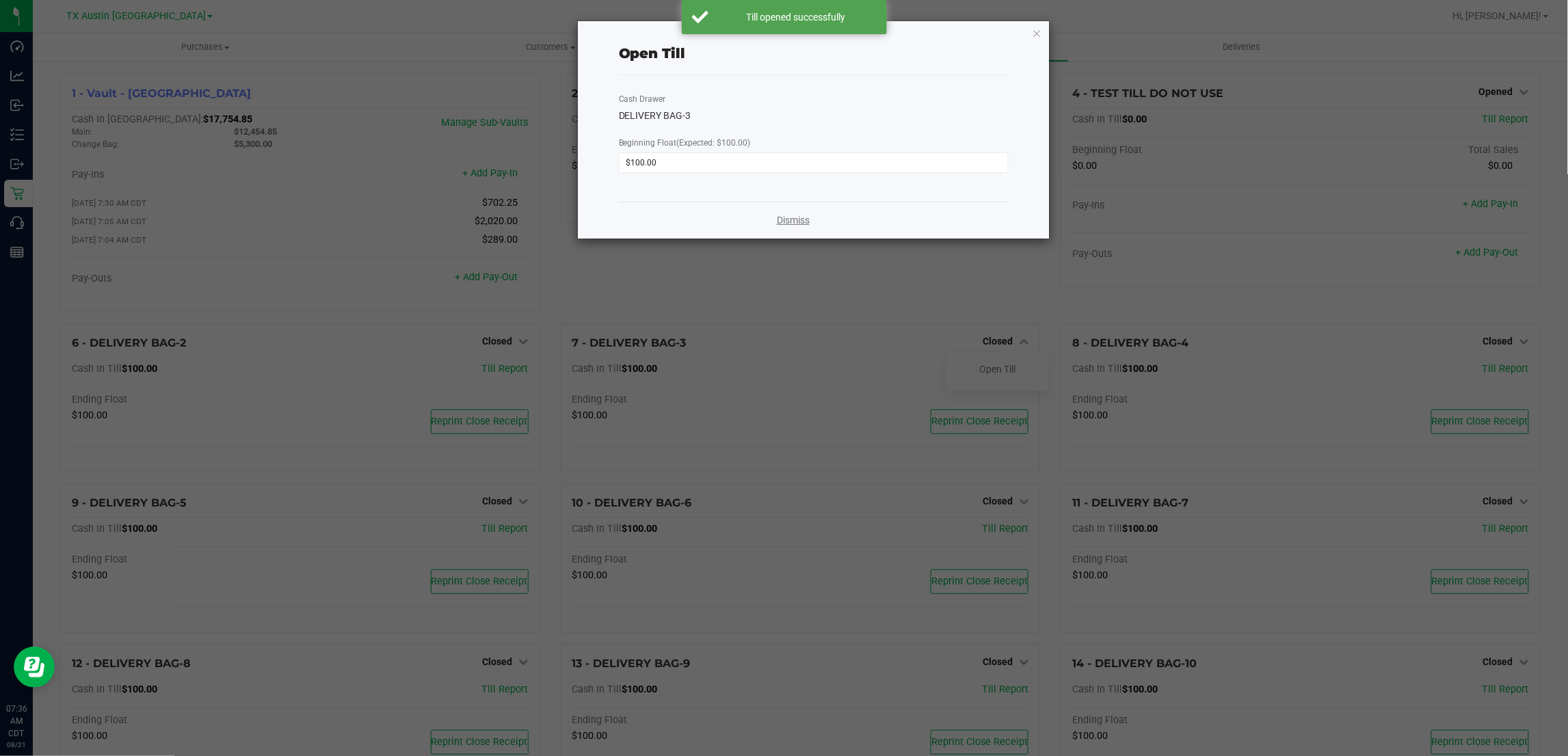
click at [789, 222] on link "Dismiss" at bounding box center [793, 220] width 33 height 15
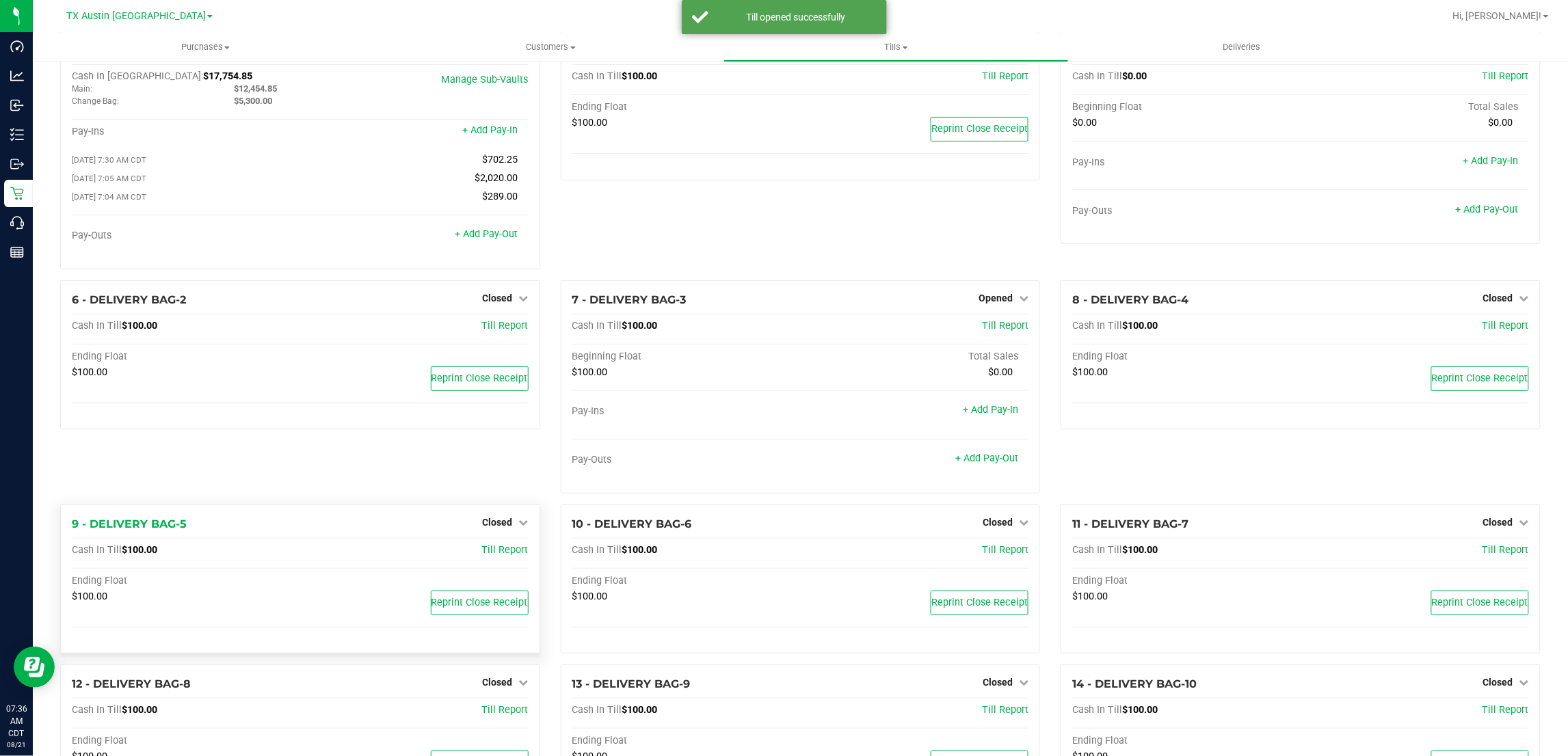
scroll to position [85, 0]
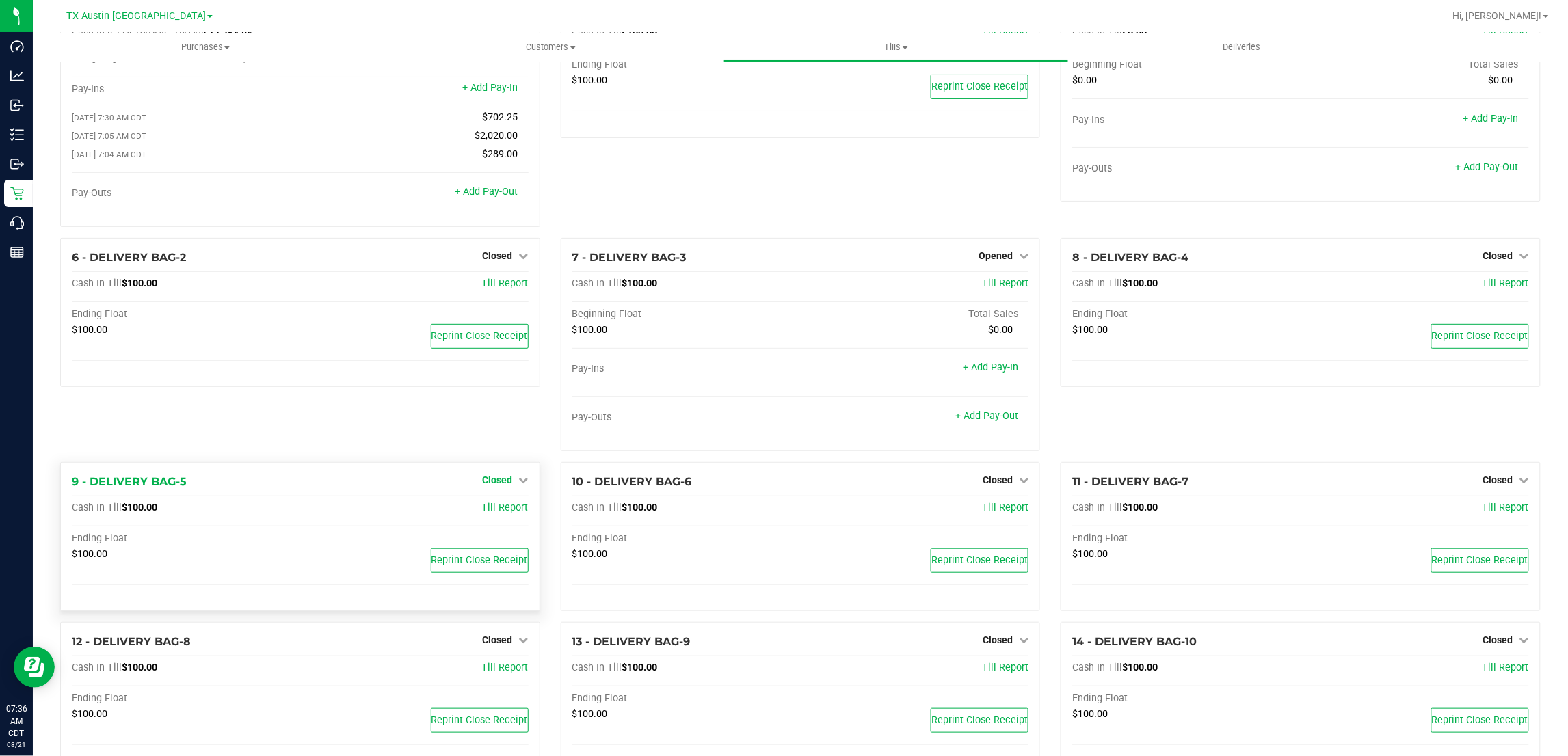
click at [496, 486] on span "Closed" at bounding box center [498, 480] width 30 height 11
click at [491, 514] on link "Open Till" at bounding box center [498, 509] width 36 height 11
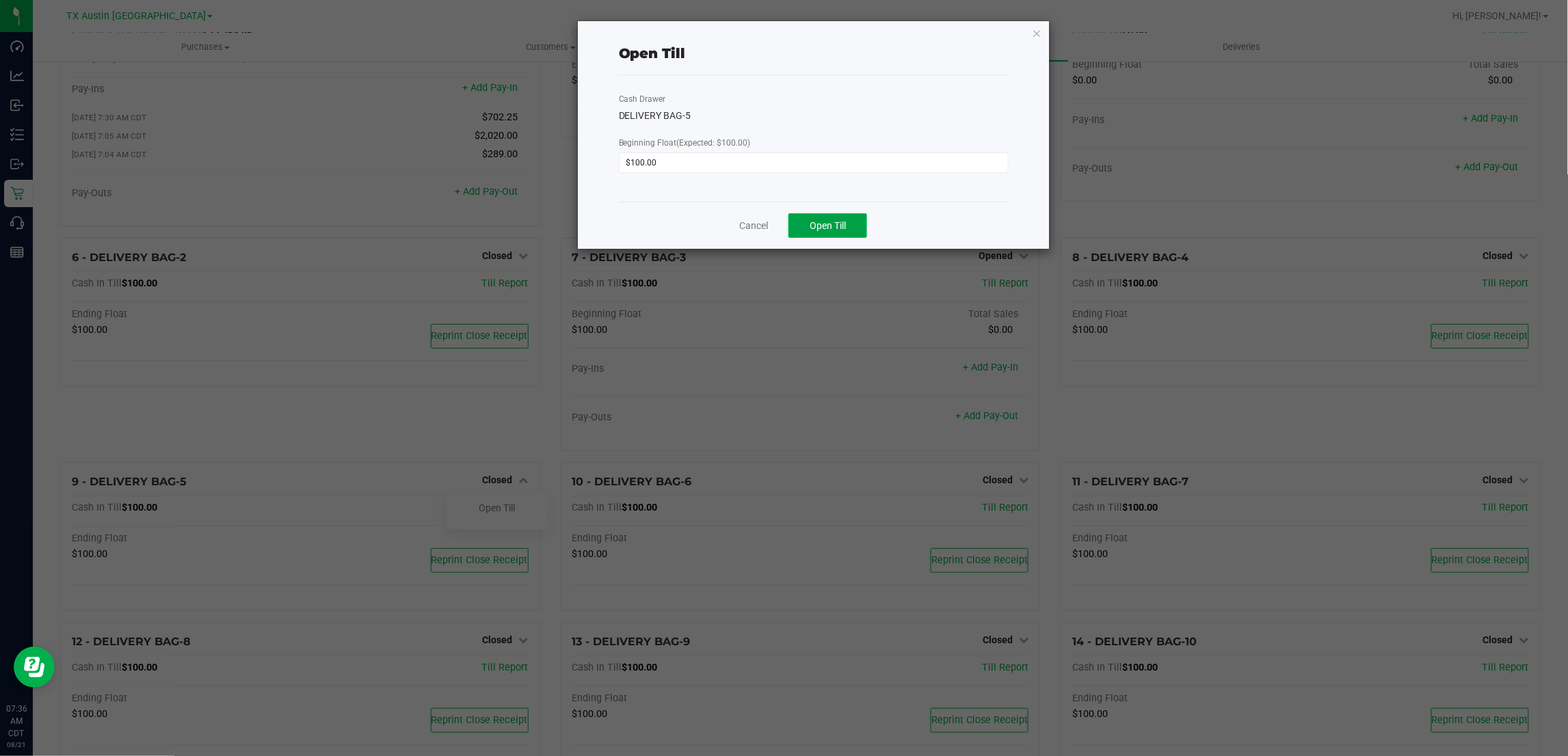
click at [835, 229] on span "Open Till" at bounding box center [828, 226] width 36 height 11
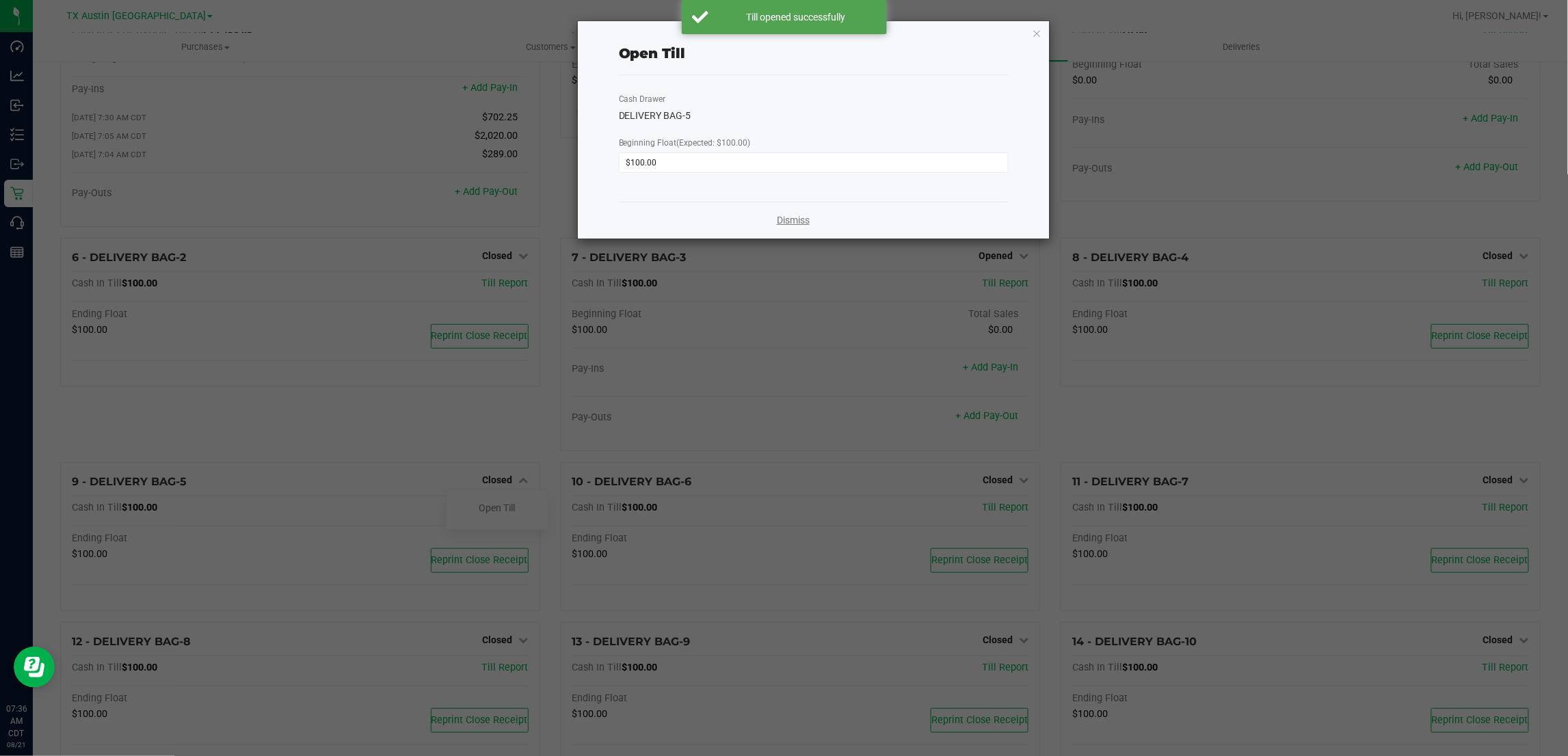
click at [789, 224] on link "Dismiss" at bounding box center [793, 220] width 33 height 15
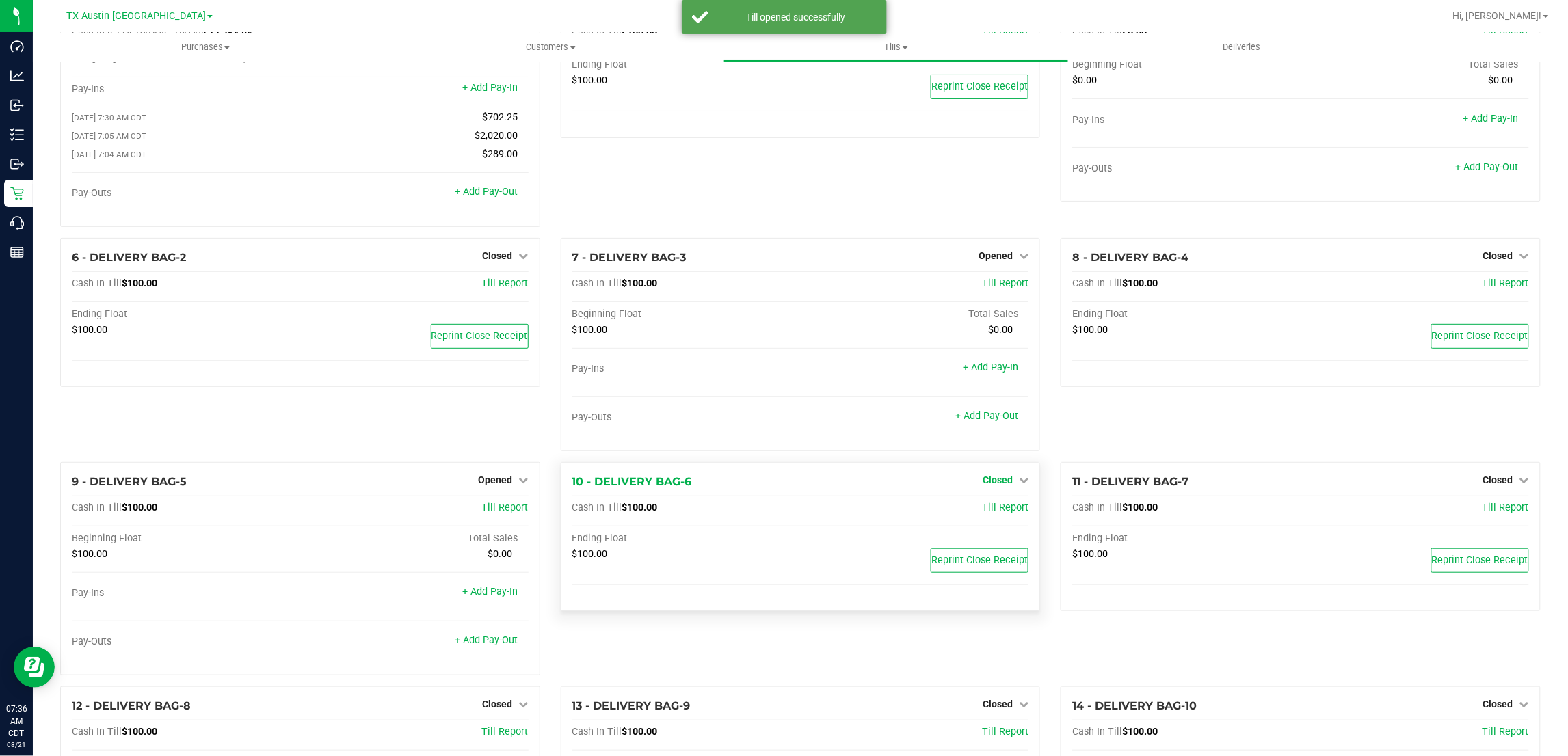
click at [995, 486] on span "Closed" at bounding box center [997, 480] width 30 height 11
click at [992, 514] on link "Open Till" at bounding box center [997, 509] width 36 height 11
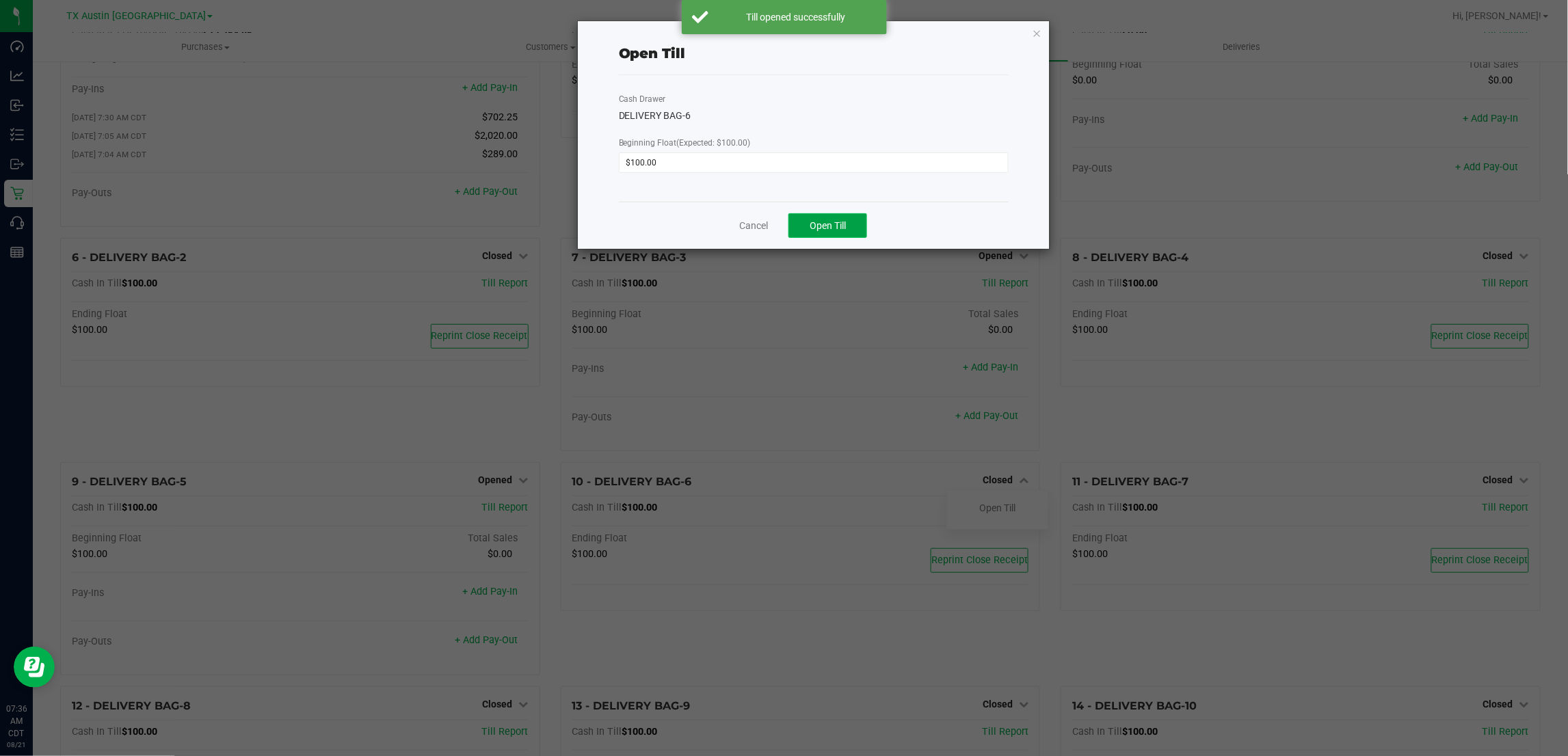
click at [828, 218] on button "Open Till" at bounding box center [828, 225] width 79 height 24
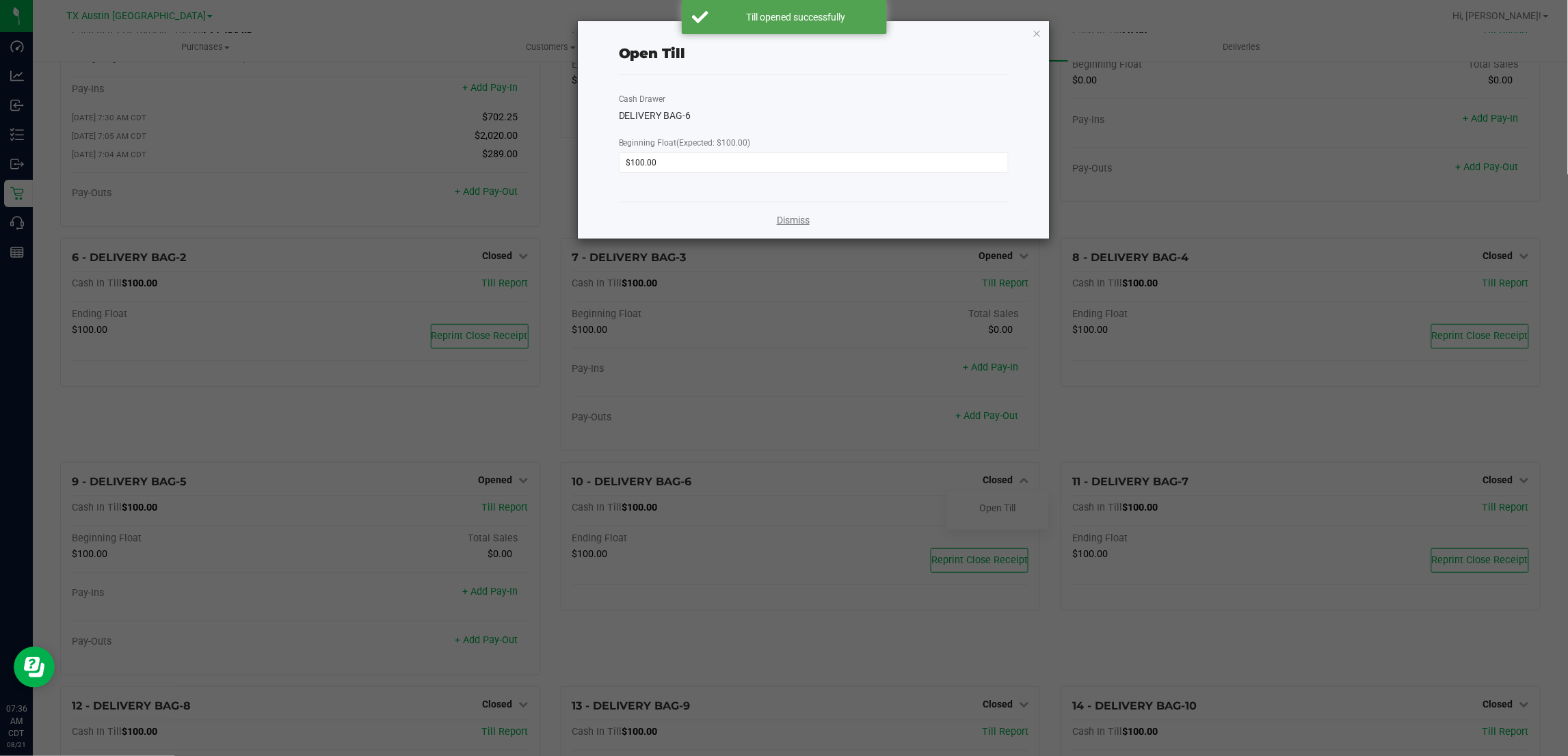
click at [795, 220] on link "Dismiss" at bounding box center [793, 220] width 33 height 15
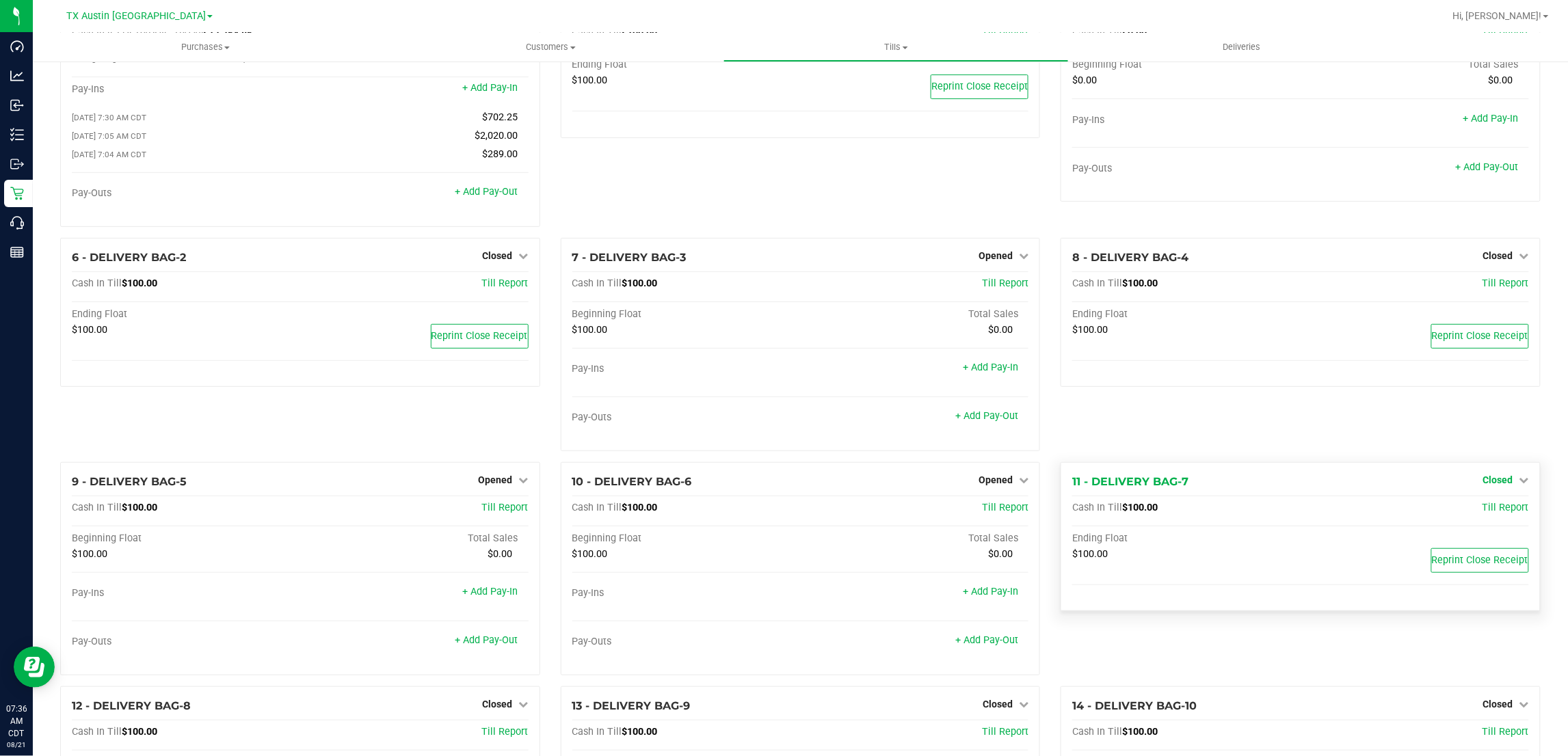
click at [1498, 486] on span "Closed" at bounding box center [1498, 480] width 30 height 11
click at [1492, 514] on link "Open Till" at bounding box center [1498, 509] width 36 height 11
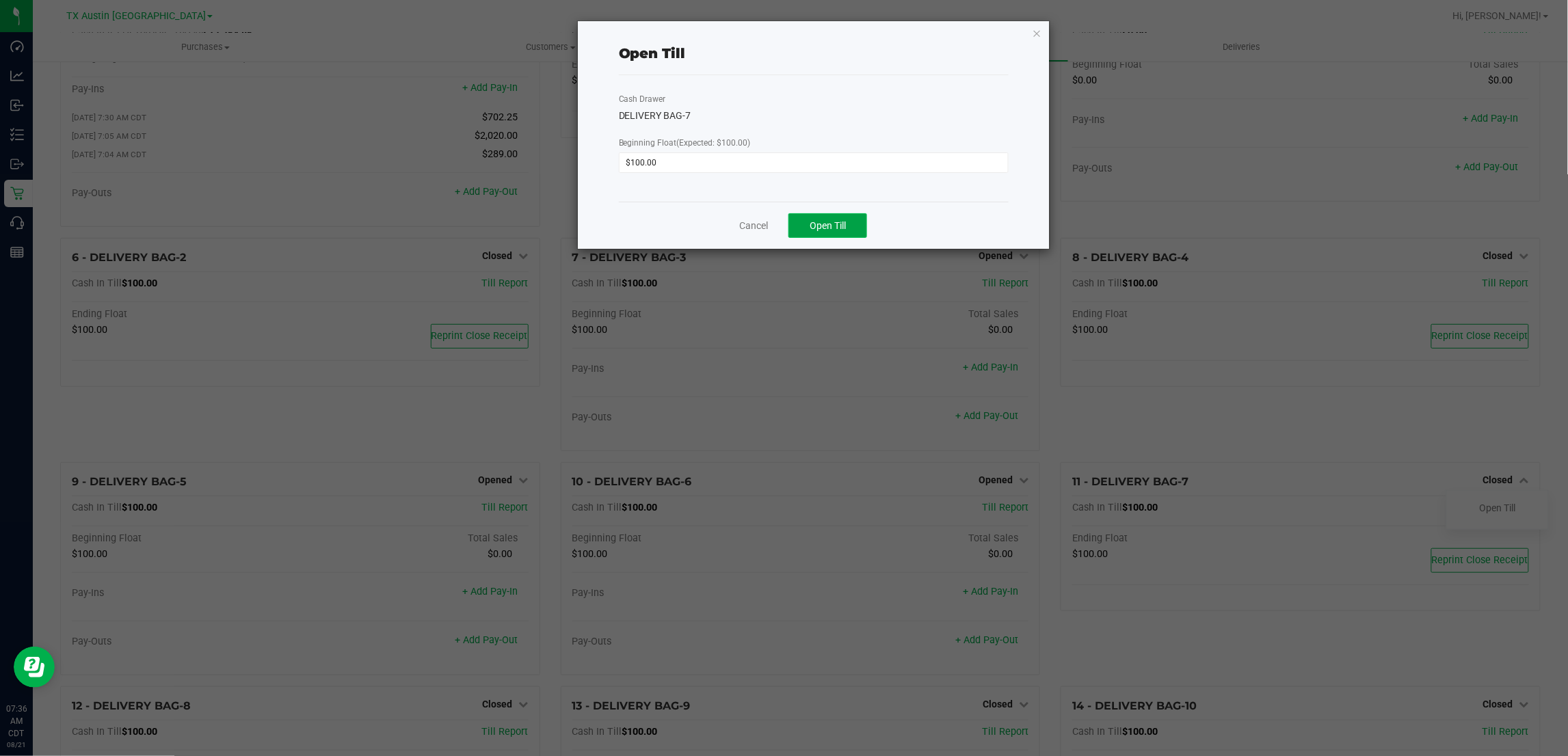
click at [814, 231] on span "Open Till" at bounding box center [828, 226] width 36 height 11
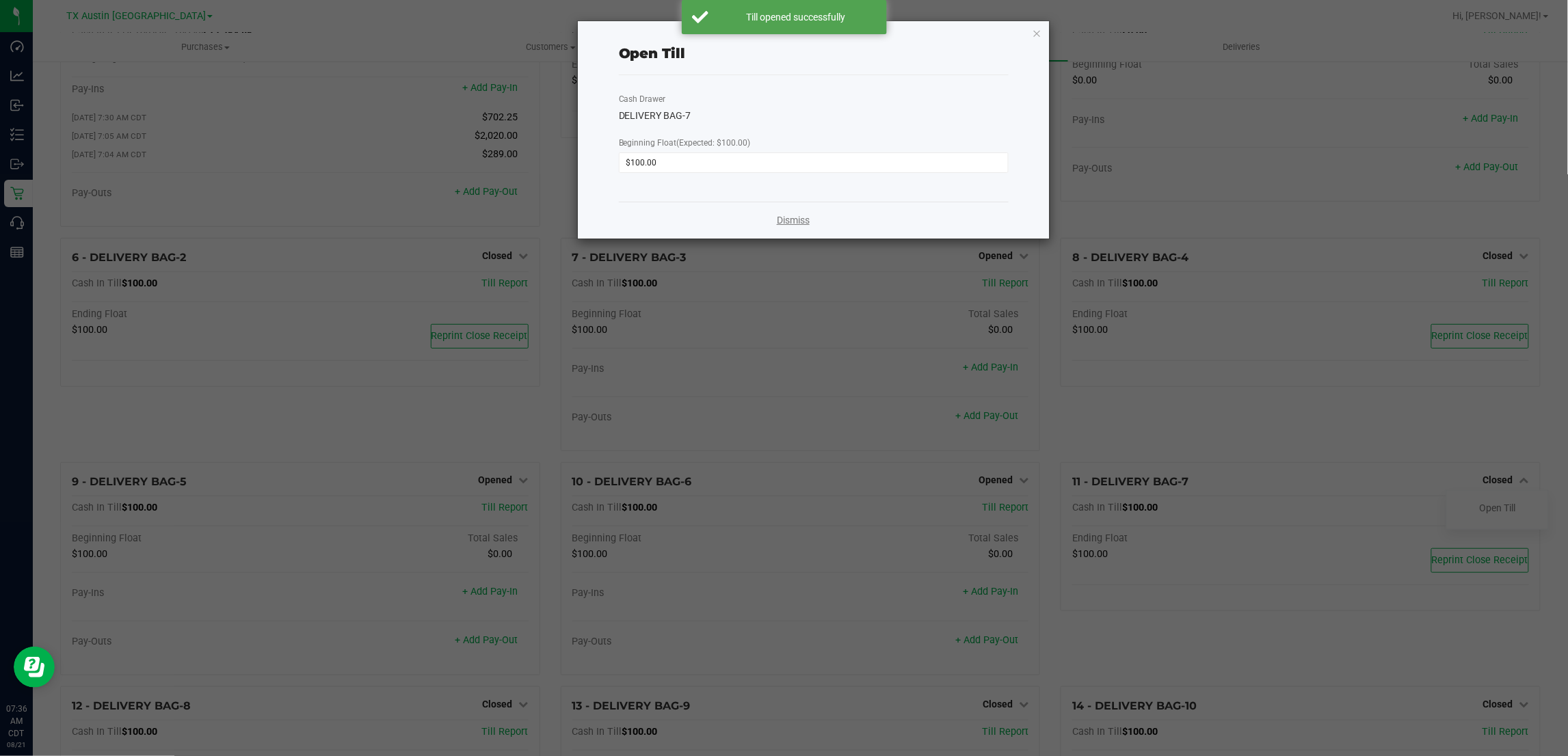
click at [791, 221] on link "Dismiss" at bounding box center [793, 220] width 33 height 15
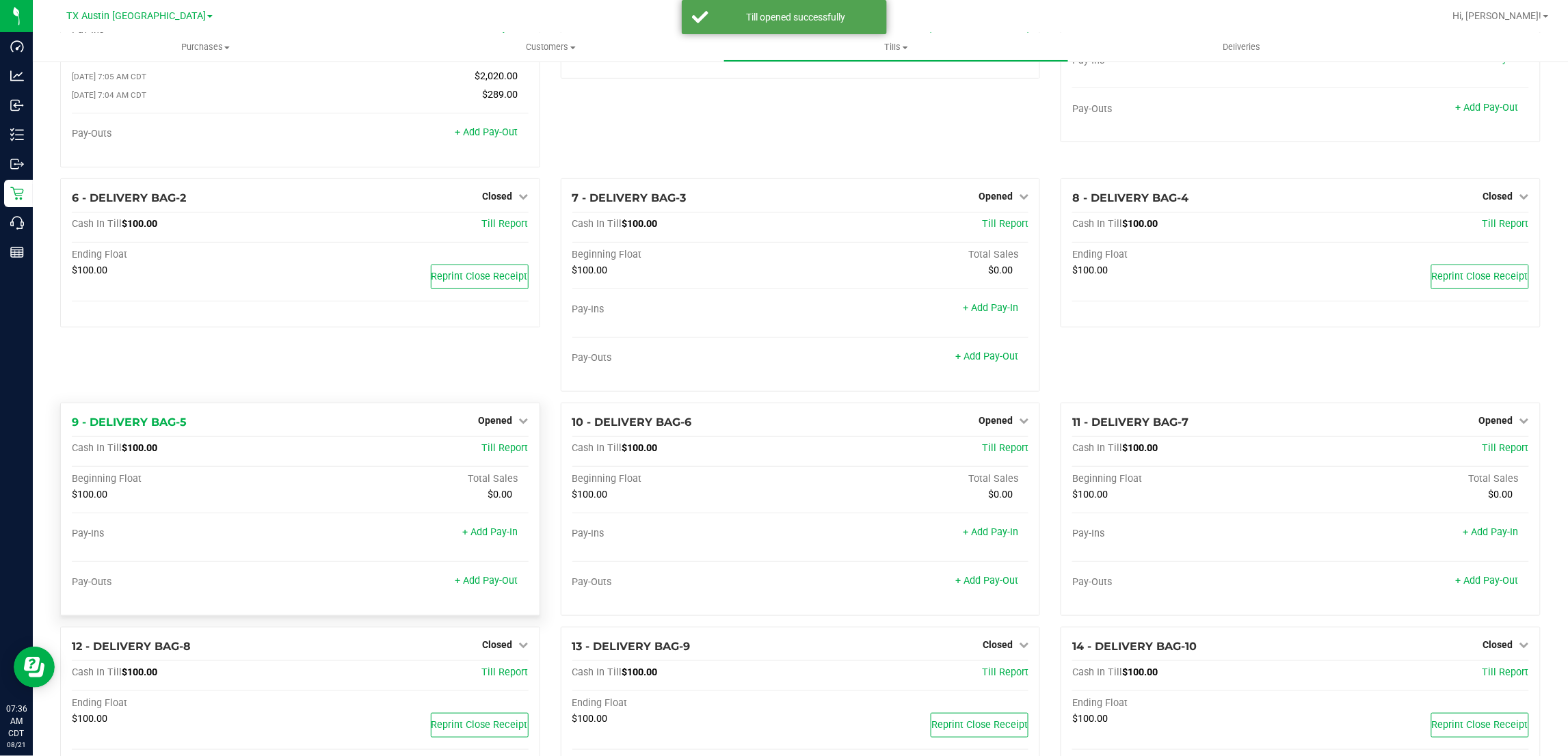
scroll to position [342, 0]
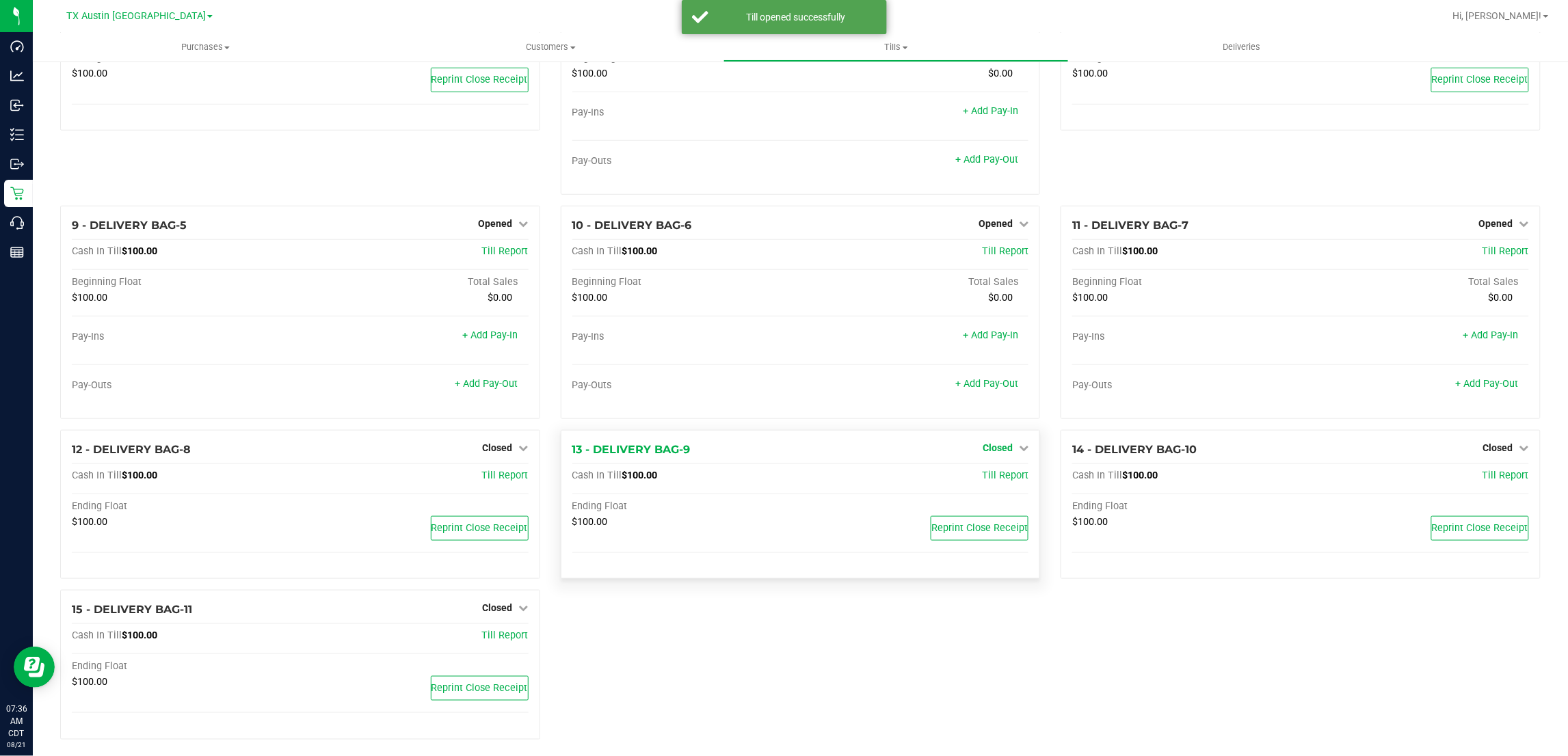
click at [1004, 453] on link "Closed" at bounding box center [1005, 448] width 46 height 11
click at [997, 481] on link "Open Till" at bounding box center [997, 476] width 36 height 11
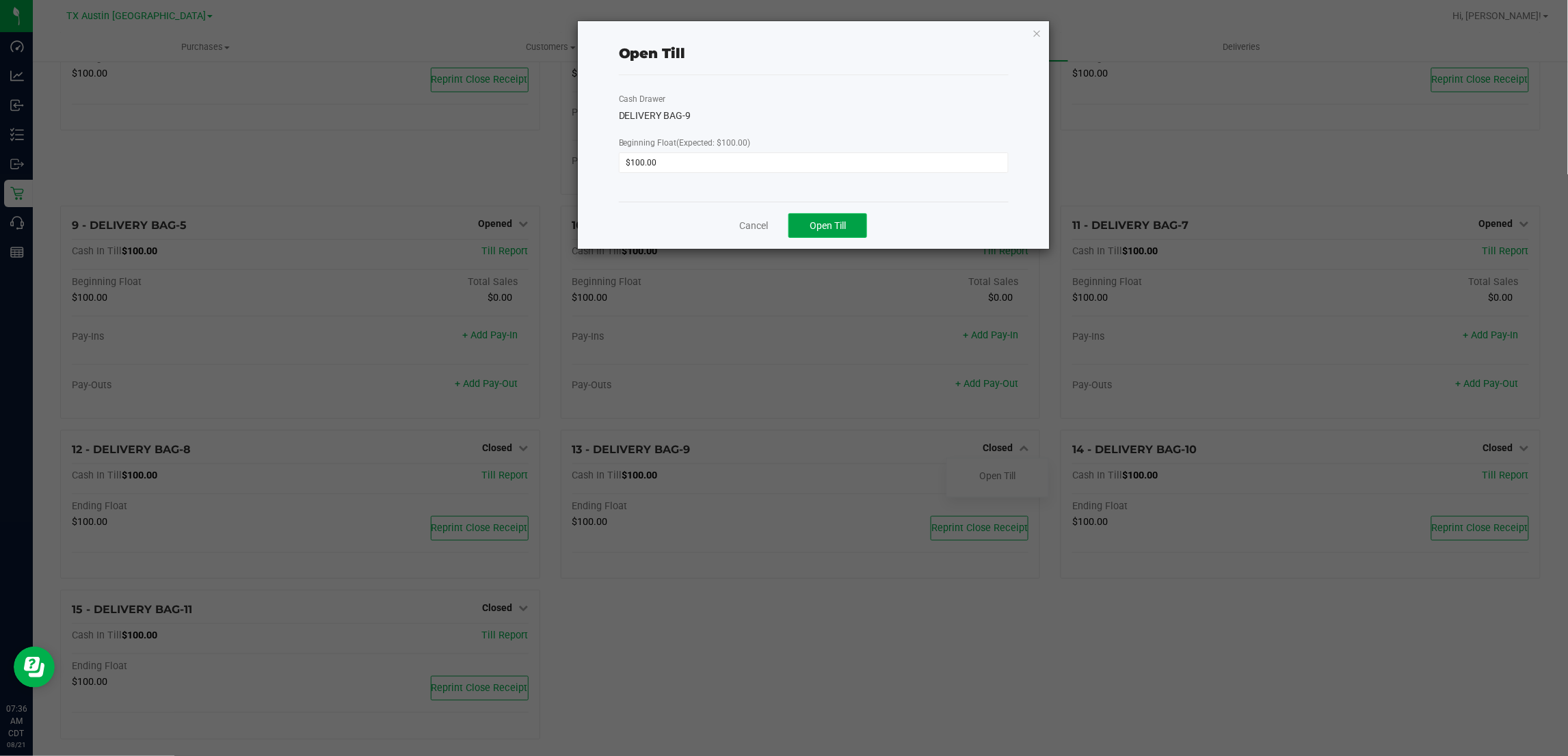
click at [831, 228] on span "Open Till" at bounding box center [828, 226] width 36 height 11
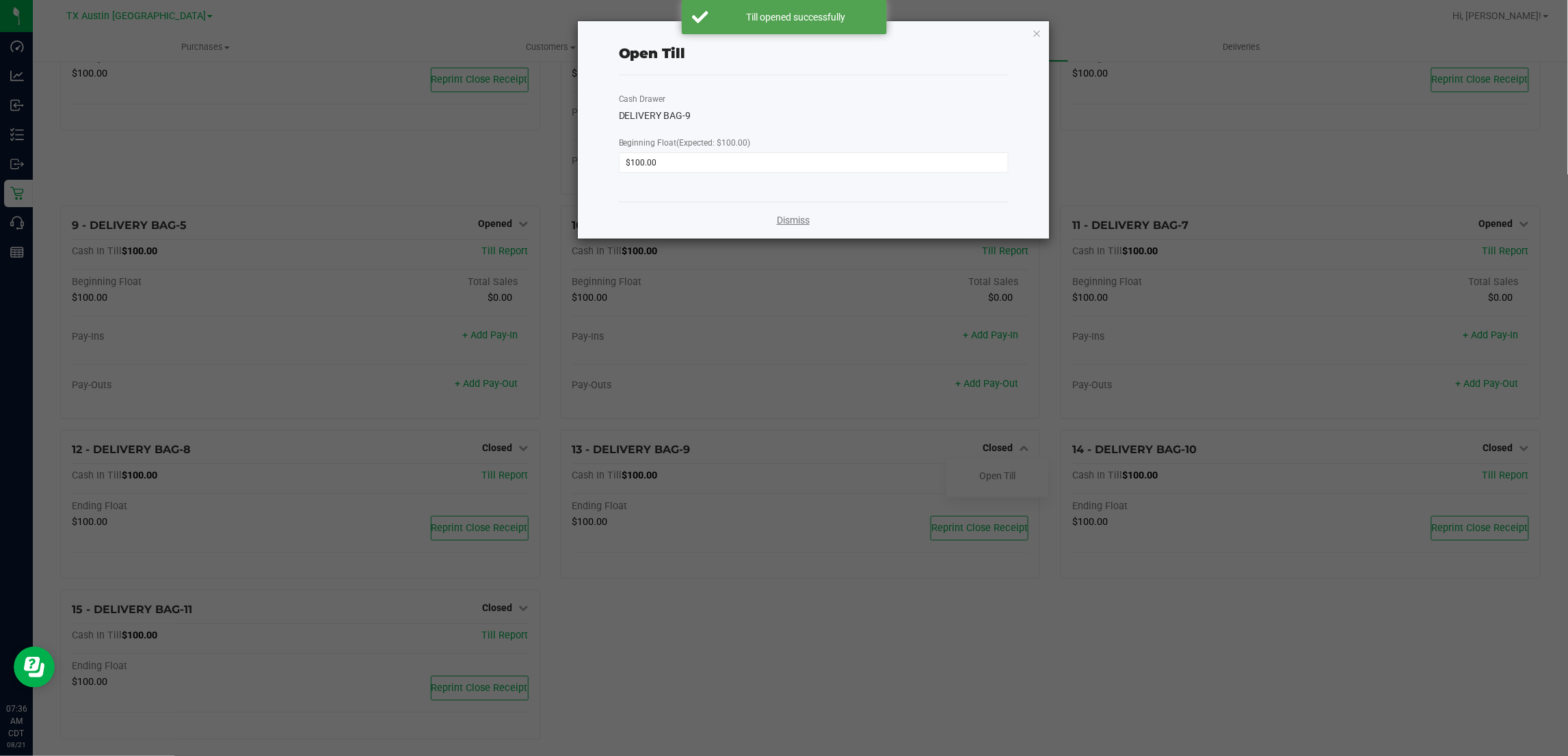
click at [784, 223] on link "Dismiss" at bounding box center [793, 220] width 33 height 15
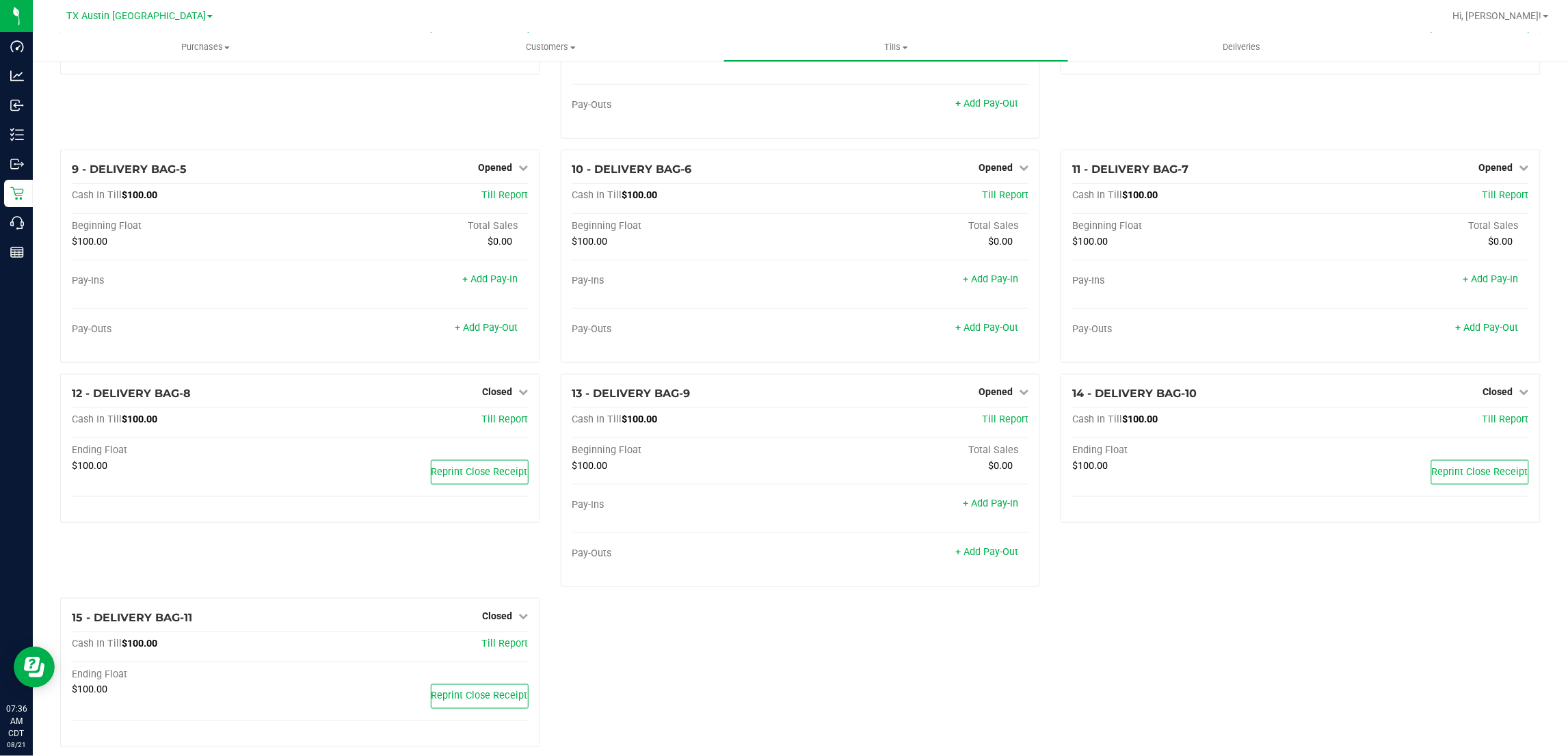
scroll to position [422, 0]
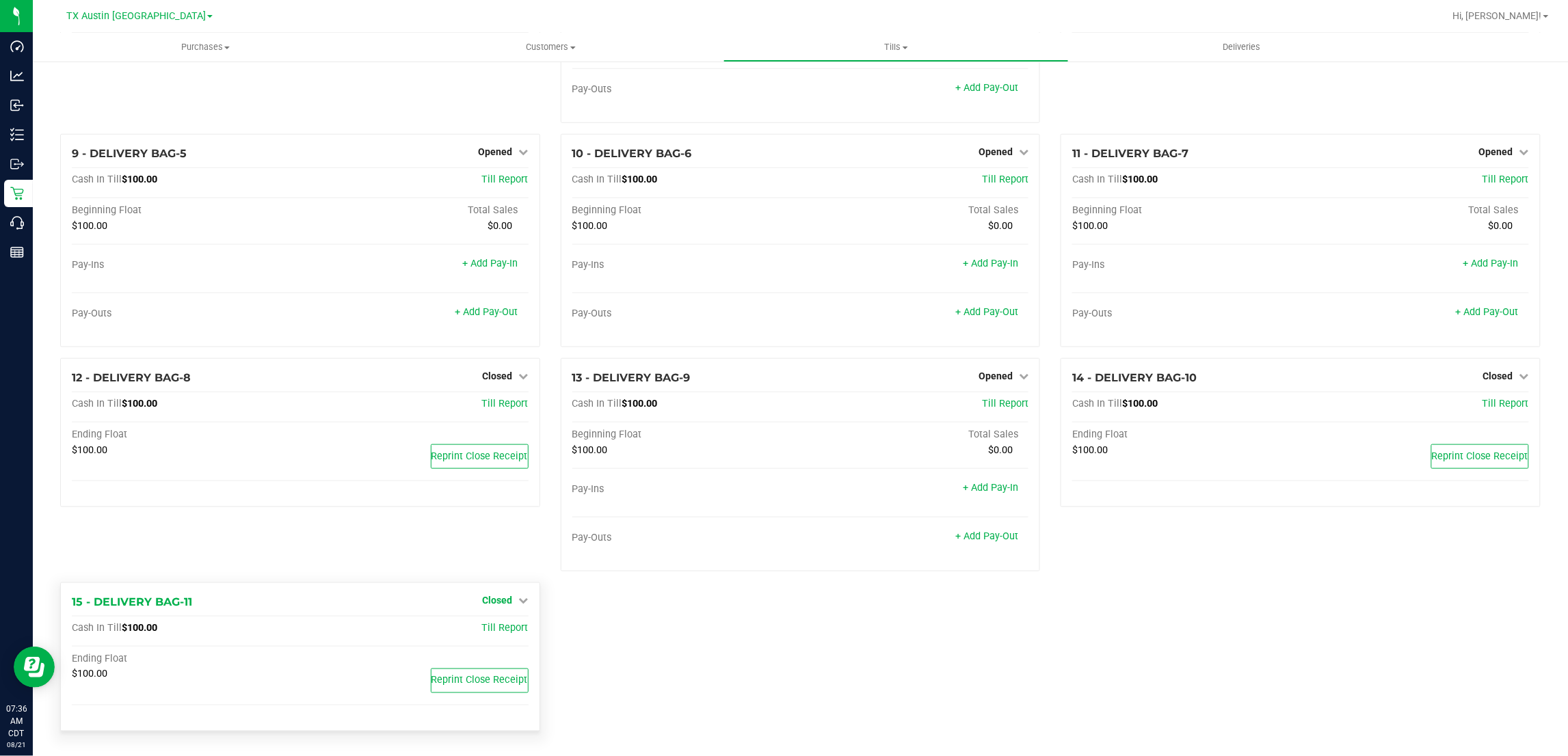
click at [505, 604] on span "Closed" at bounding box center [498, 600] width 30 height 11
click at [486, 629] on link "Open Till" at bounding box center [498, 628] width 36 height 11
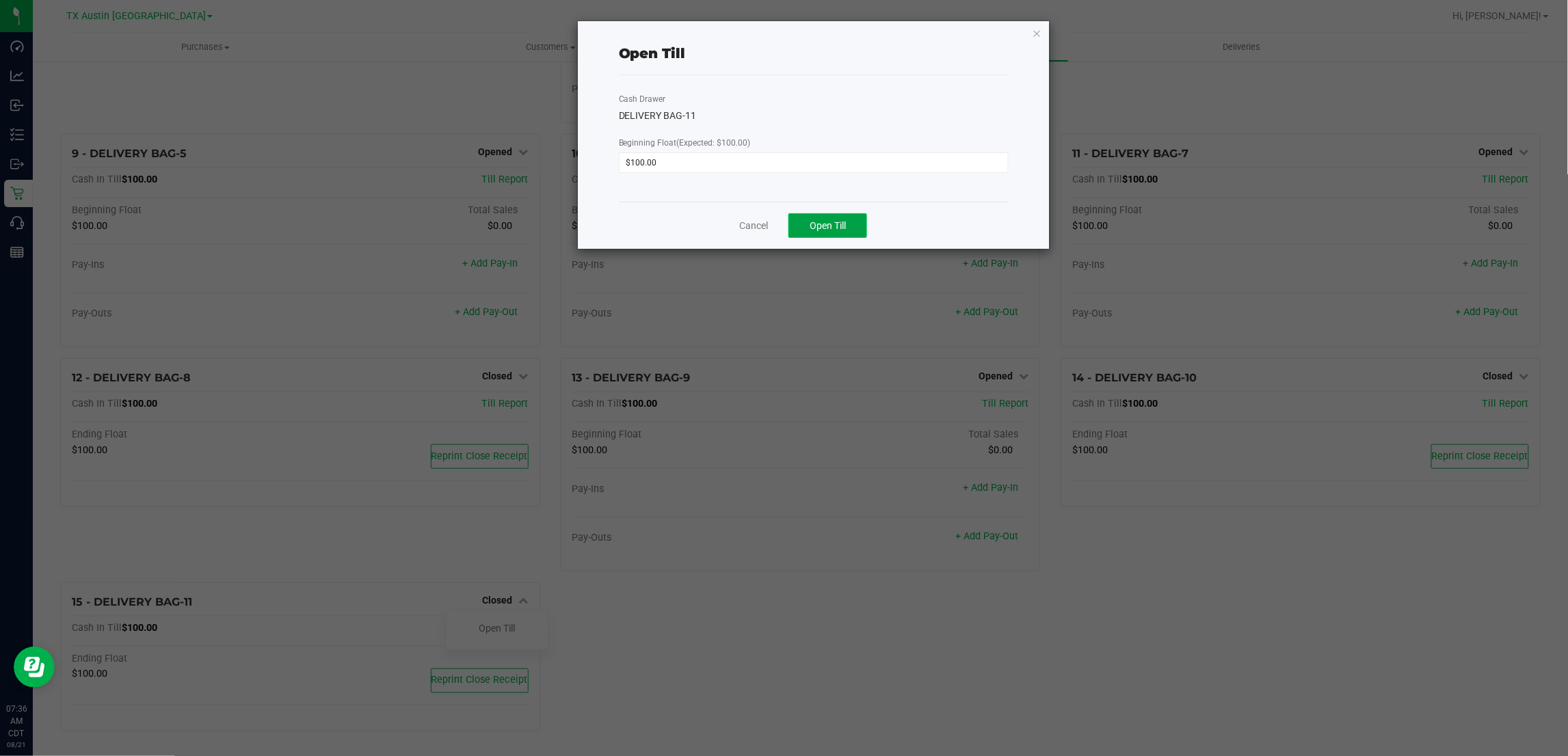
click at [836, 226] on span "Open Till" at bounding box center [828, 226] width 36 height 11
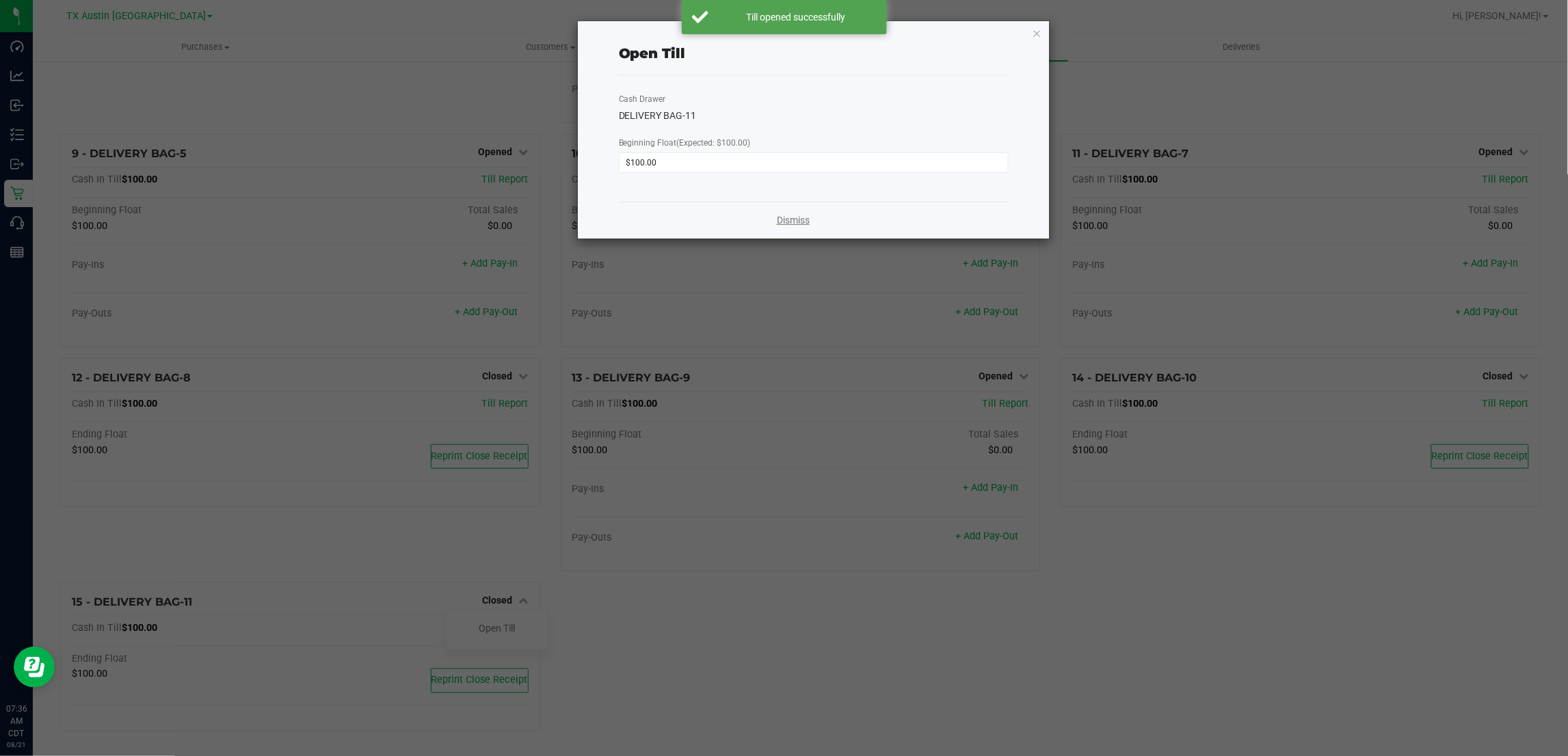
click at [792, 222] on link "Dismiss" at bounding box center [793, 220] width 33 height 15
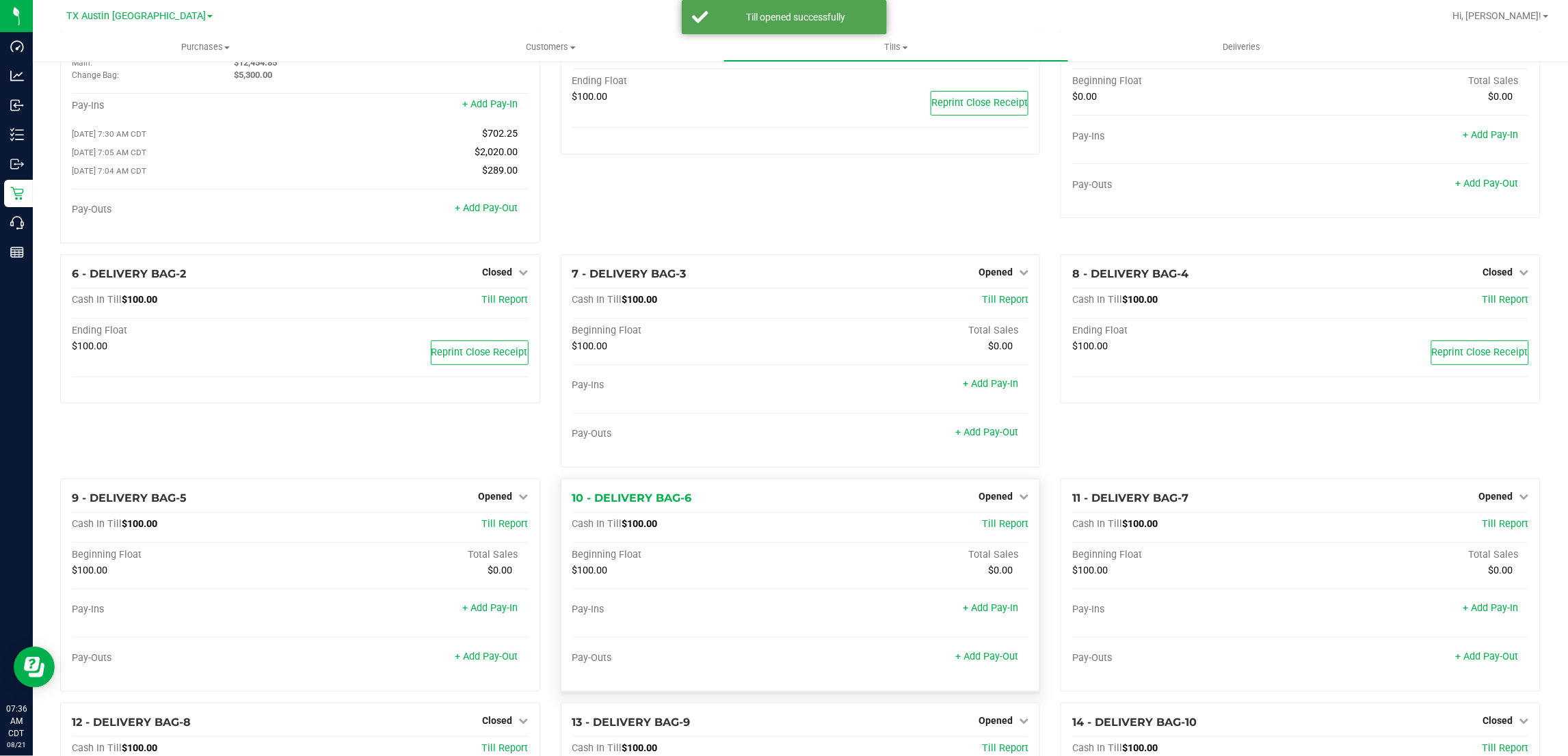
scroll to position [0, 0]
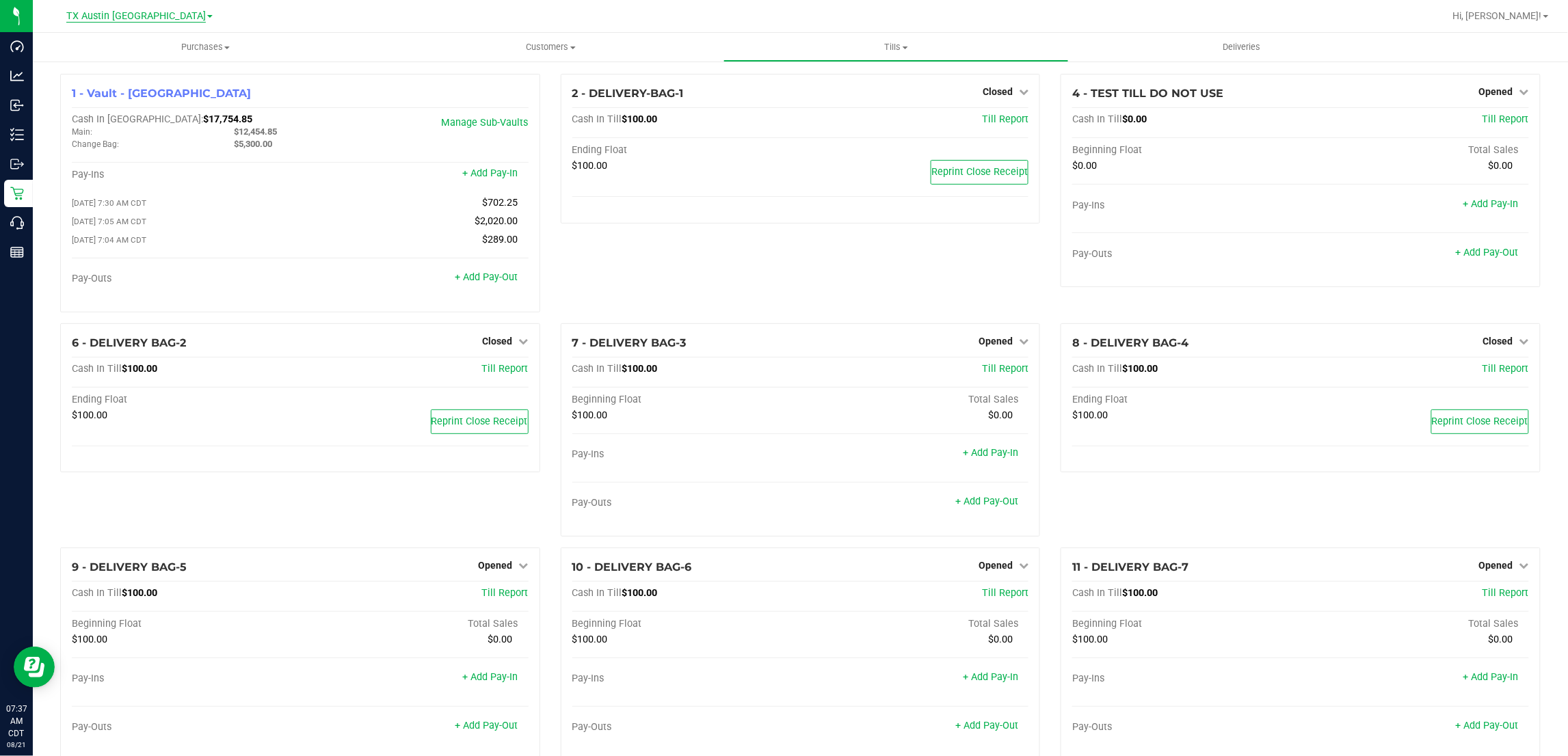
click at [141, 21] on span "TX Austin [GEOGRAPHIC_DATA]" at bounding box center [136, 16] width 140 height 13
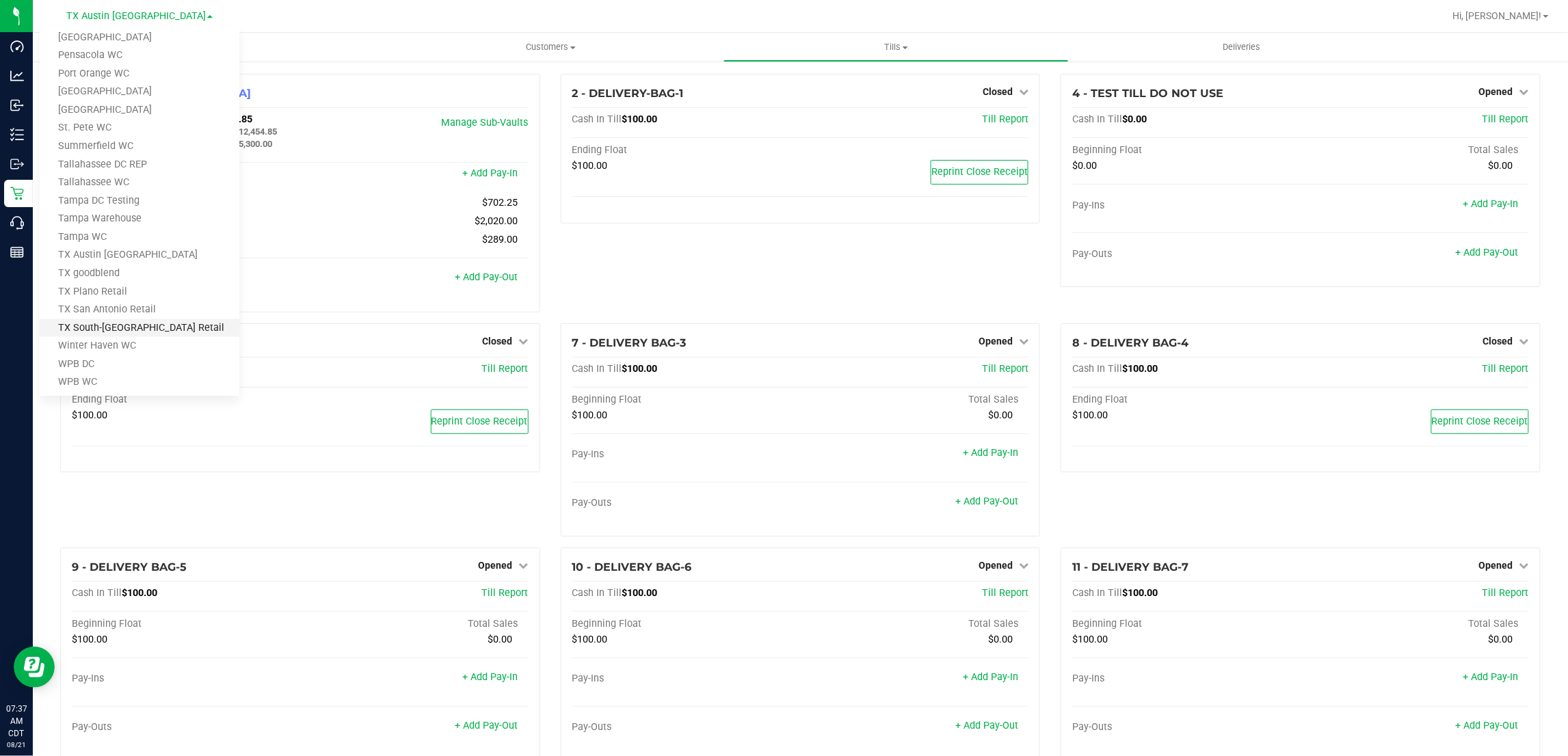
scroll to position [598, 0]
click at [107, 285] on link "TX Plano Retail" at bounding box center [140, 286] width 199 height 18
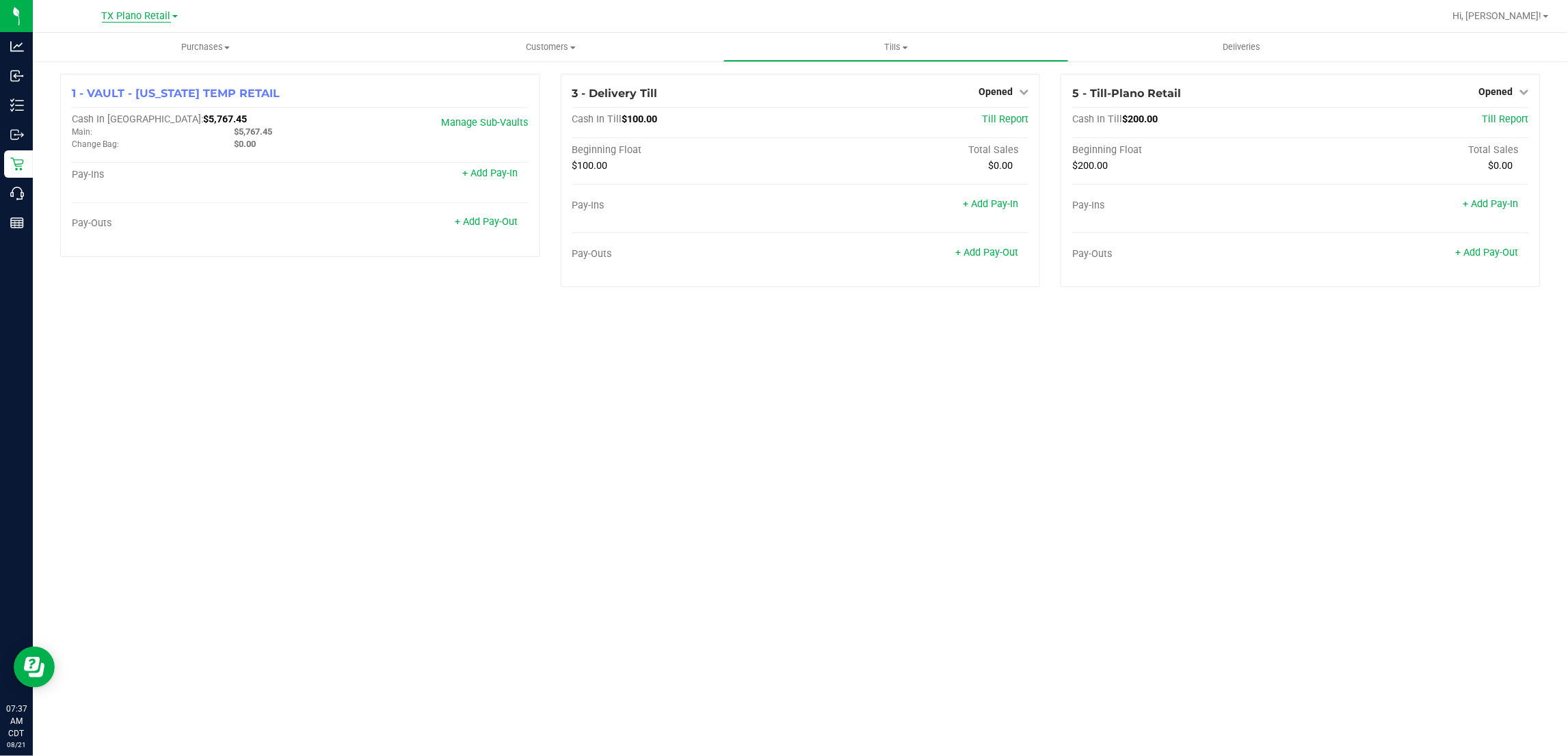
click at [148, 15] on span "TX Plano Retail" at bounding box center [136, 16] width 69 height 13
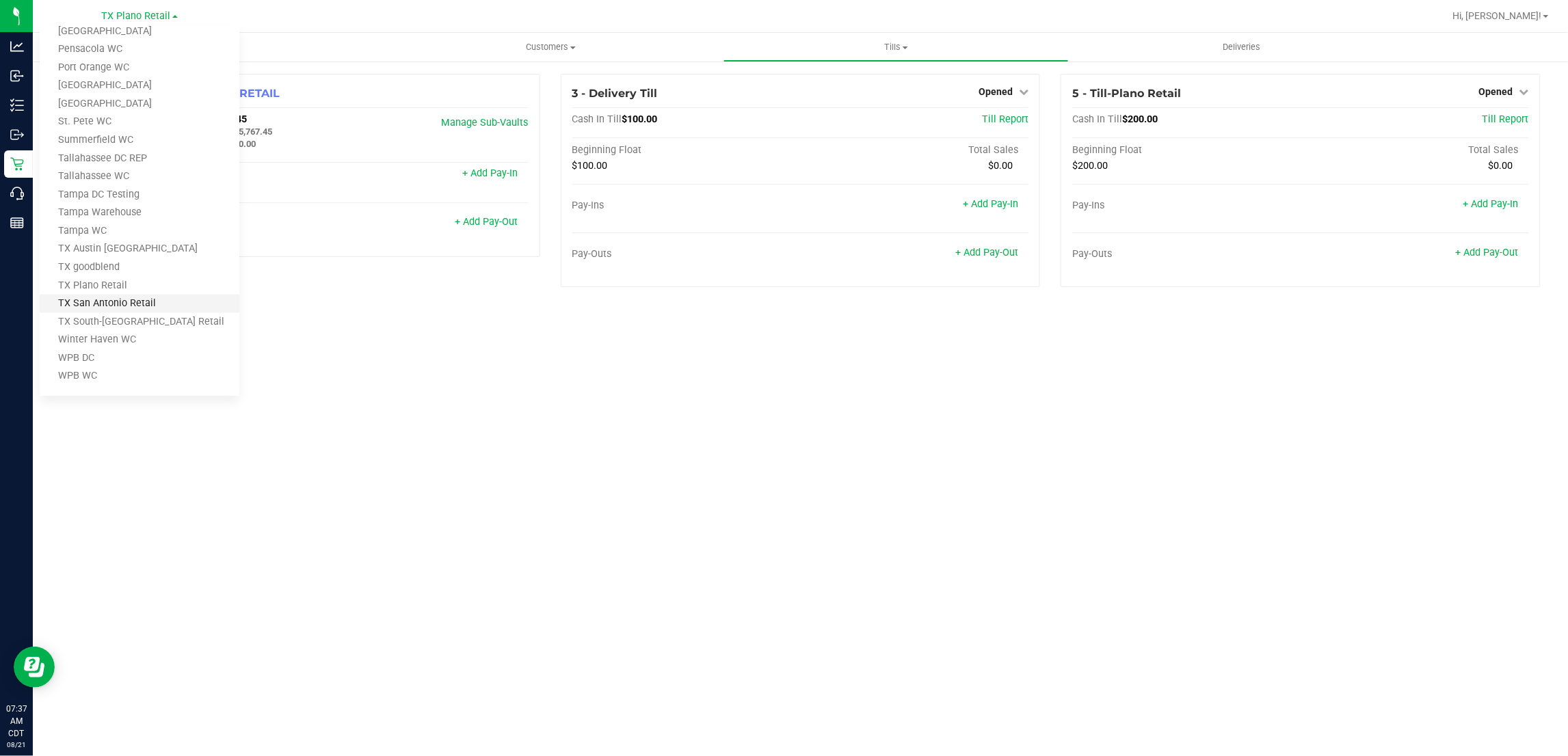
click at [138, 302] on link "TX San Antonio Retail" at bounding box center [140, 304] width 199 height 18
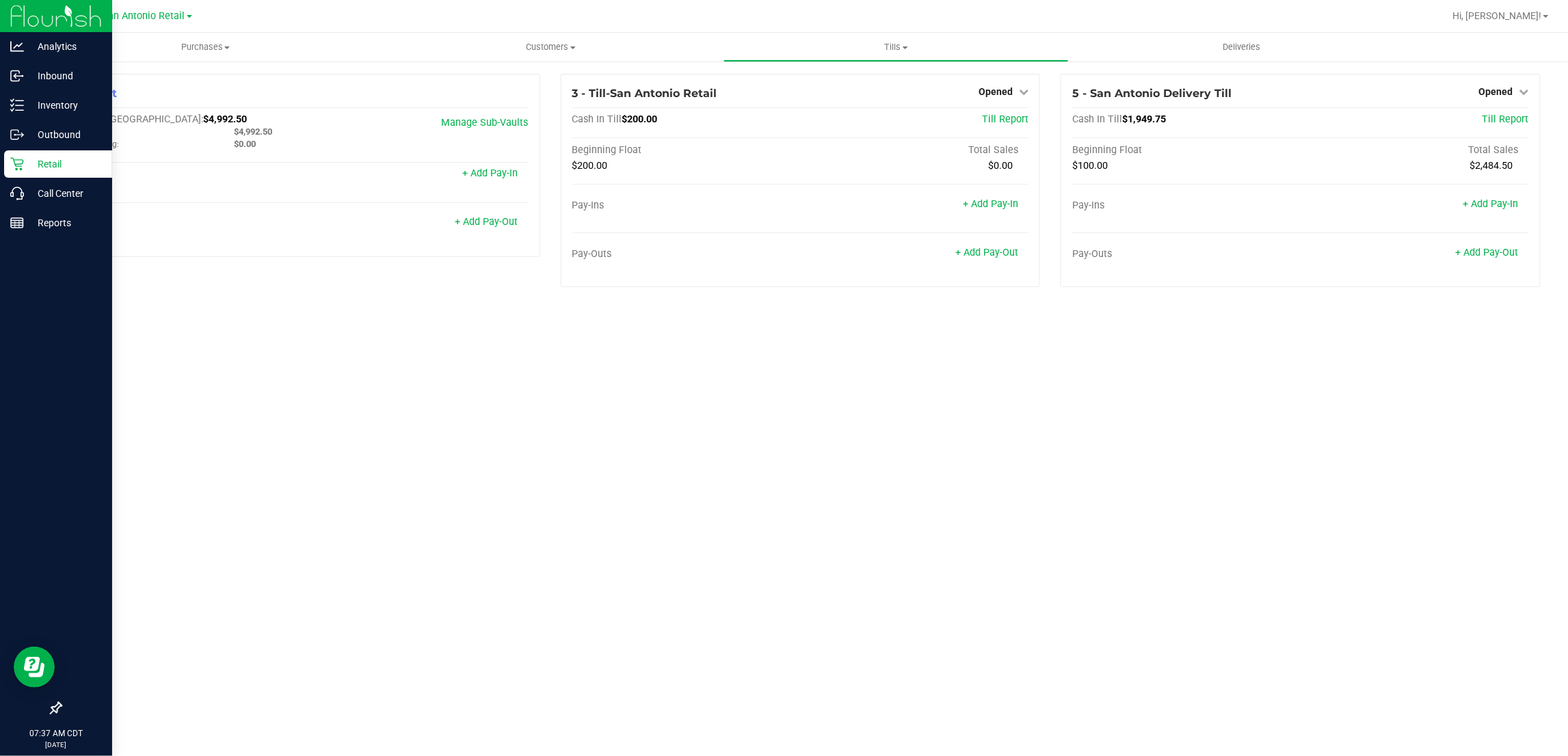
click at [49, 158] on p "Retail" at bounding box center [64, 164] width 82 height 16
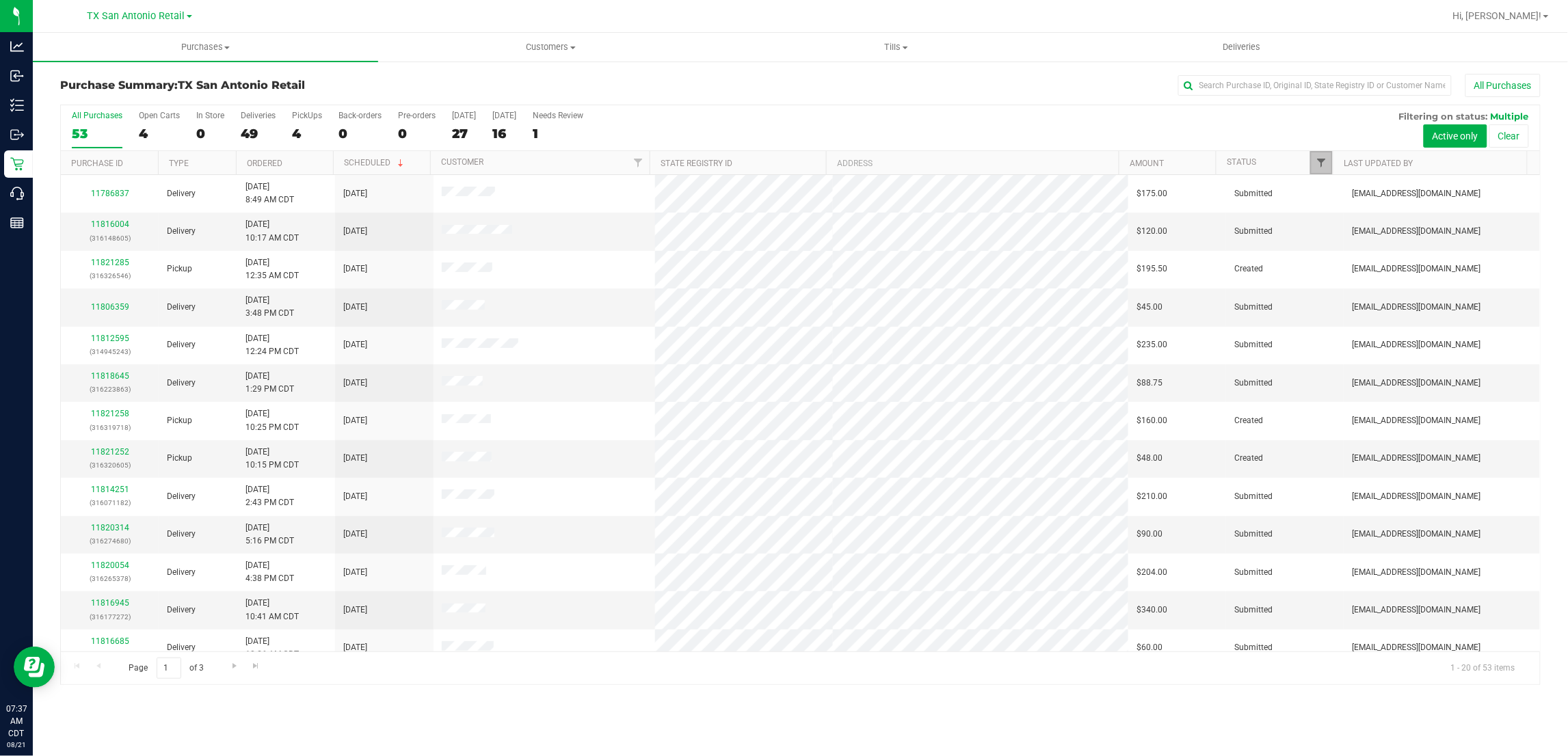
click at [1321, 162] on span "Filter" at bounding box center [1321, 163] width 11 height 11
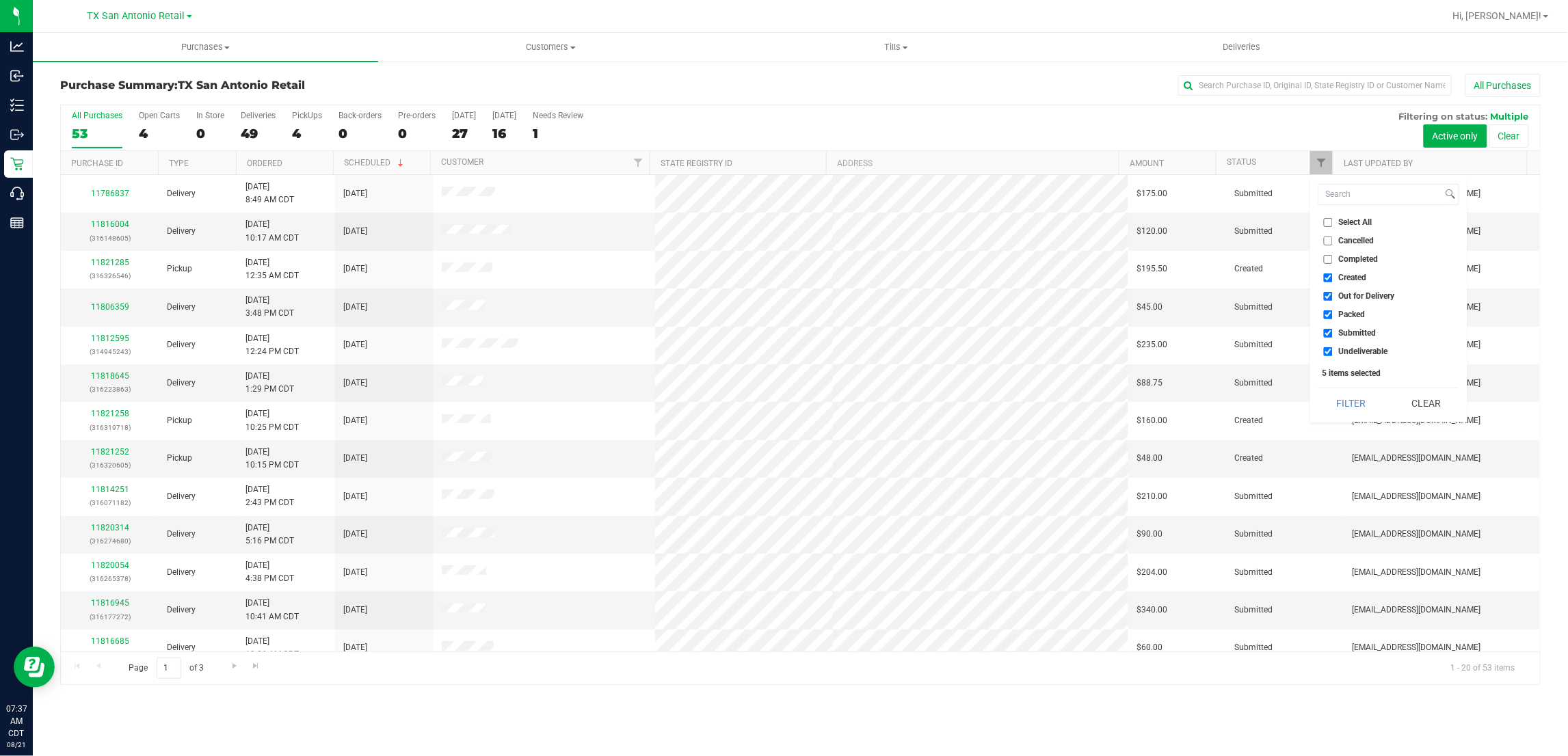
click at [1346, 277] on span "Created" at bounding box center [1352, 277] width 28 height 8
click at [1333, 277] on input "Created" at bounding box center [1329, 278] width 9 height 9
checkbox input "false"
click at [1356, 314] on span "Packed" at bounding box center [1351, 315] width 26 height 8
click at [1333, 314] on input "Packed" at bounding box center [1329, 315] width 9 height 9
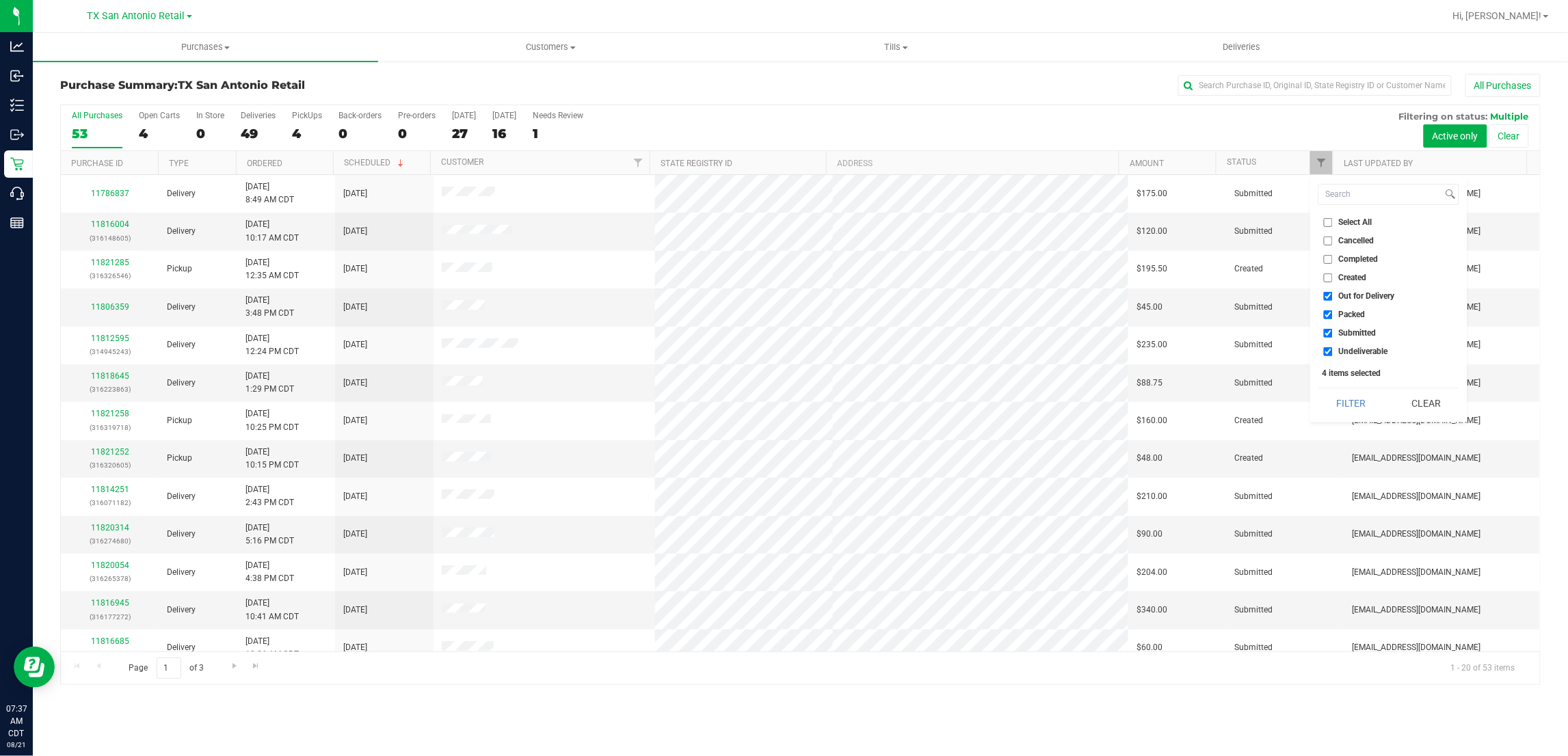
checkbox input "false"
drag, startPoint x: 1359, startPoint y: 329, endPoint x: 1360, endPoint y: 335, distance: 6.1
click at [1360, 330] on span "Submitted" at bounding box center [1357, 333] width 37 height 8
click at [1333, 330] on input "Submitted" at bounding box center [1329, 334] width 9 height 9
checkbox input "false"
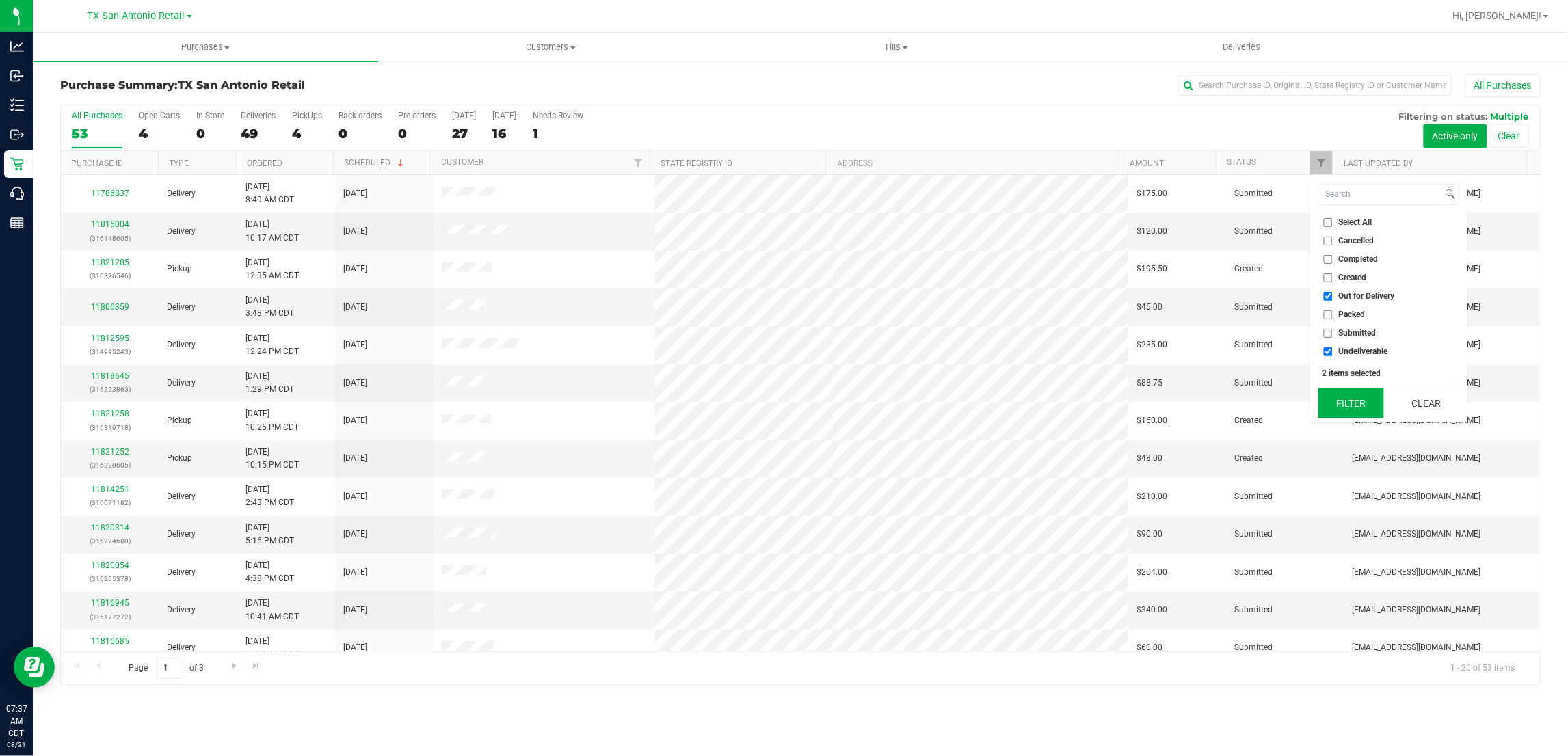
click at [1359, 404] on button "Filter" at bounding box center [1351, 403] width 65 height 30
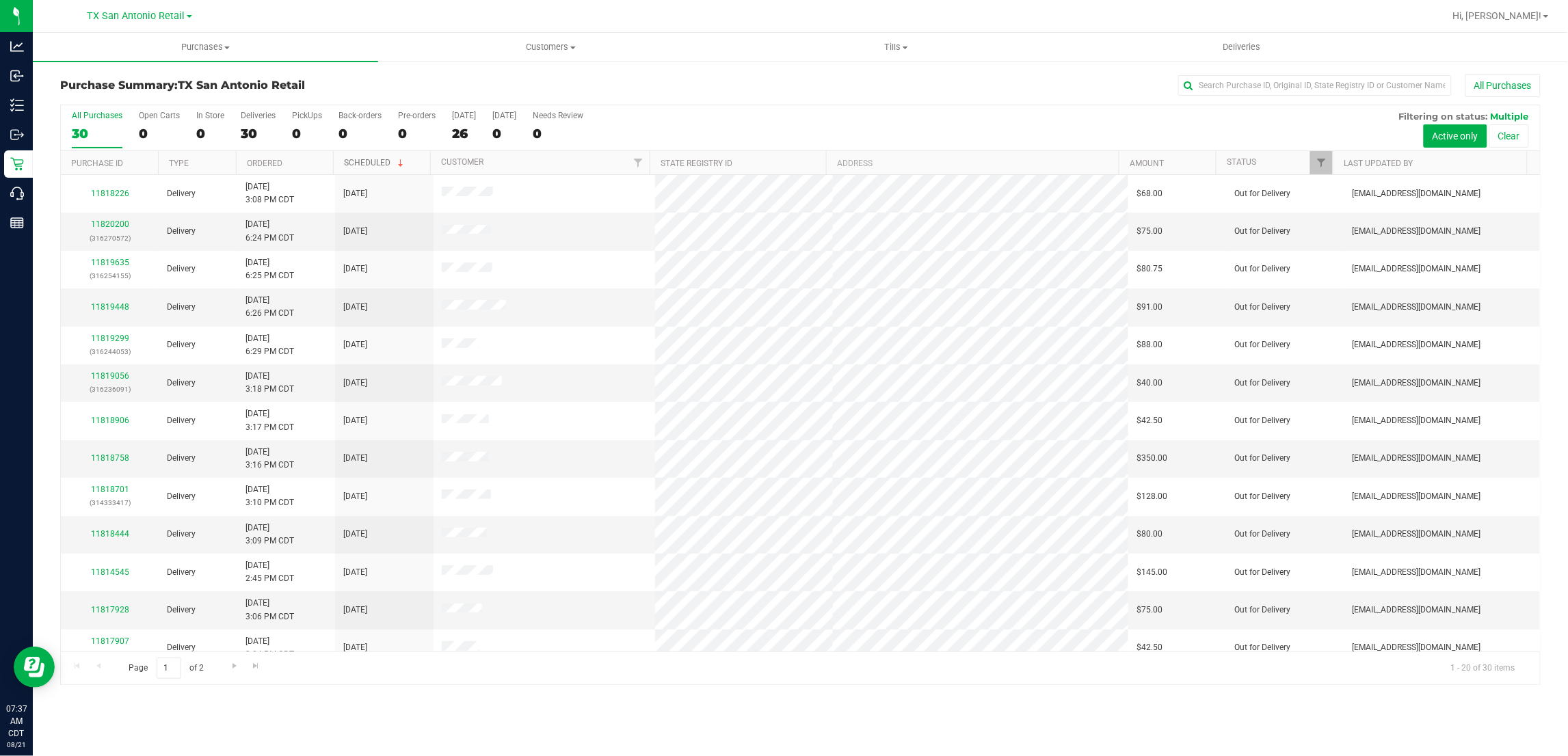
click at [377, 165] on link "Scheduled" at bounding box center [375, 162] width 63 height 10
click at [377, 165] on link "Scheduled" at bounding box center [367, 163] width 46 height 10
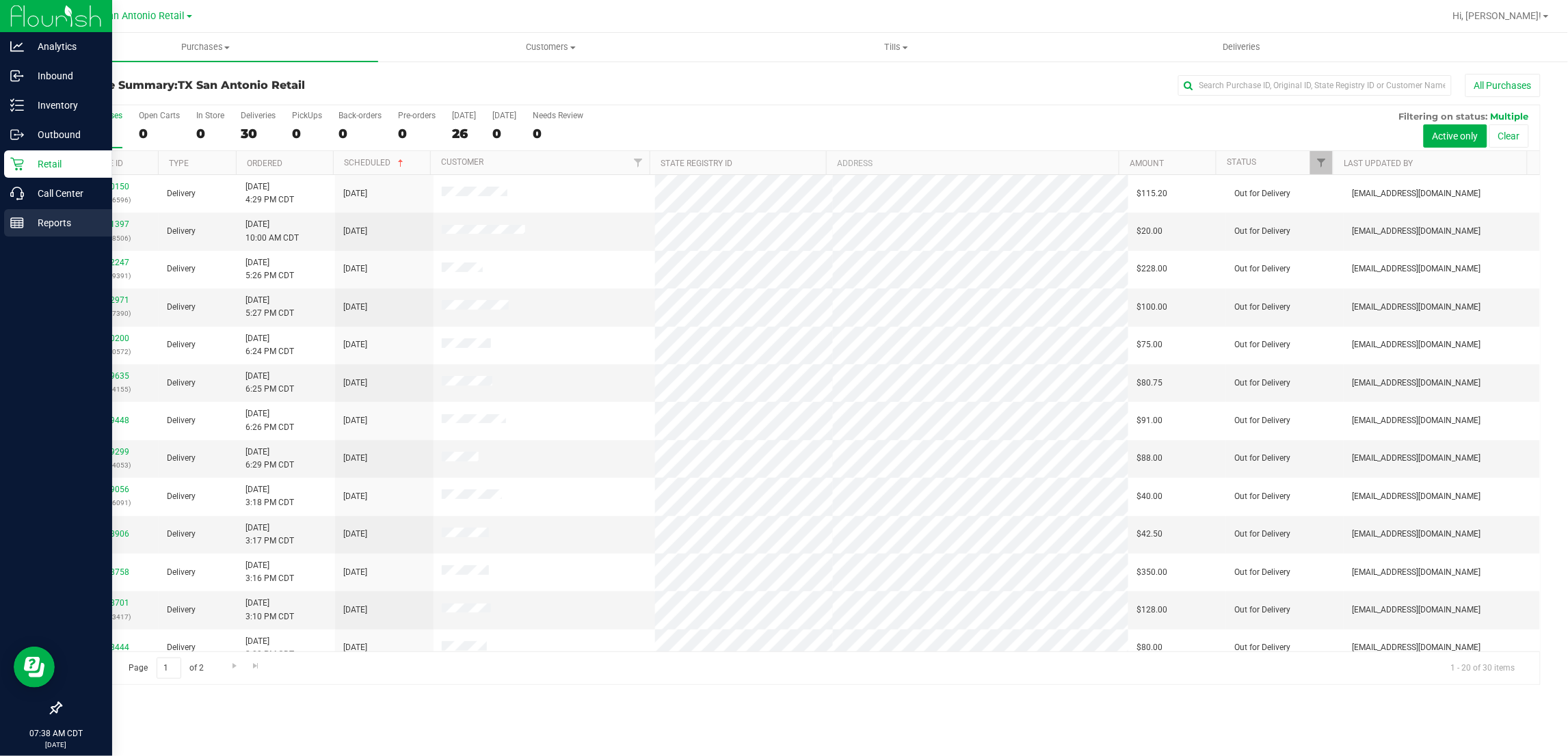
click at [60, 229] on p "Reports" at bounding box center [64, 223] width 82 height 16
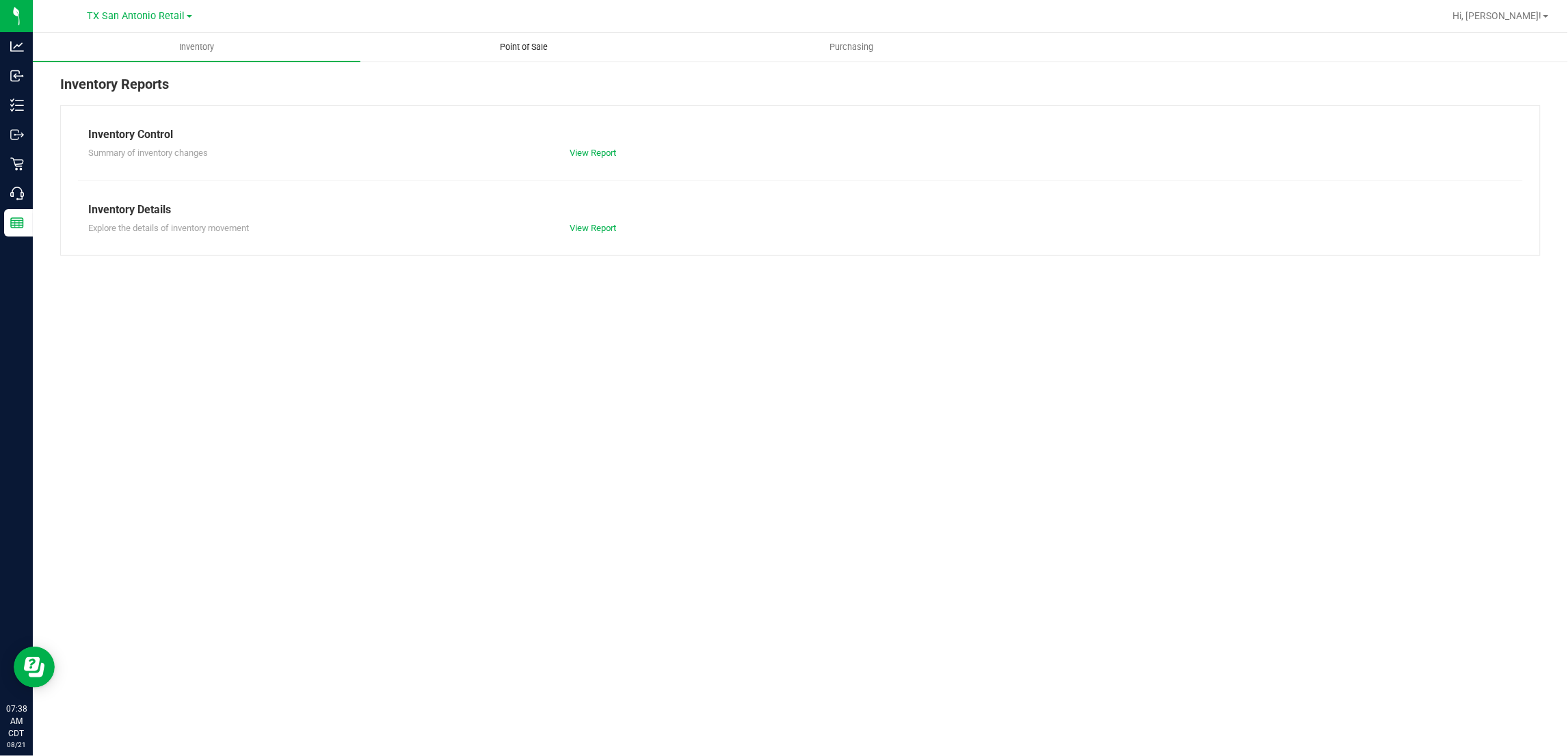
click at [517, 46] on span "Point of Sale" at bounding box center [525, 47] width 85 height 13
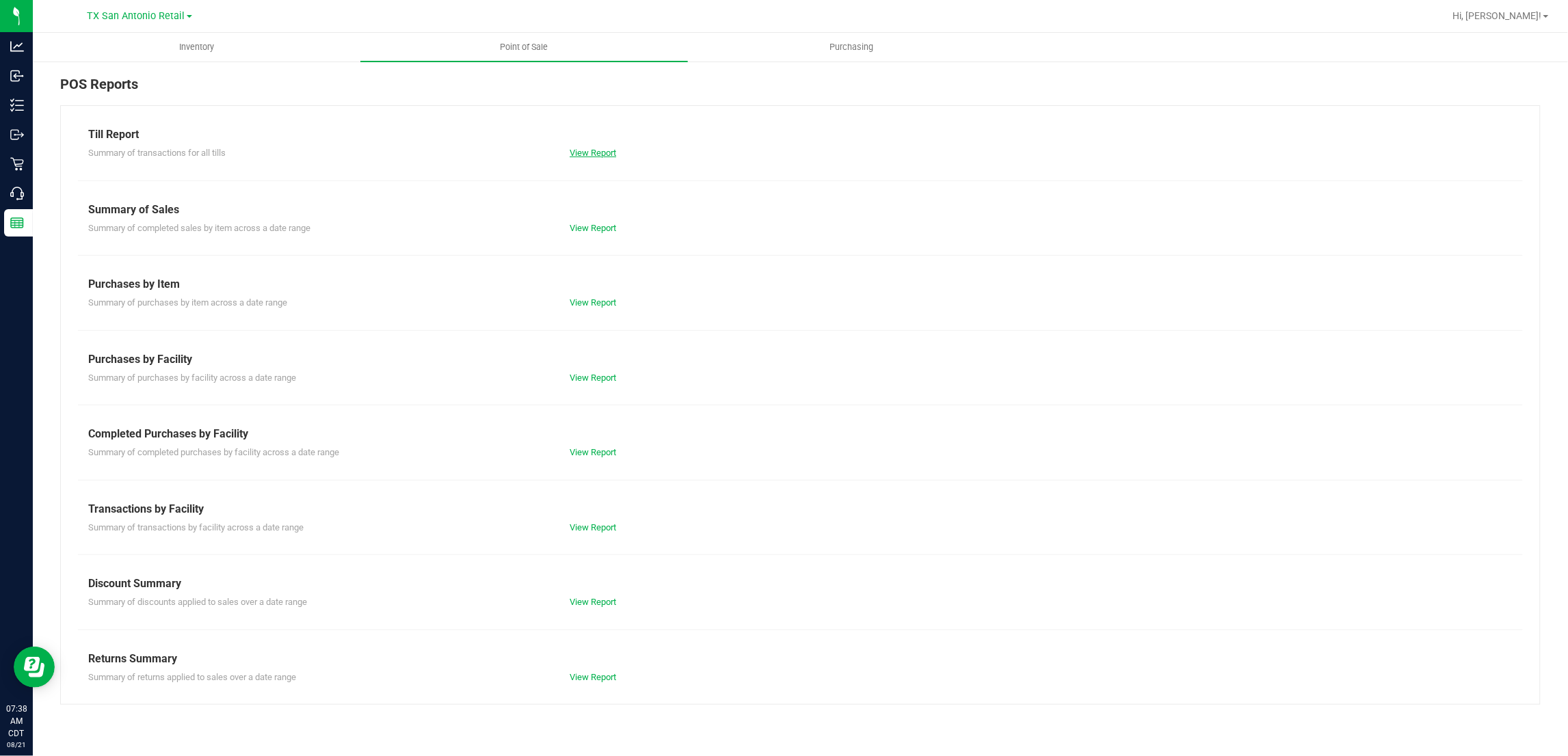
click at [602, 154] on link "View Report" at bounding box center [593, 152] width 46 height 10
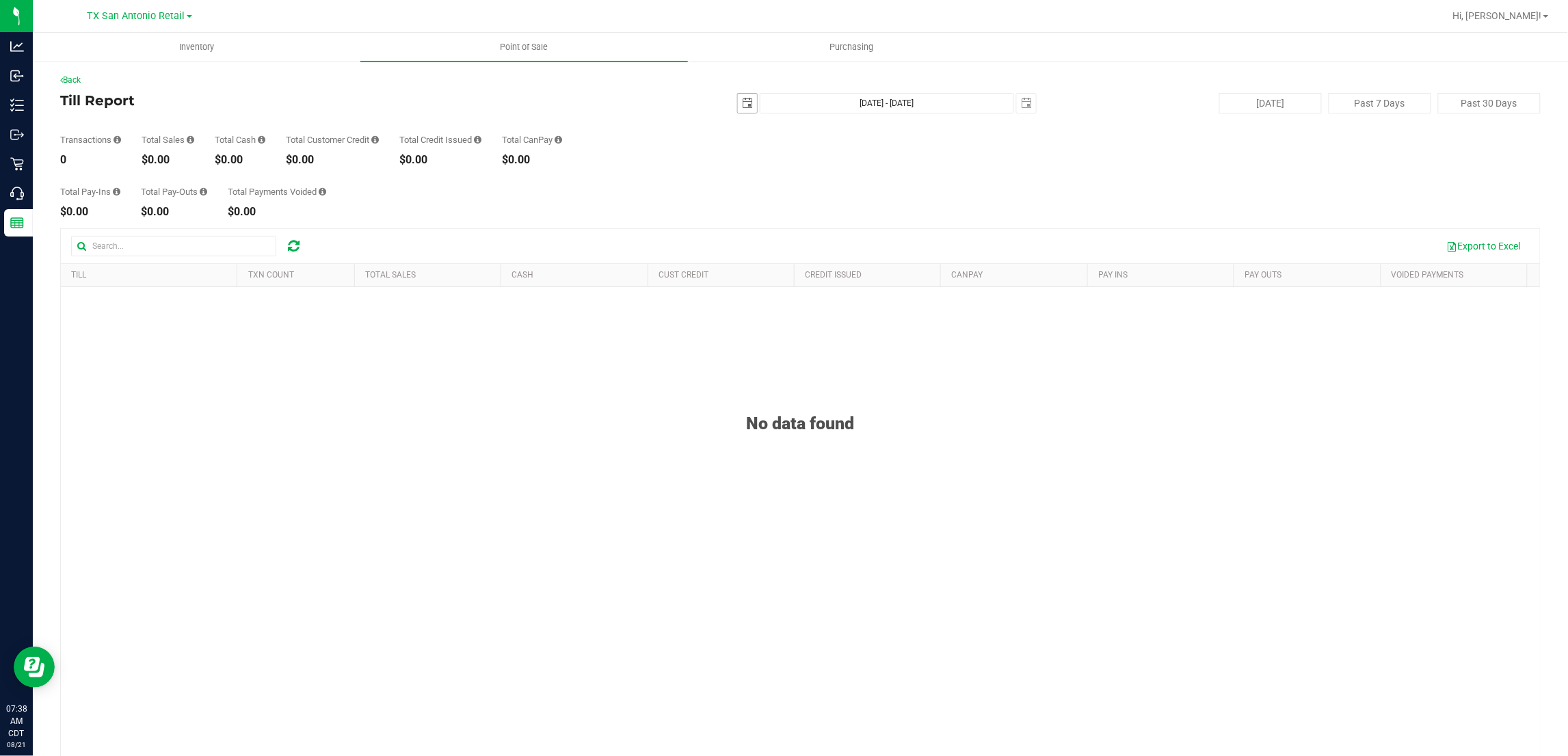
click at [738, 107] on span "select" at bounding box center [747, 102] width 19 height 19
drag, startPoint x: 804, startPoint y: 241, endPoint x: 913, endPoint y: 205, distance: 114.8
click at [804, 241] on link "20" at bounding box center [802, 242] width 20 height 21
type input "2025-08-20"
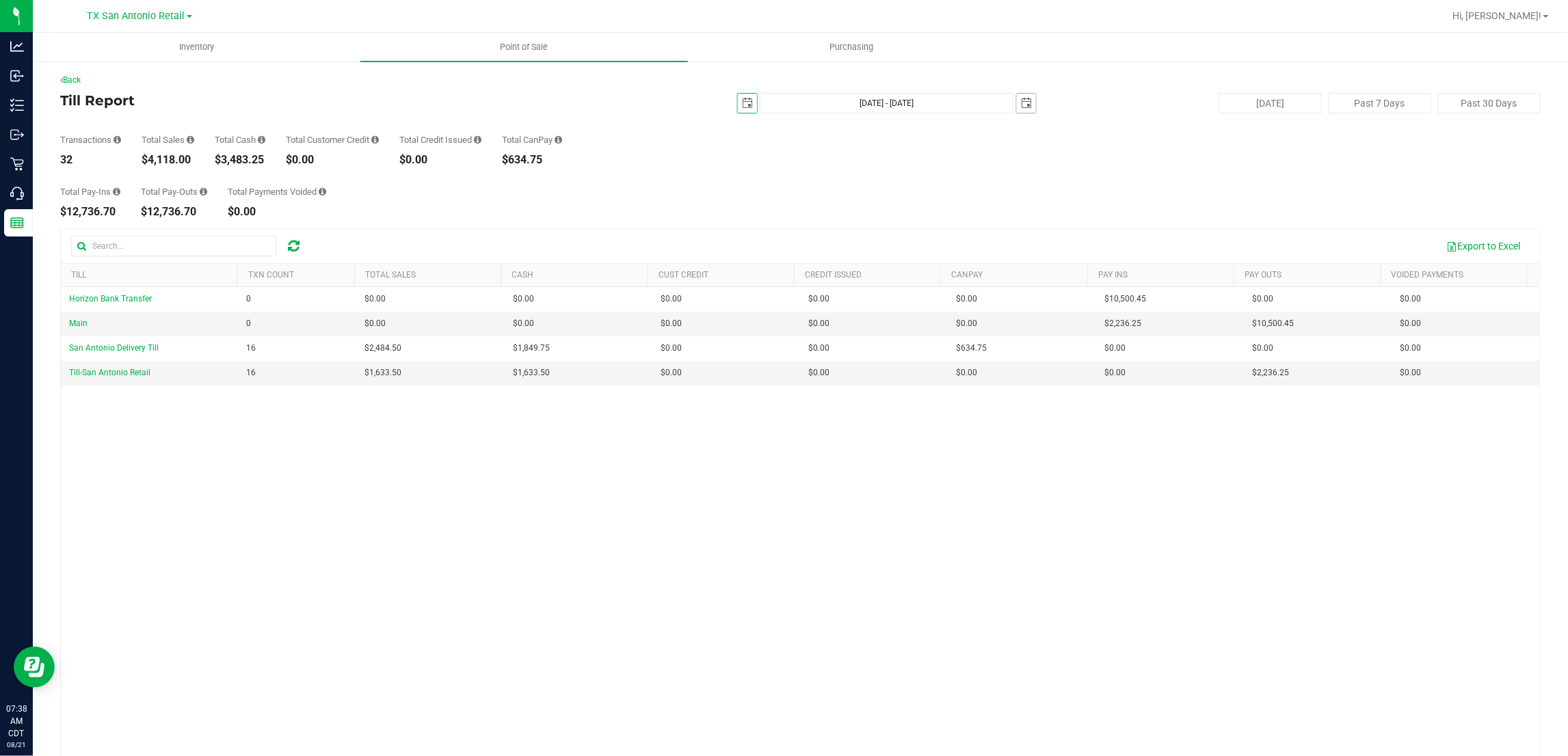
click at [1021, 98] on span "select" at bounding box center [1026, 103] width 11 height 11
click at [1084, 237] on link "20" at bounding box center [1081, 238] width 20 height 21
type input "Aug 20, 2025 - Aug 20, 2025"
type input "2025-08-20"
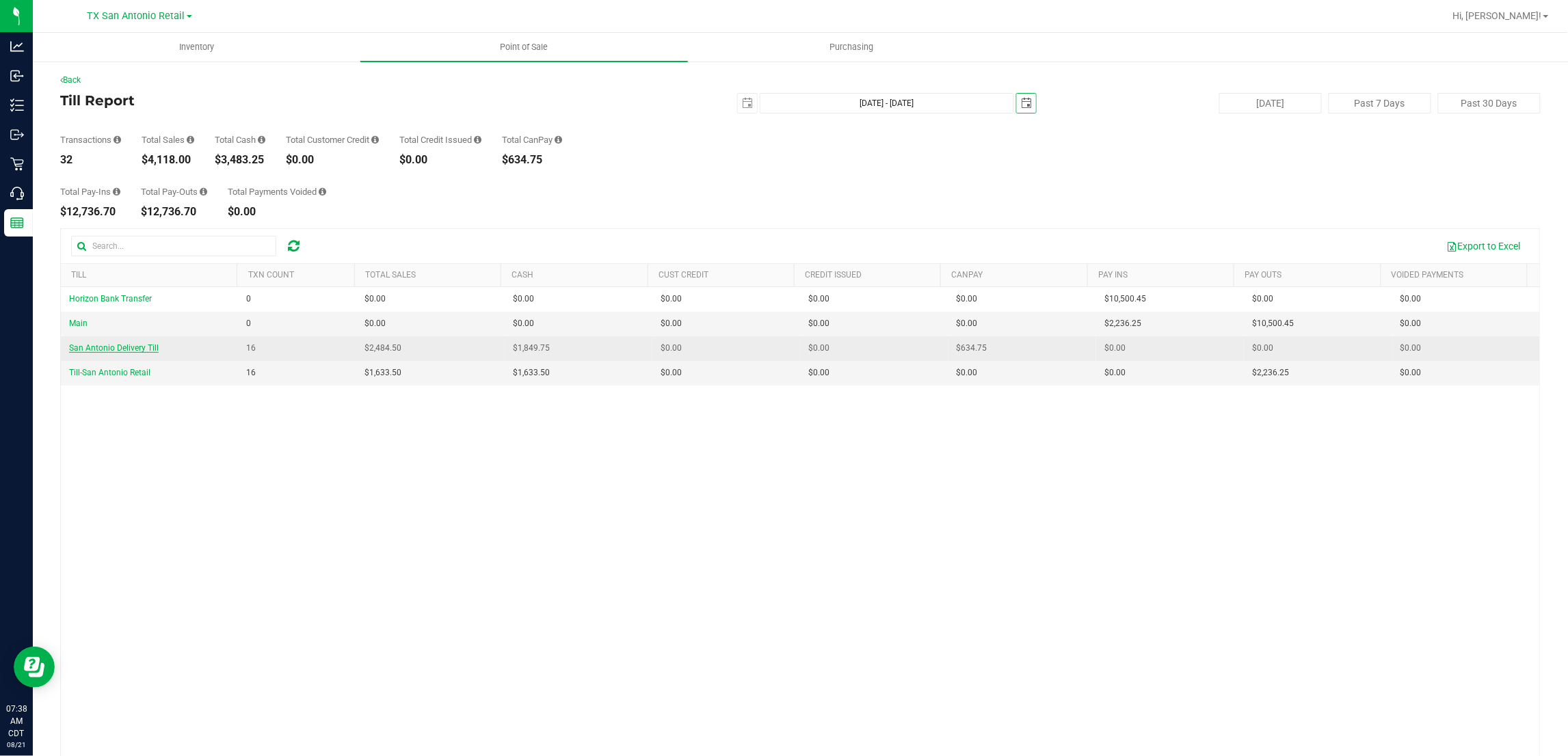
click at [123, 353] on span "San Antonio Delivery Till" at bounding box center [113, 348] width 90 height 10
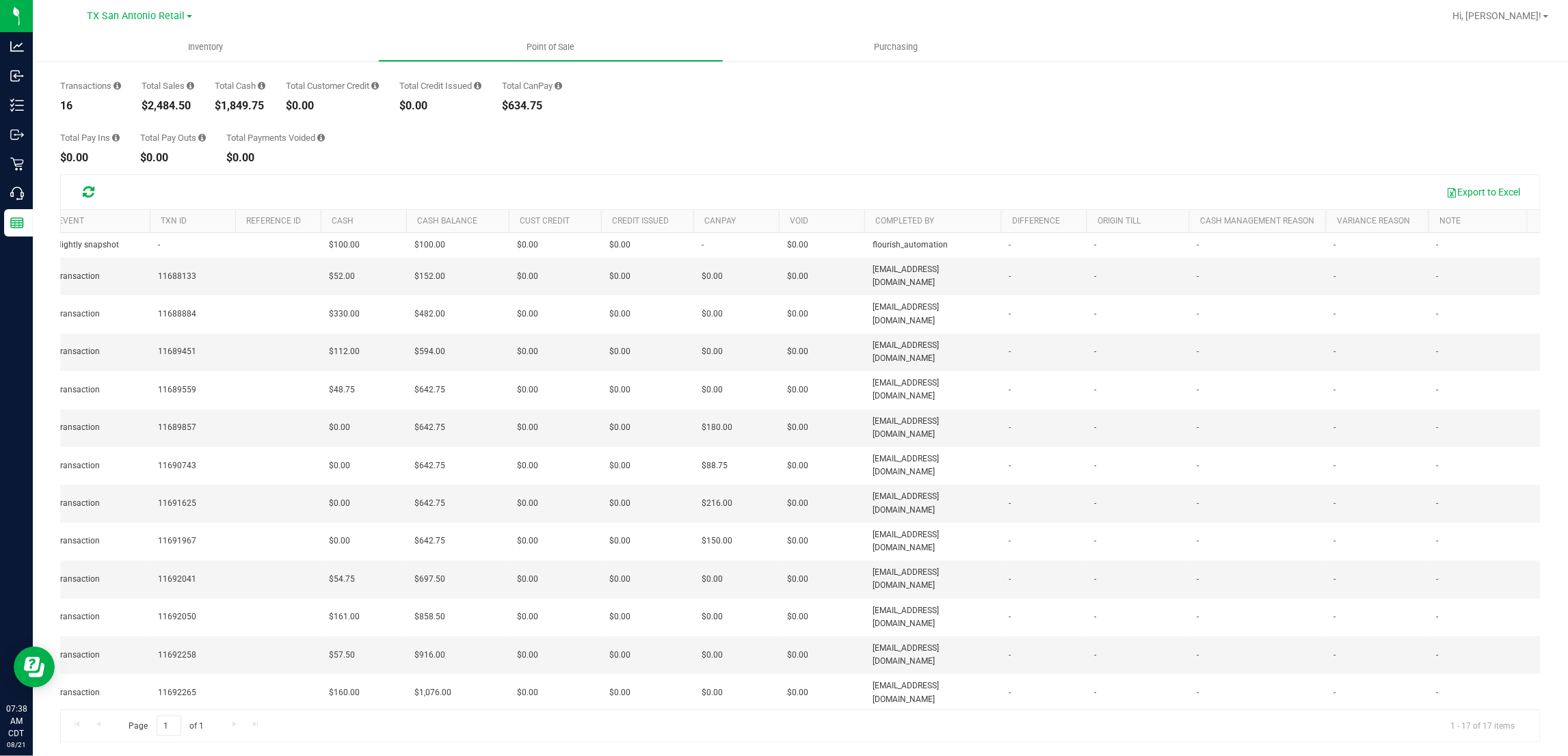
scroll to position [0, 131]
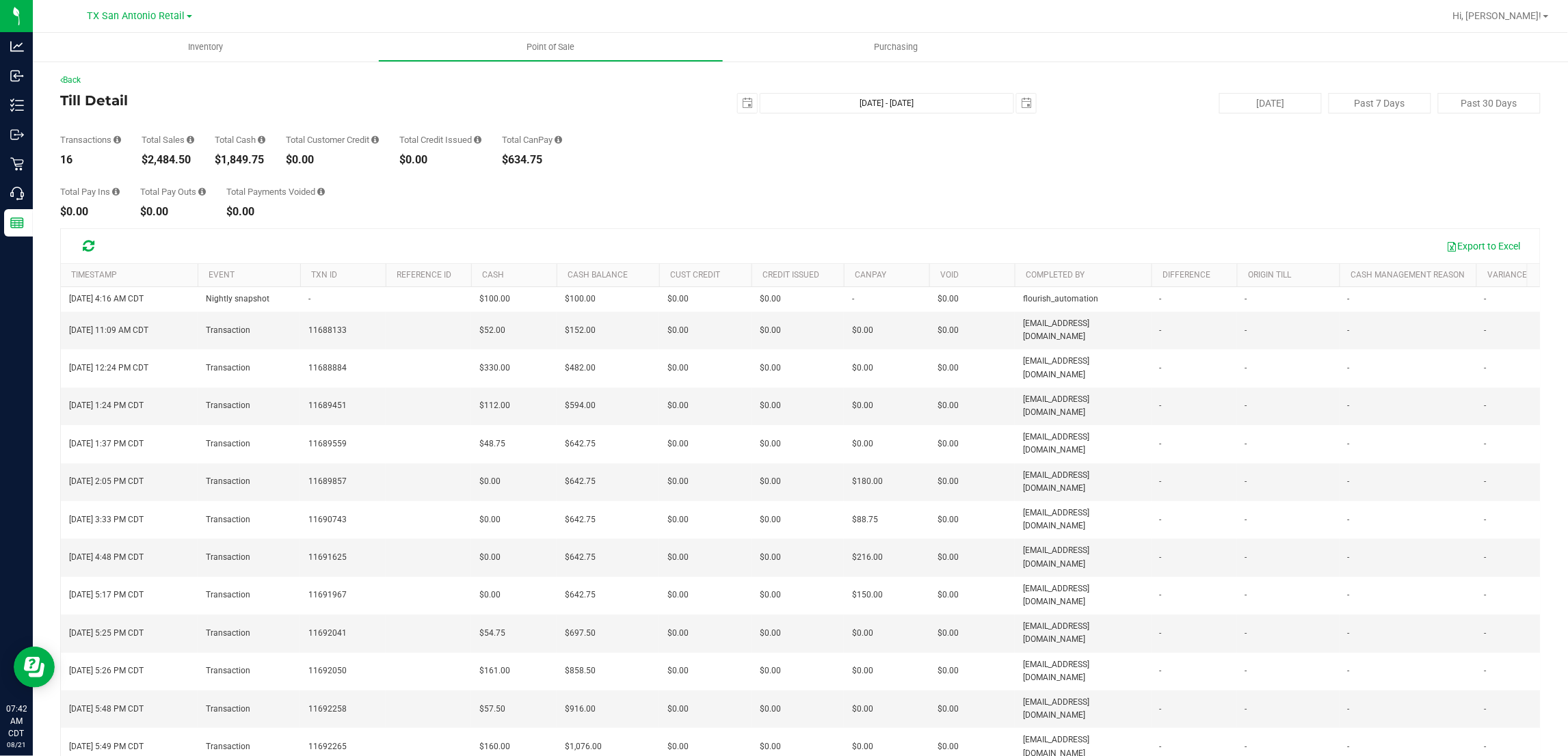
click at [115, 129] on div "Transactions 16 Total Sales $2,484.50 Total Cash $1,849.75 Total Customer Credi…" at bounding box center [800, 139] width 1481 height 52
click at [73, 83] on div "Back" at bounding box center [800, 80] width 1481 height 13
click at [73, 79] on link "Back" at bounding box center [70, 80] width 21 height 10
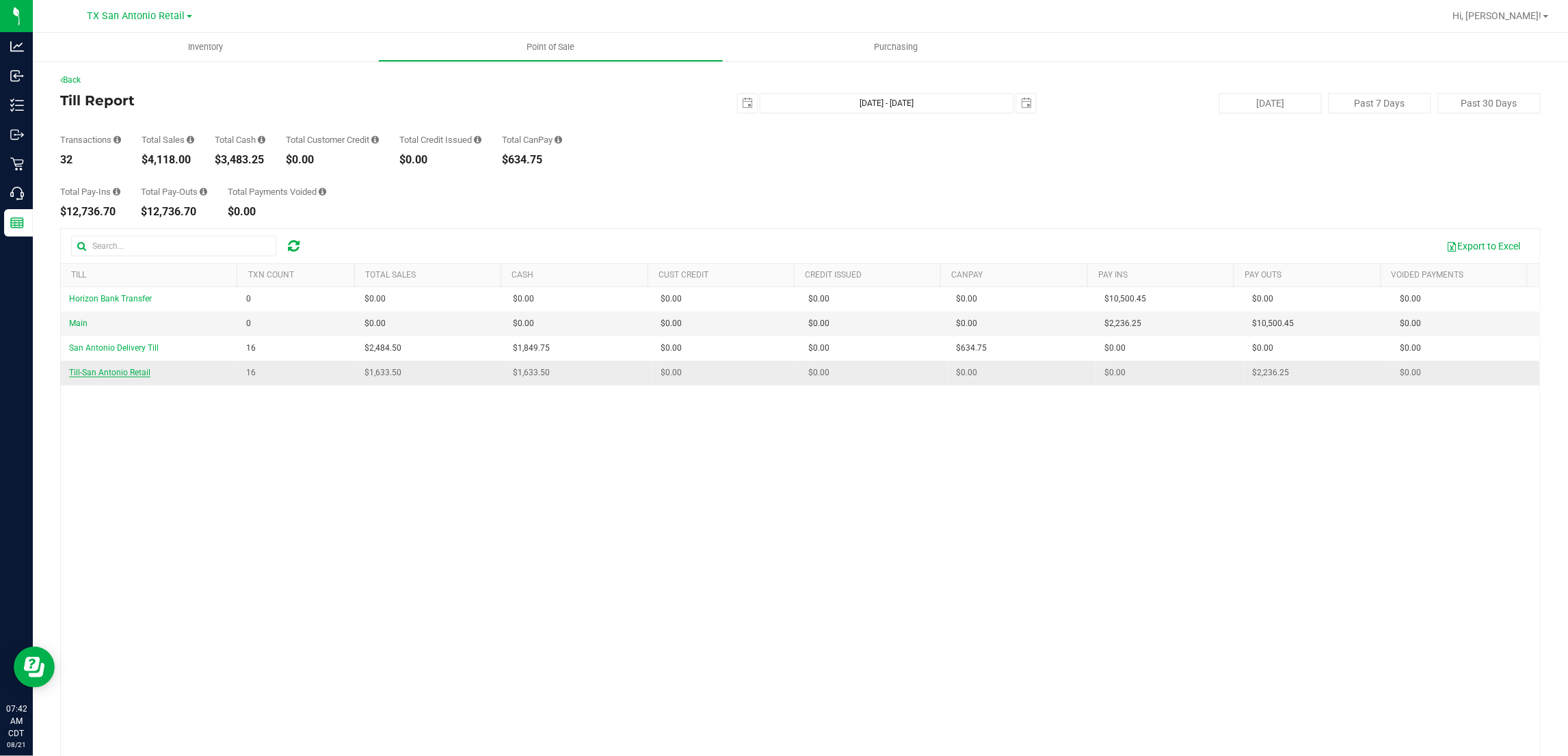
click at [115, 374] on span "Till-San Antonio Retail" at bounding box center [110, 373] width 82 height 10
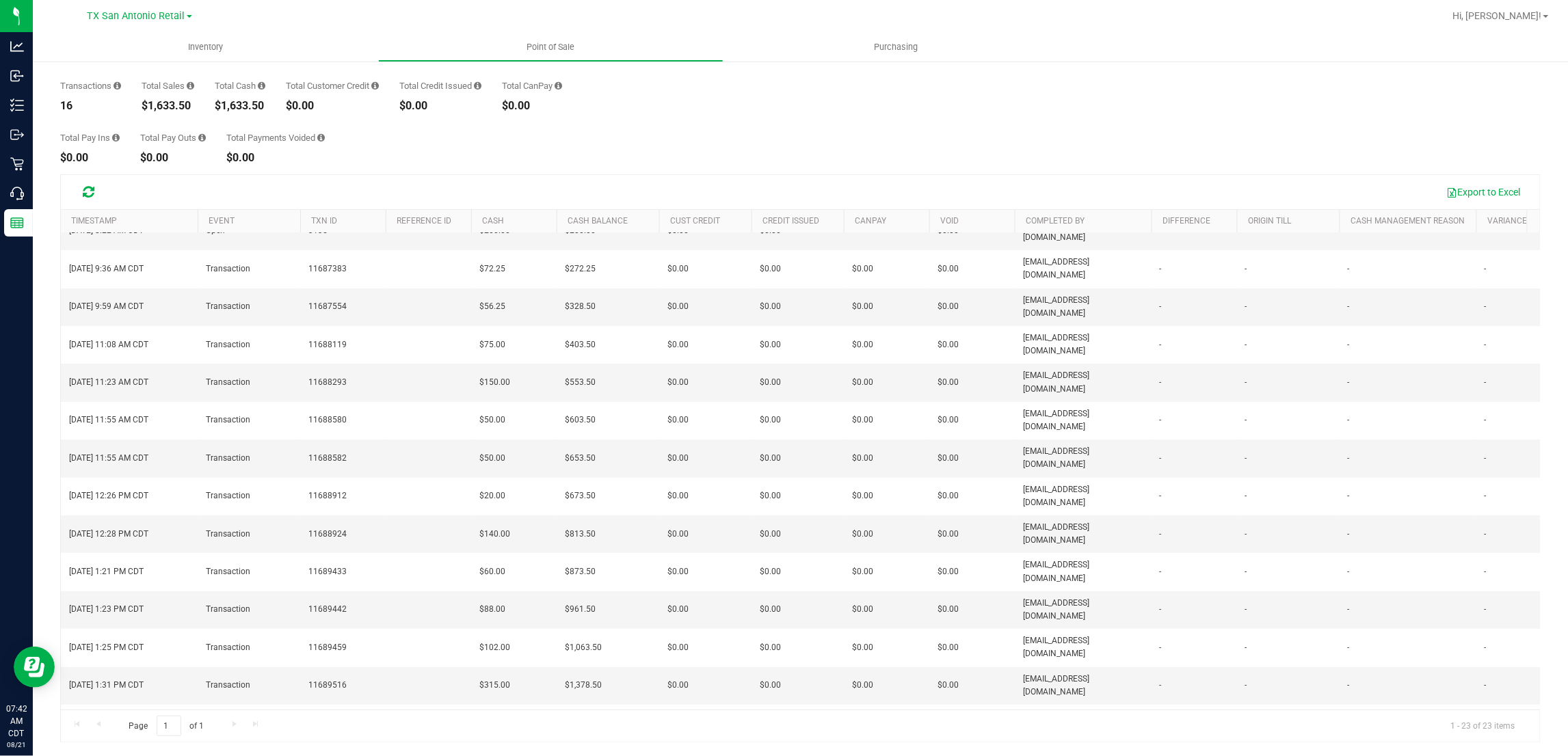
click at [761, 163] on div "Back Till Detail 2025-08-20 Aug 20, 2025 - Aug 20, 2025 2025-08-20 Today Past 7…" at bounding box center [800, 382] width 1481 height 723
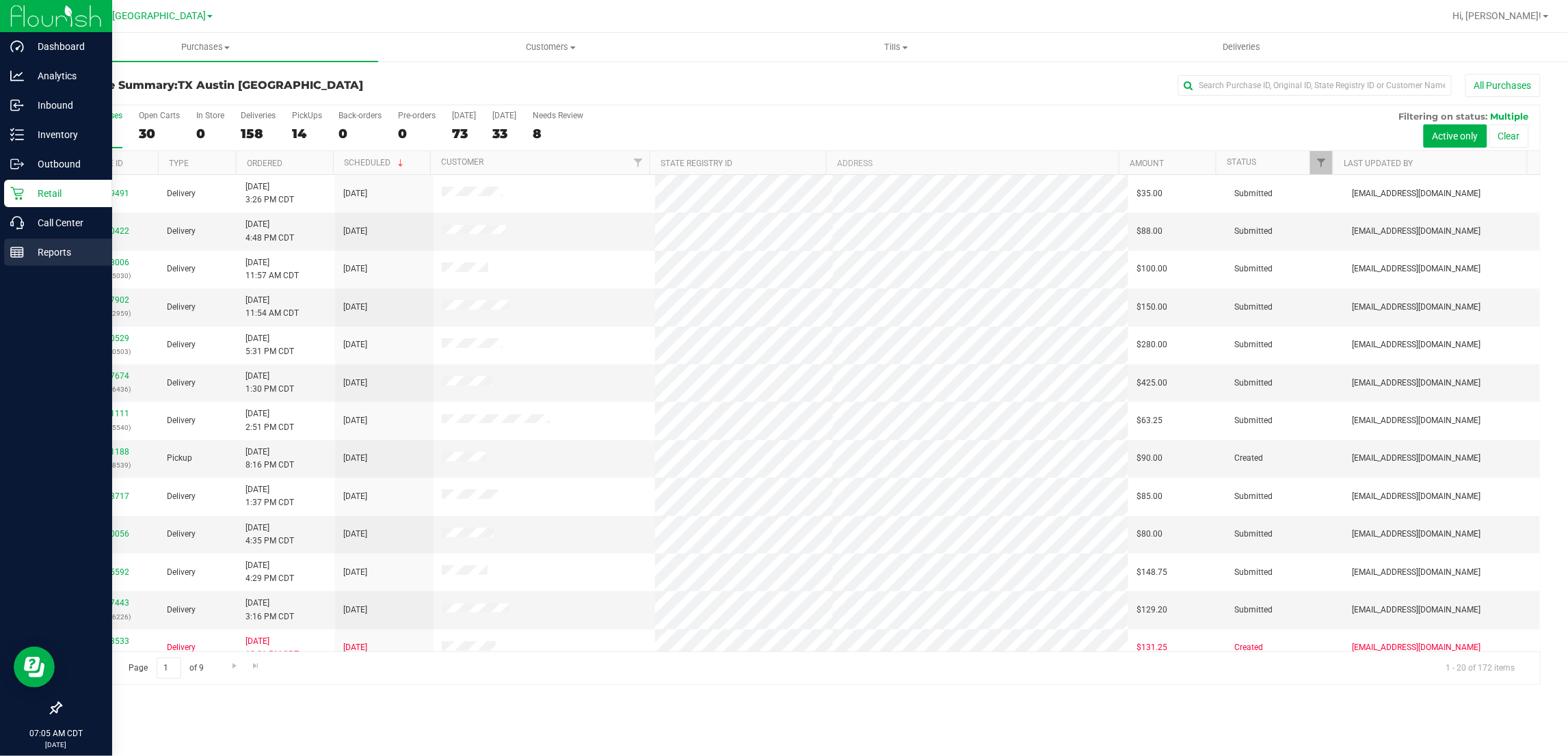
click at [31, 252] on p "Reports" at bounding box center [64, 252] width 82 height 16
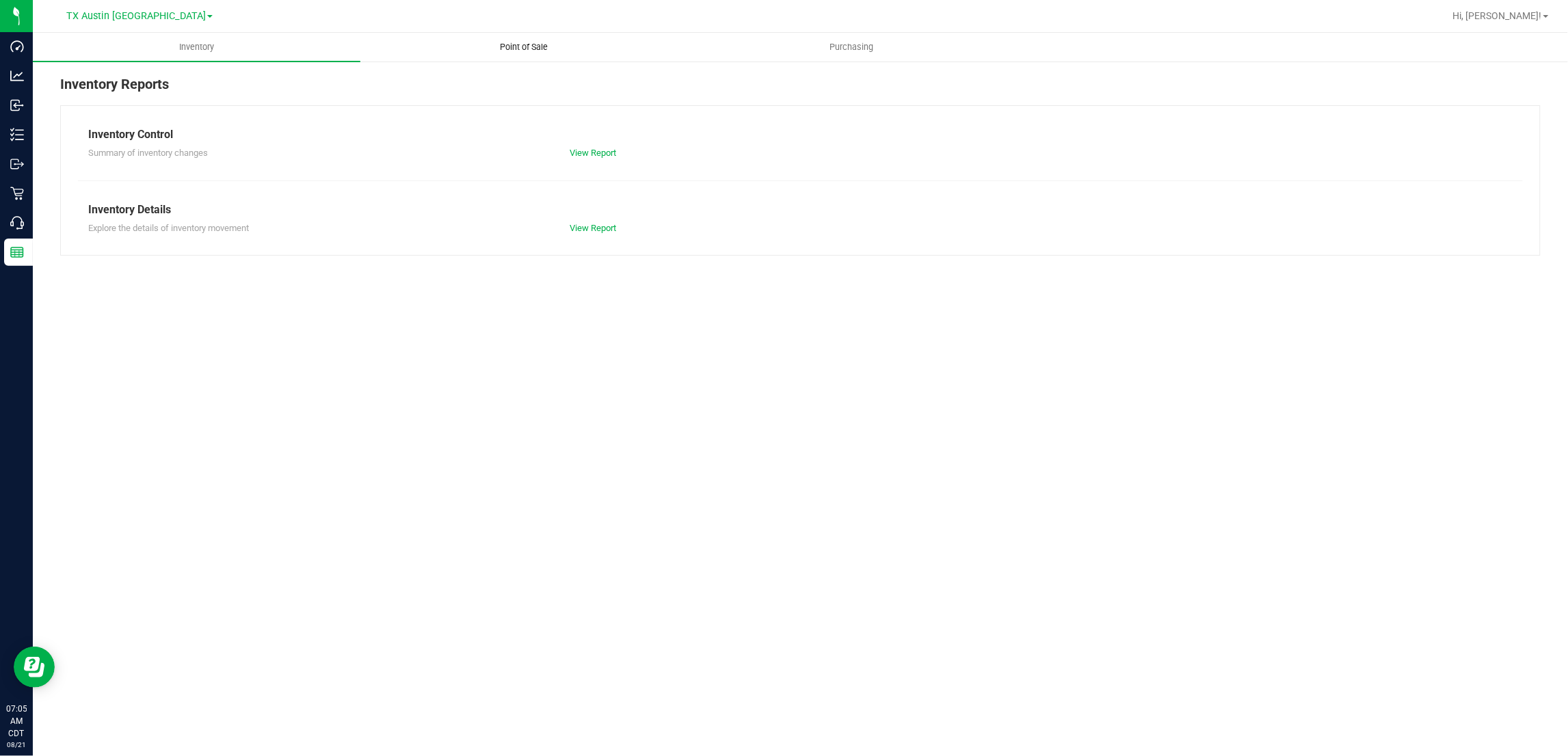
click at [534, 46] on span "Point of Sale" at bounding box center [525, 47] width 85 height 13
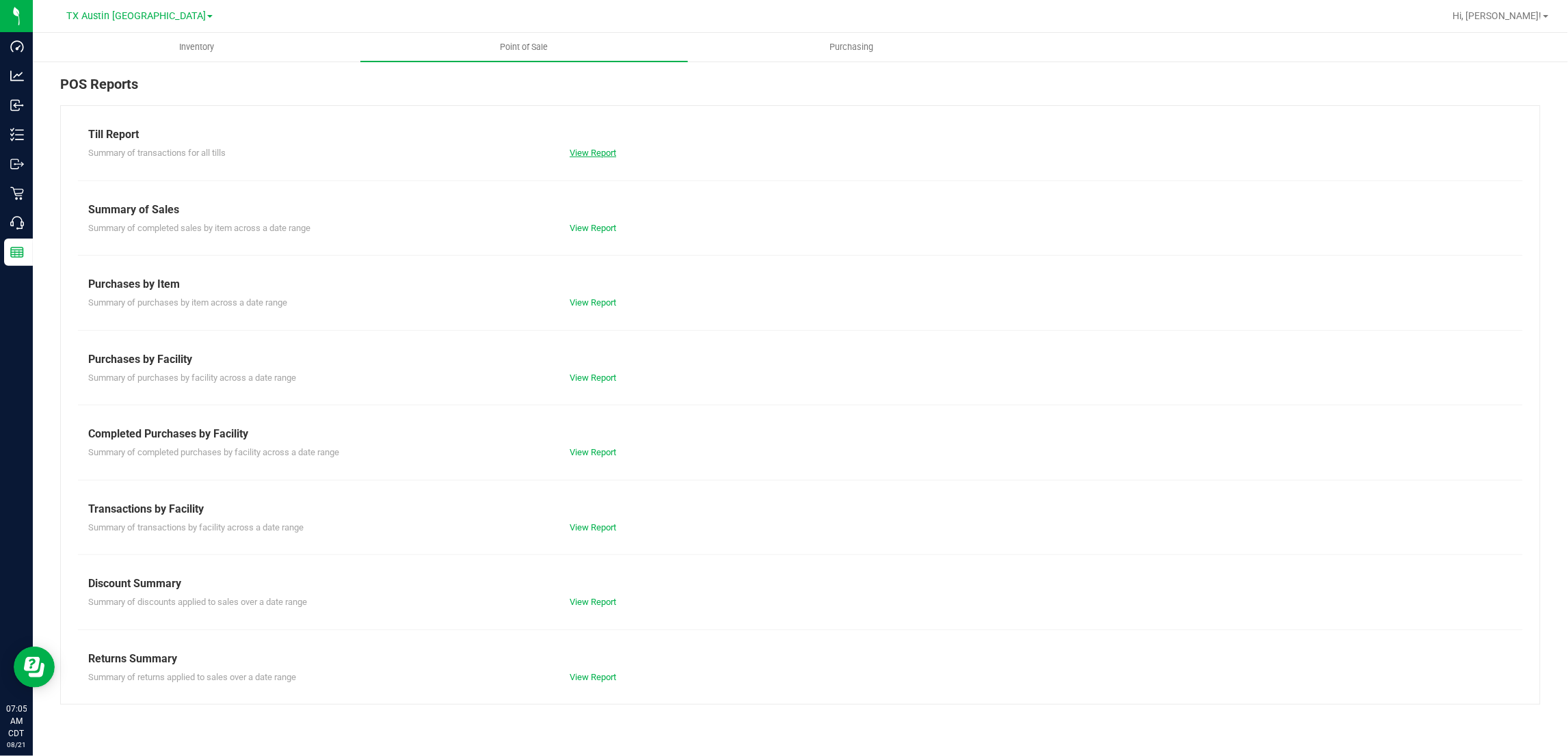
click at [605, 152] on link "View Report" at bounding box center [593, 152] width 46 height 10
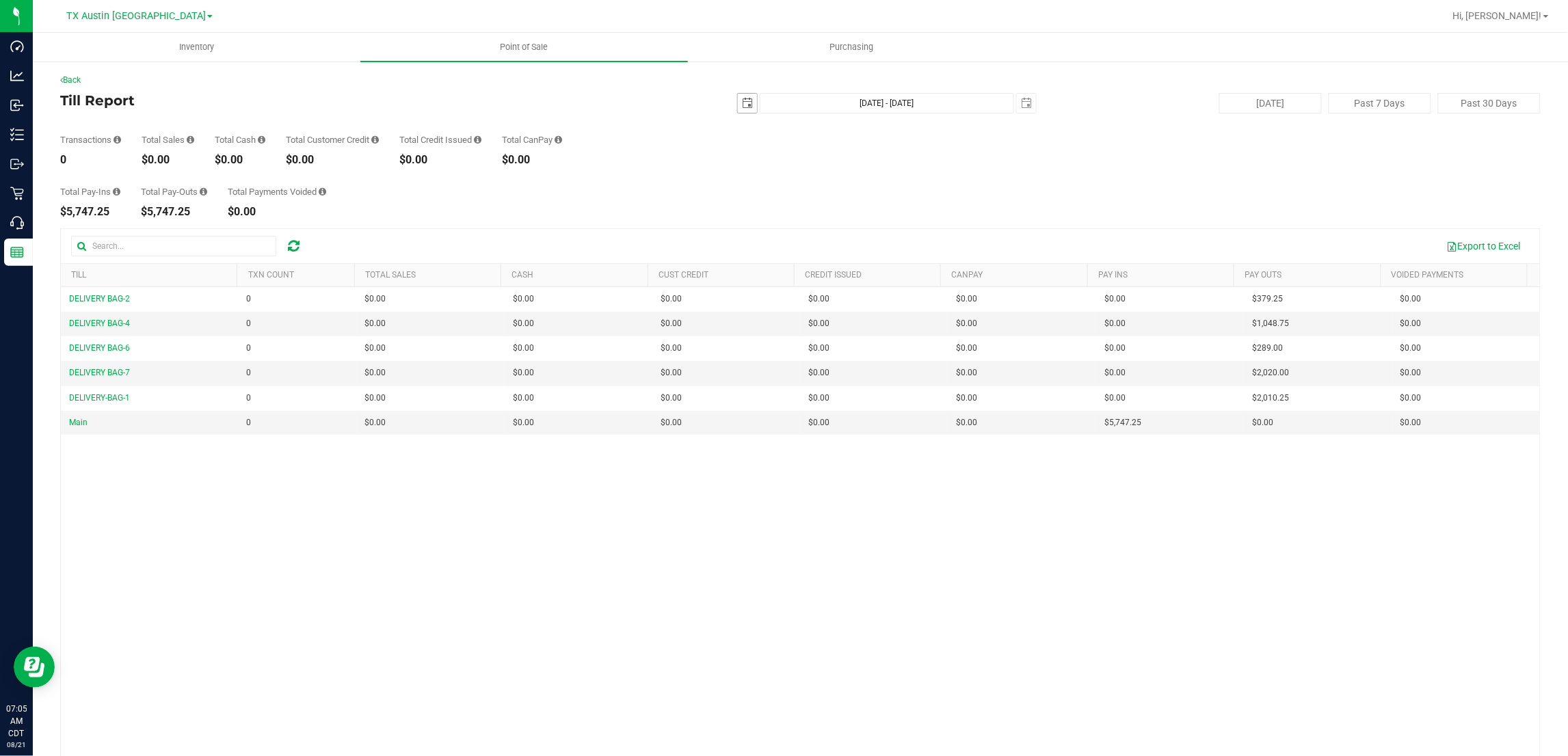
click at [742, 102] on span "select" at bounding box center [748, 103] width 11 height 11
click at [804, 244] on link "20" at bounding box center [802, 242] width 20 height 21
type input "2025-08-20"
type input "Aug 20, 2025 - Aug 21, 2025"
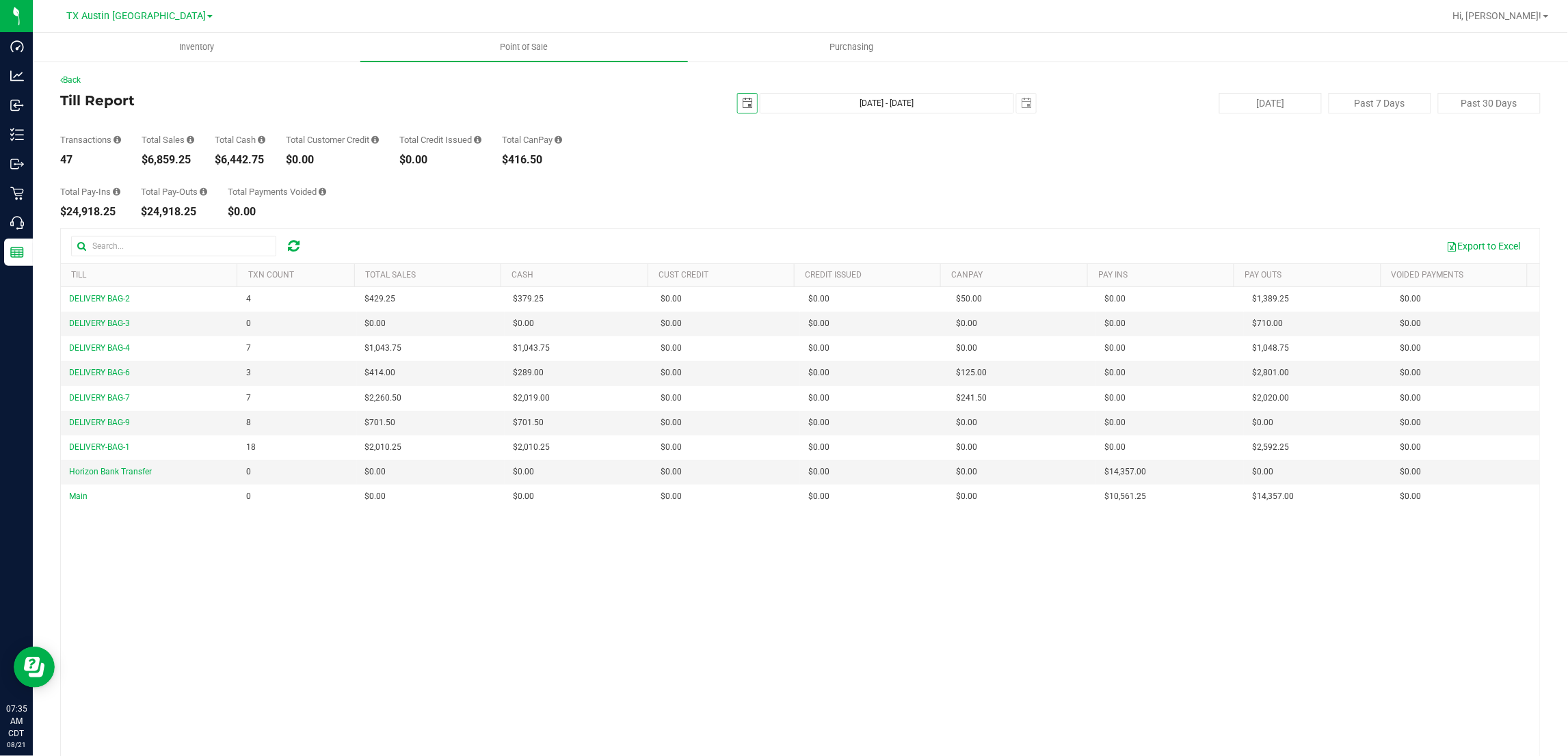
click at [564, 224] on div "Back Till Report 2025-08-20 Aug 20, 2025 - Aug 21, 2025 2025-08-21 Today Past 7…" at bounding box center [800, 435] width 1481 height 723
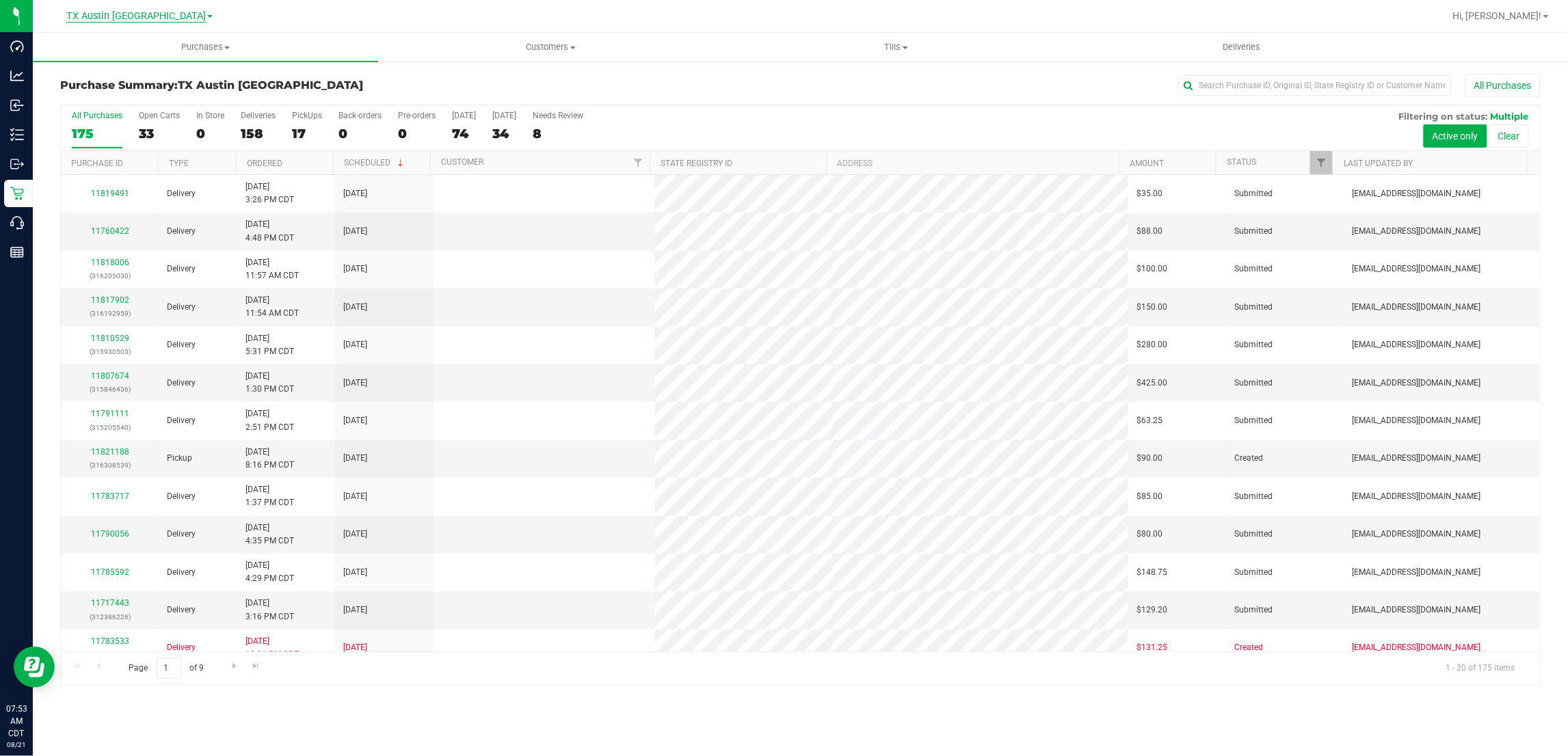
click at [129, 19] on span "TX Austin [GEOGRAPHIC_DATA]" at bounding box center [136, 16] width 140 height 13
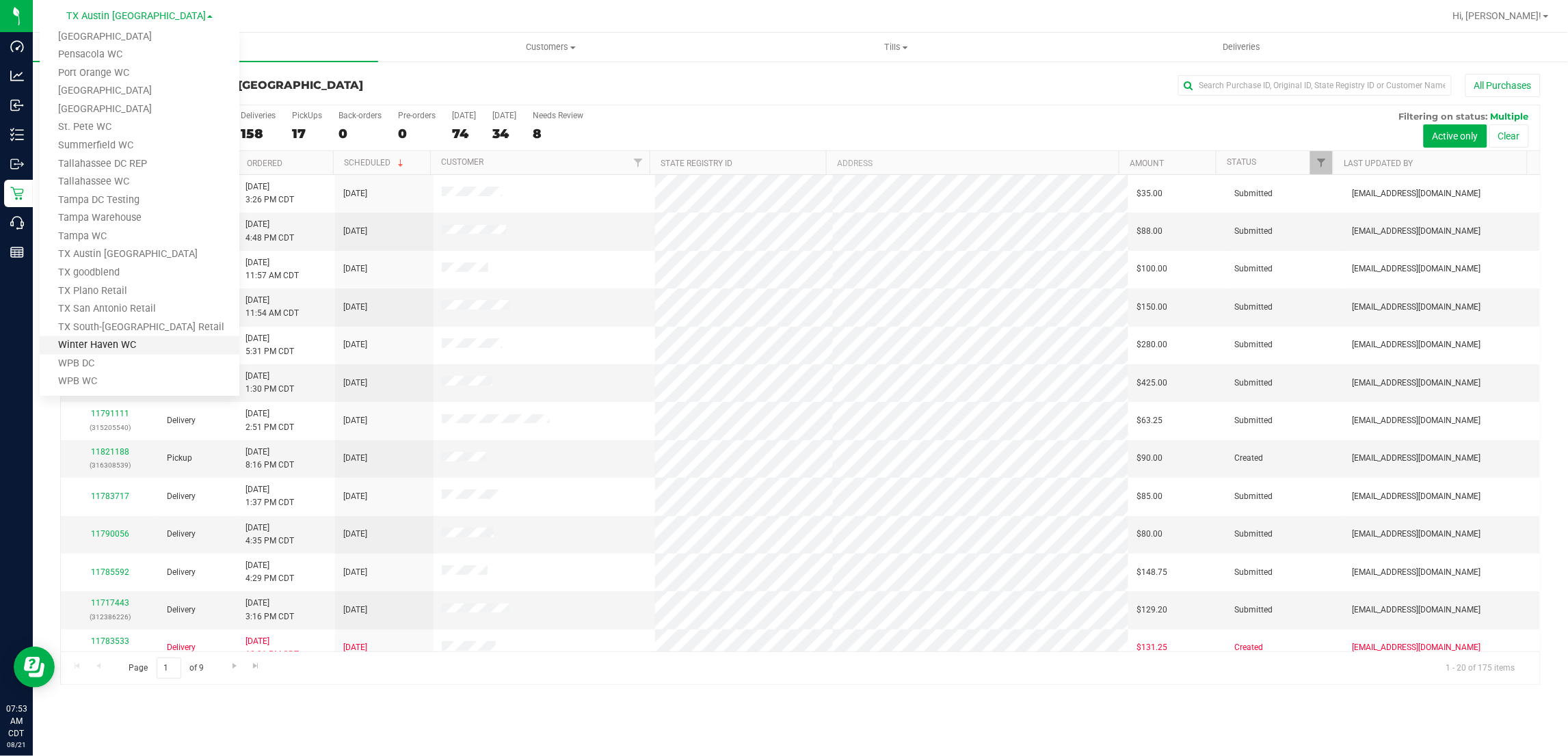
scroll to position [598, 0]
click at [96, 316] on link "TX South-[GEOGRAPHIC_DATA] Retail" at bounding box center [140, 323] width 199 height 18
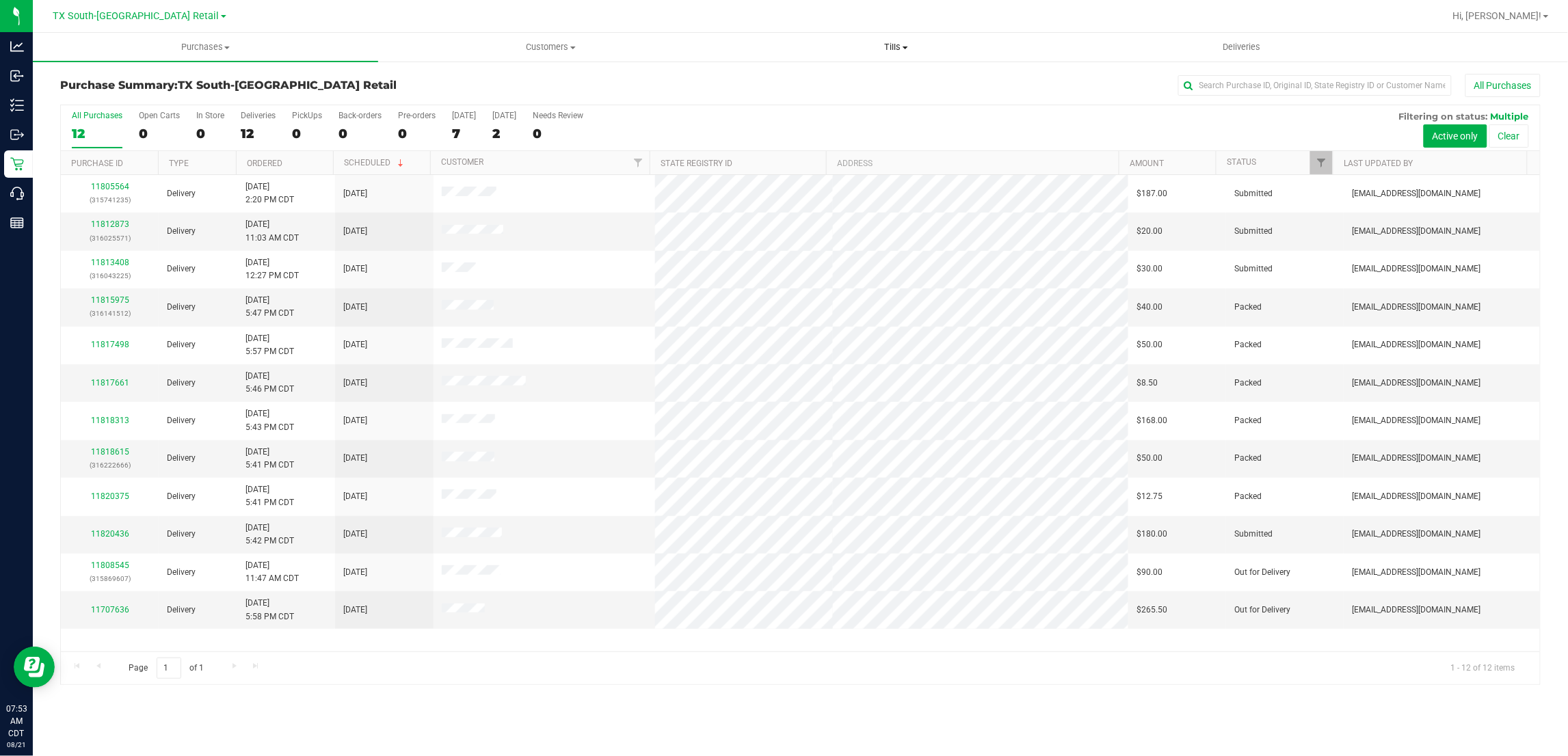
click at [891, 42] on span "Tills" at bounding box center [896, 47] width 344 height 13
click at [774, 81] on span "Manage tills" at bounding box center [769, 82] width 92 height 12
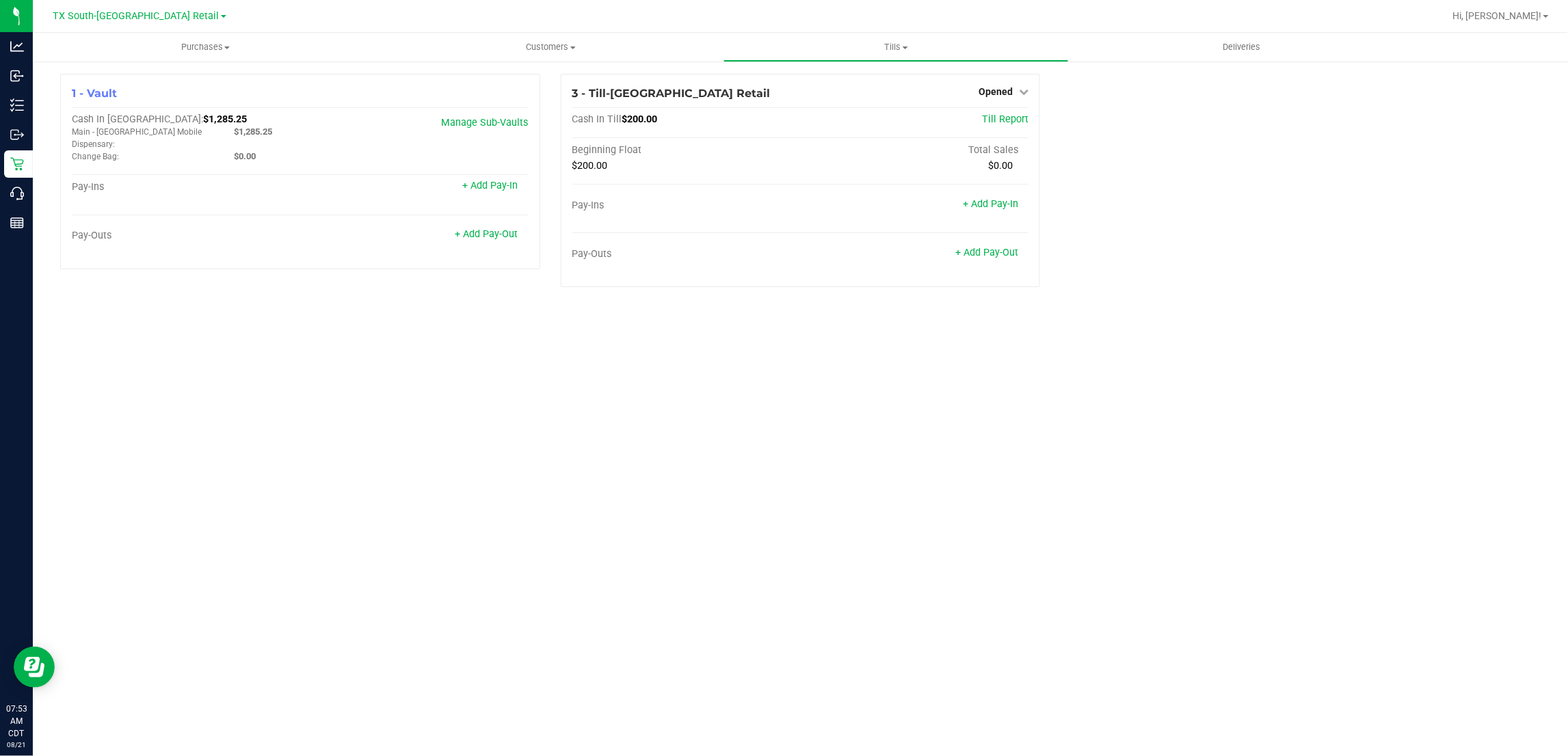
click at [383, 332] on div "Purchases Summary of purchases Fulfillment All purchases Customers All customer…" at bounding box center [800, 394] width 1535 height 723
